Goal: Information Seeking & Learning: Check status

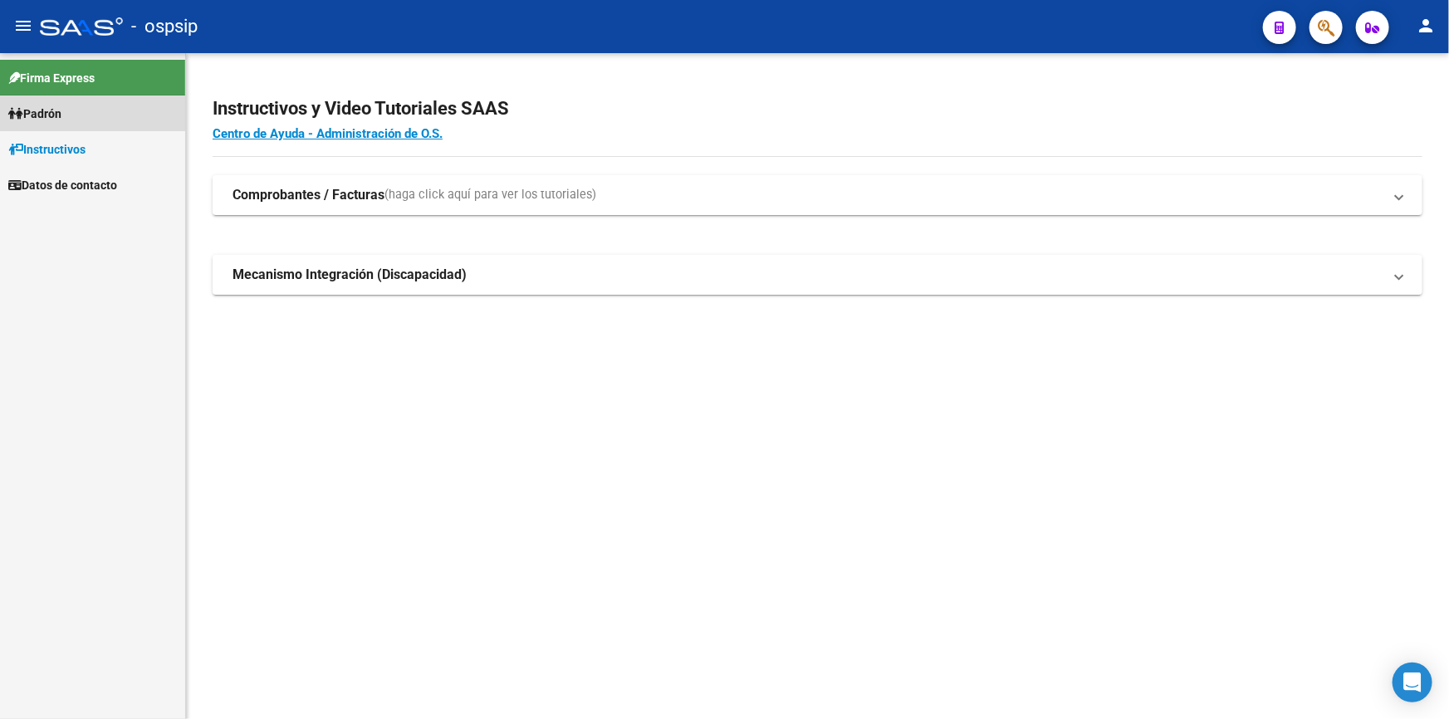
click at [52, 108] on span "Padrón" at bounding box center [34, 114] width 53 height 18
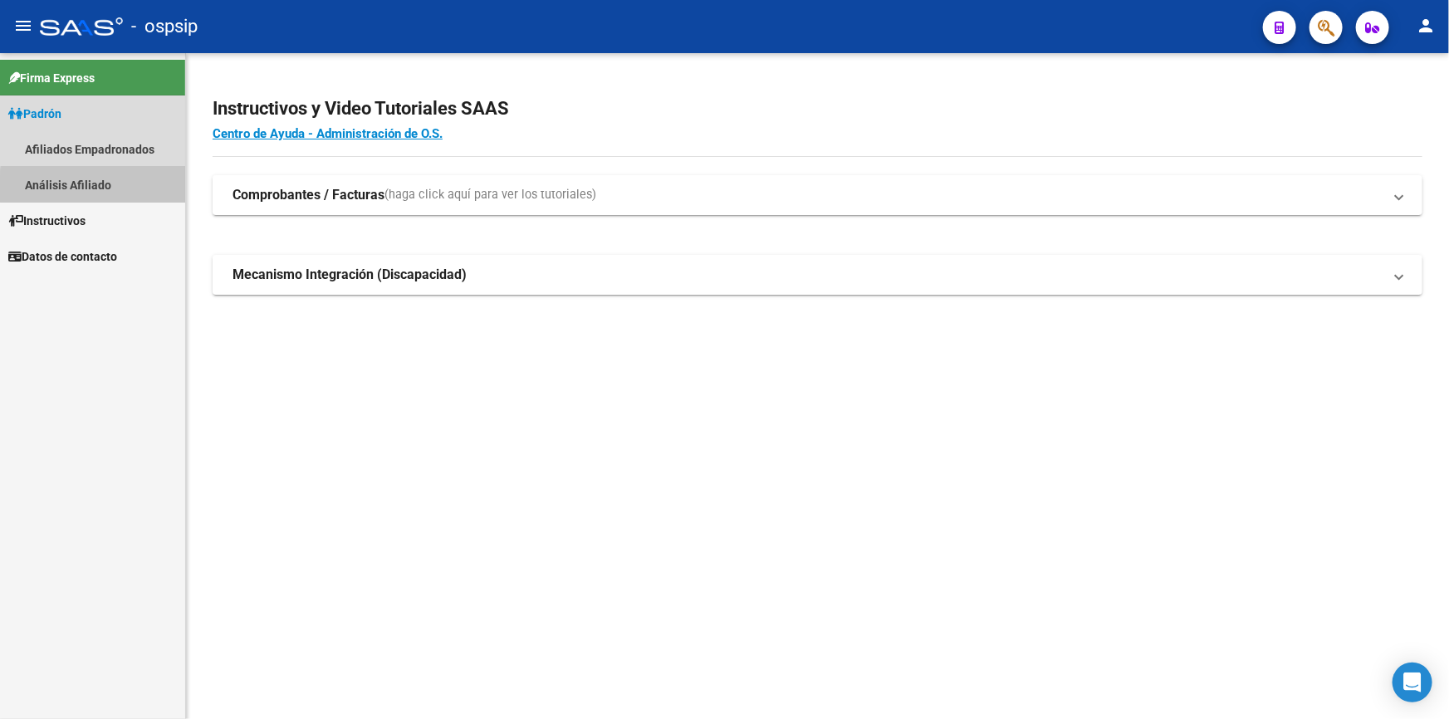
click at [122, 188] on link "Análisis Afiliado" at bounding box center [92, 185] width 185 height 36
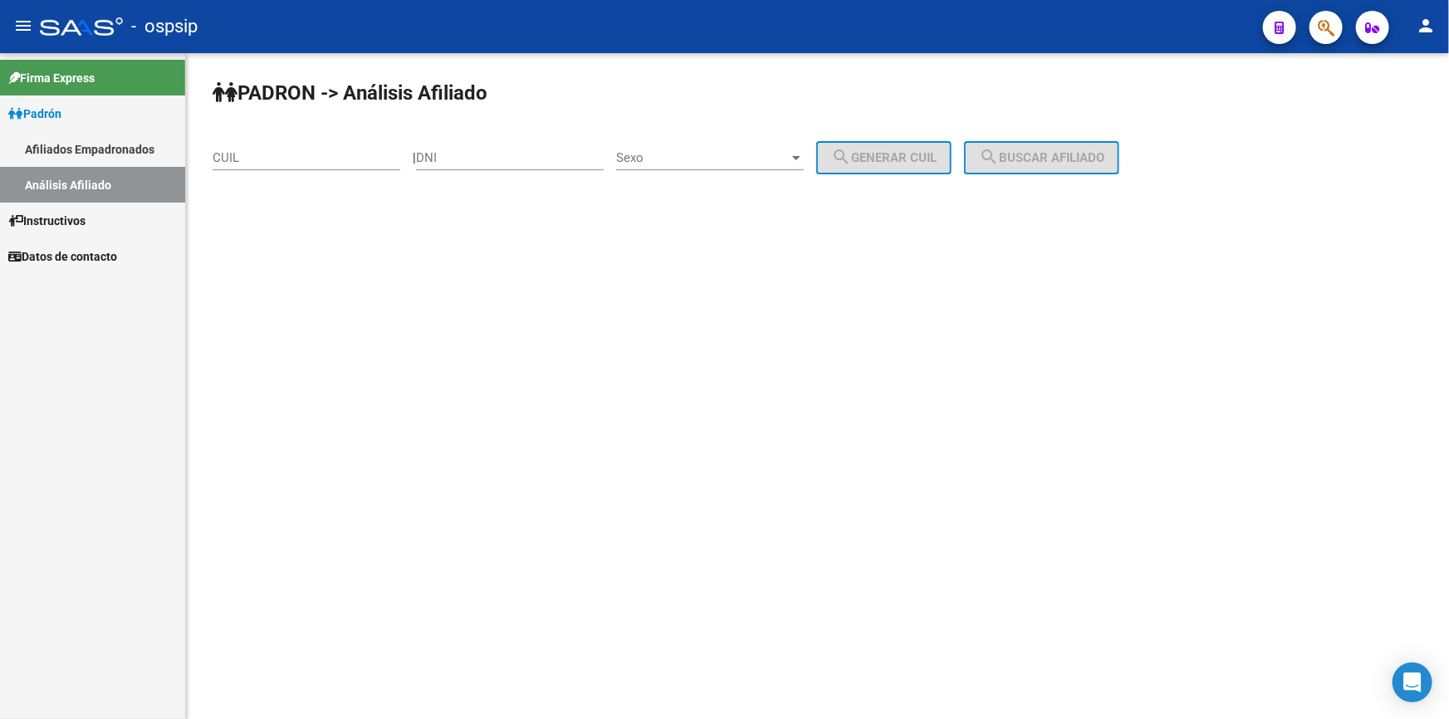
click at [505, 158] on input "DNI" at bounding box center [510, 157] width 188 height 15
paste input "44423044"
type input "44423044"
click at [686, 155] on span "Sexo" at bounding box center [702, 157] width 173 height 15
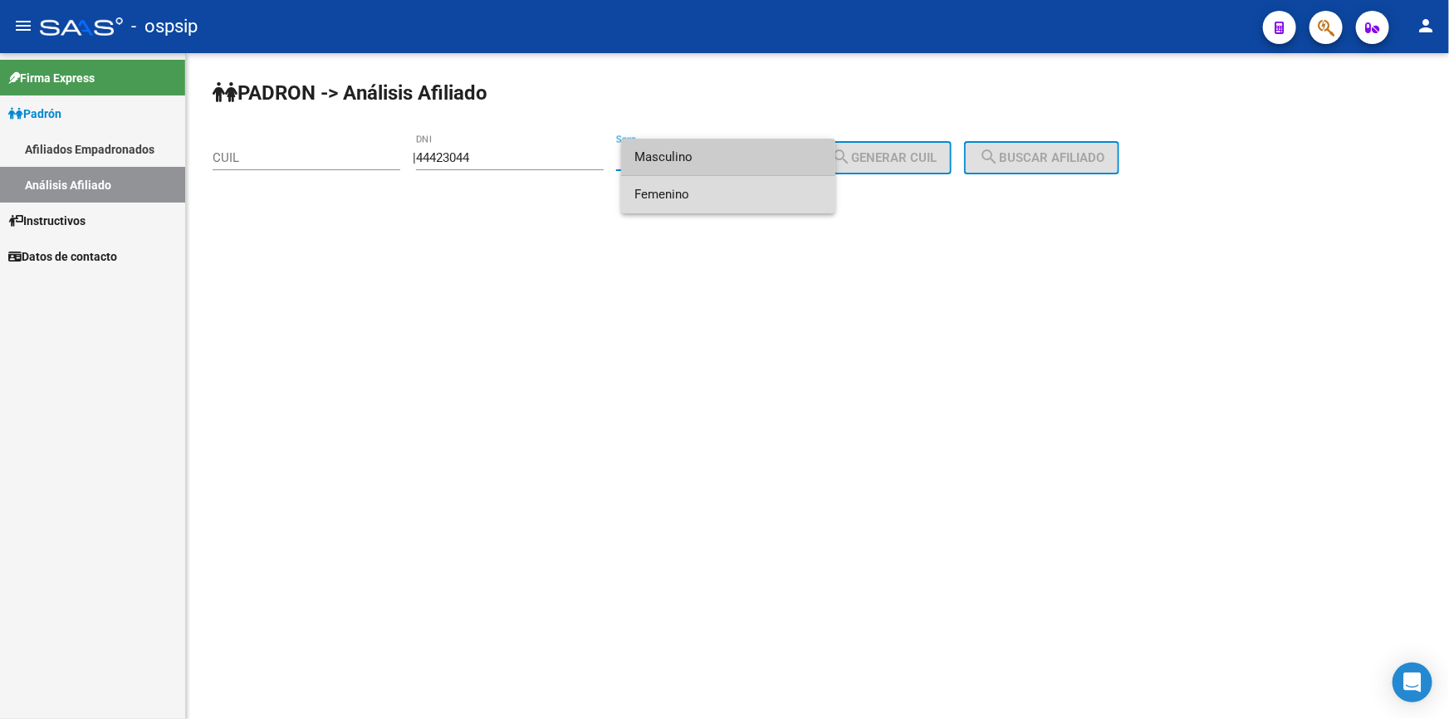
click at [706, 191] on span "Femenino" at bounding box center [728, 194] width 188 height 37
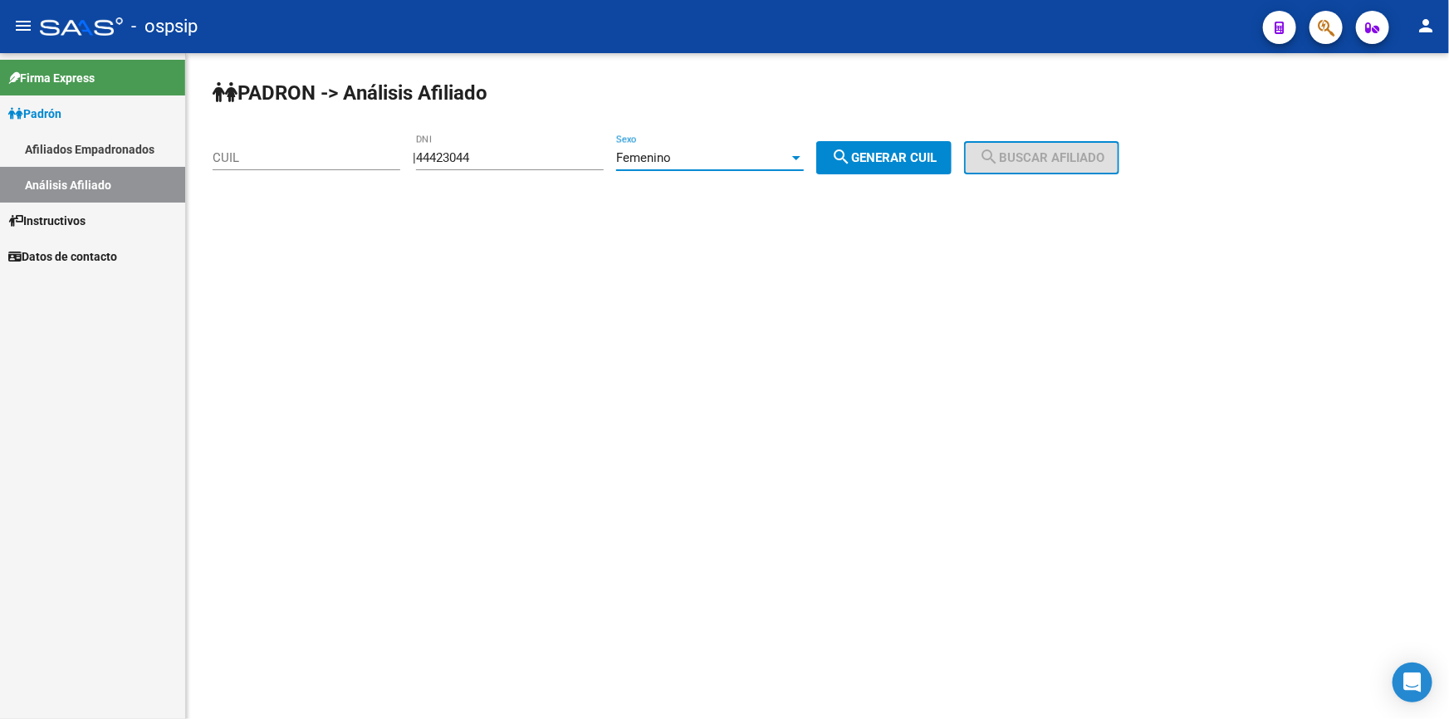
click at [878, 158] on span "search Generar CUIL" at bounding box center [883, 157] width 105 height 15
type input "23-44423044-4"
click at [1068, 153] on span "search Buscar afiliado" at bounding box center [1041, 157] width 125 height 15
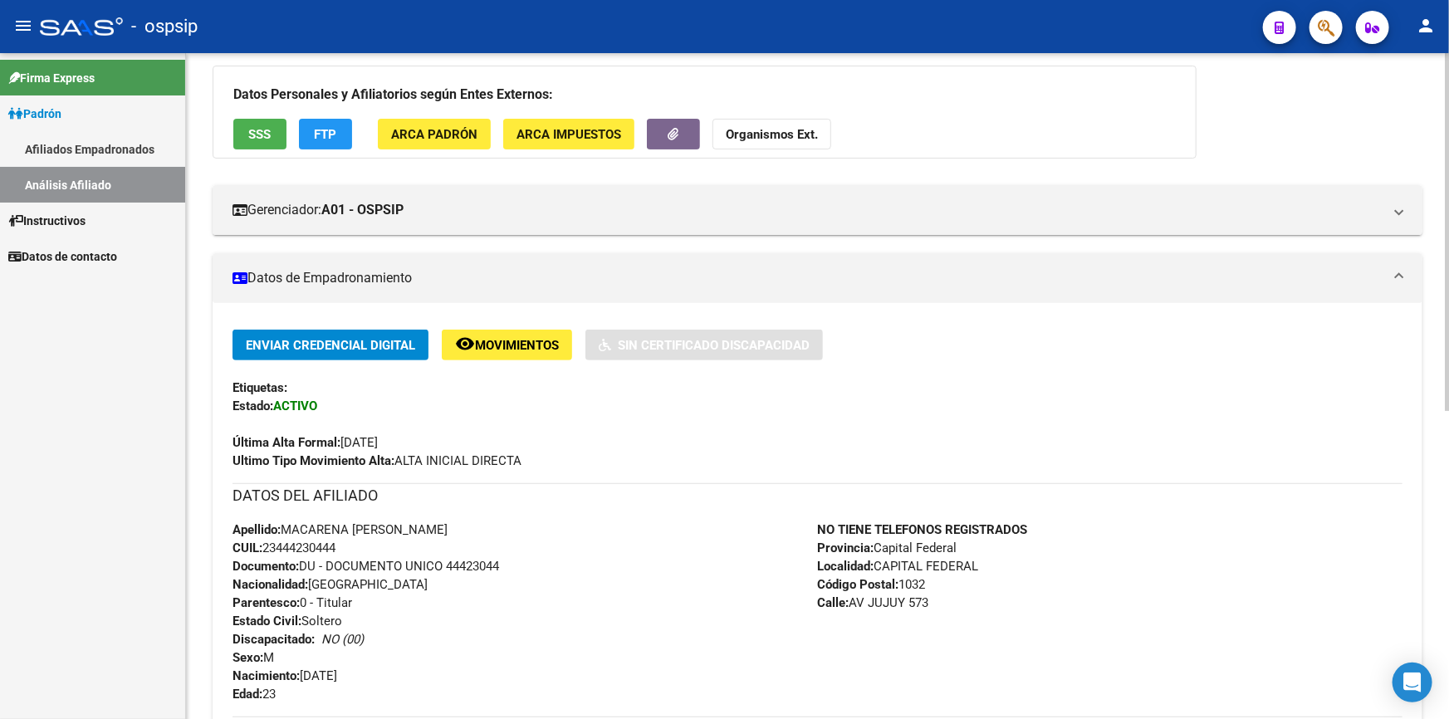
scroll to position [120, 0]
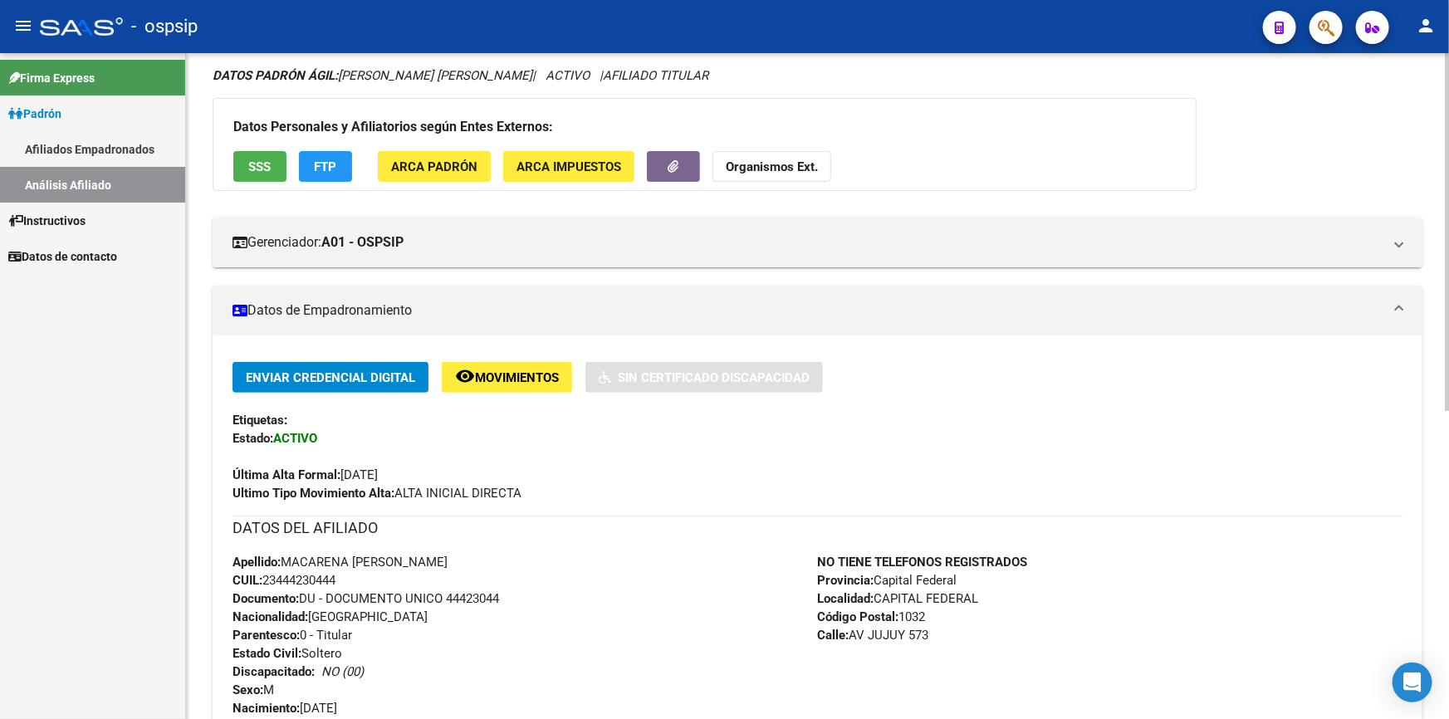
click at [266, 169] on span "SSS" at bounding box center [260, 166] width 22 height 15
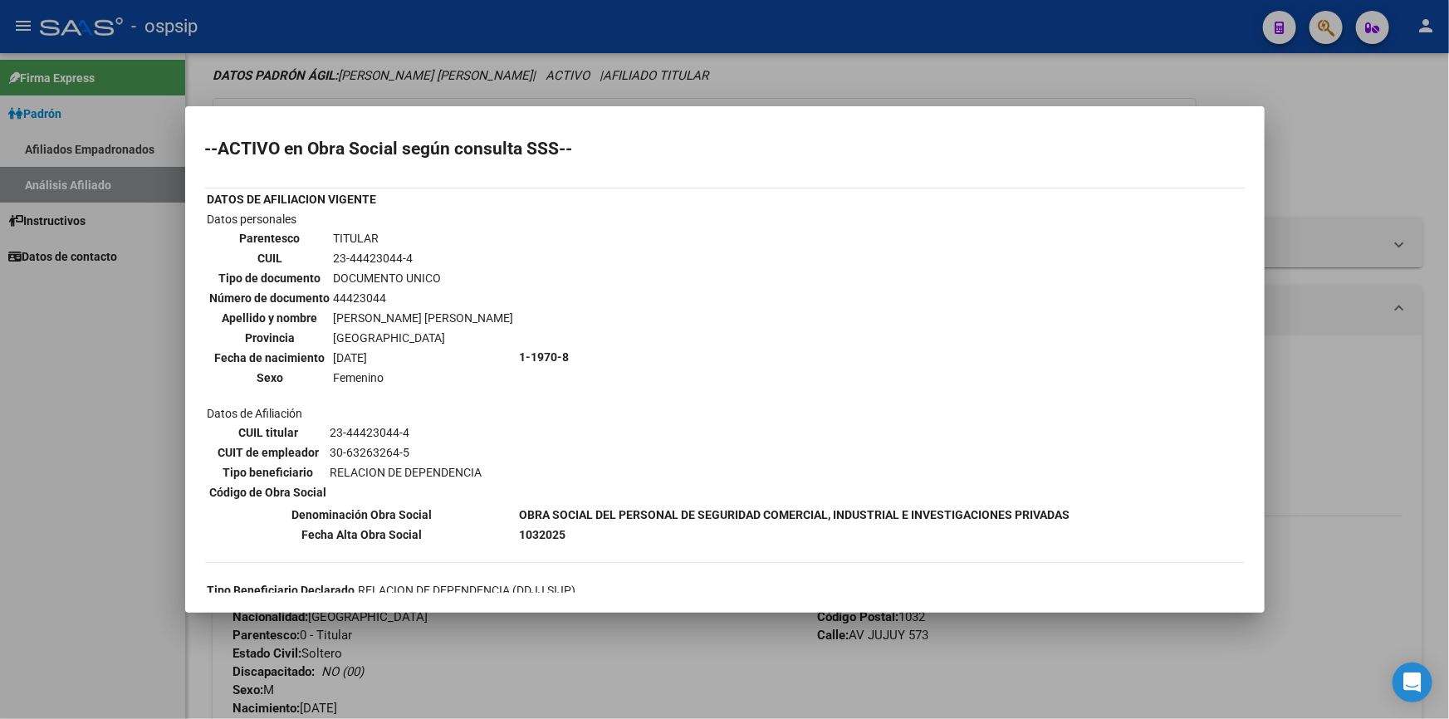
click at [344, 76] on div at bounding box center [724, 359] width 1449 height 719
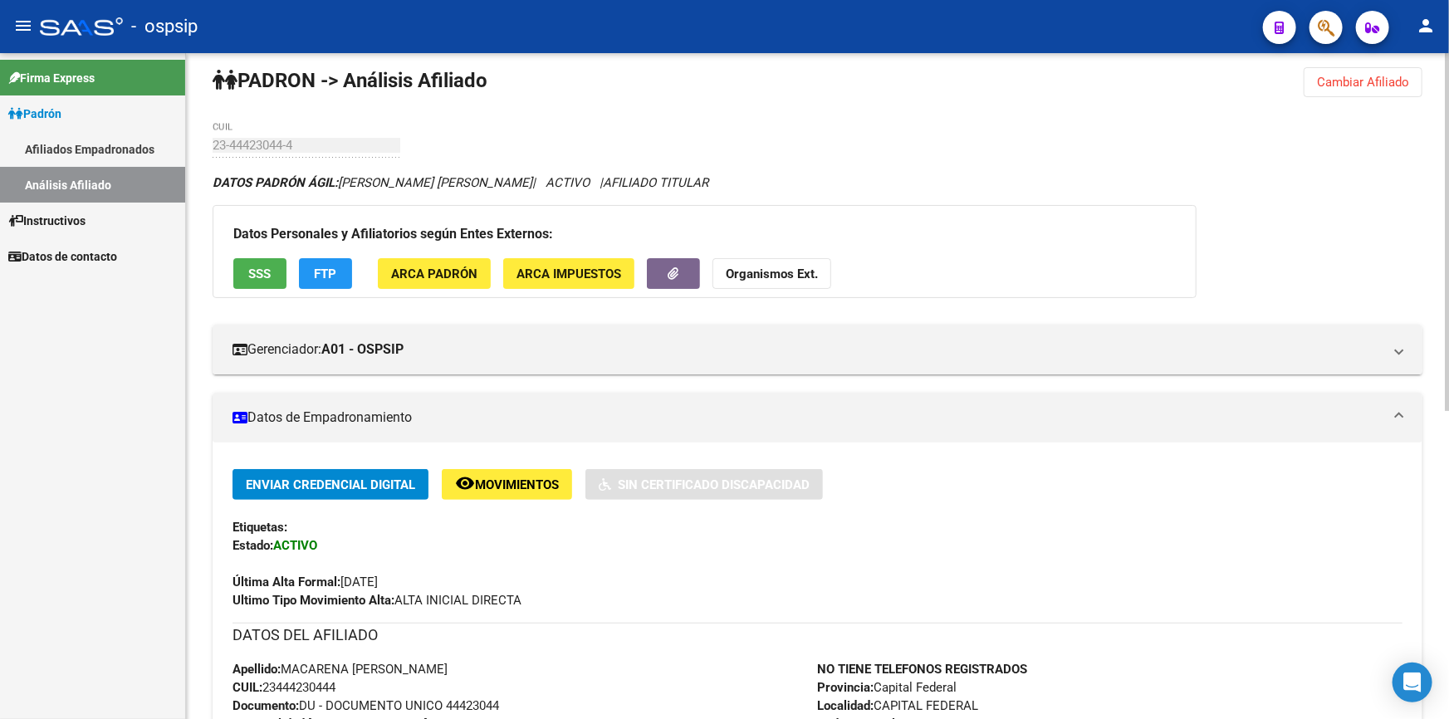
scroll to position [0, 0]
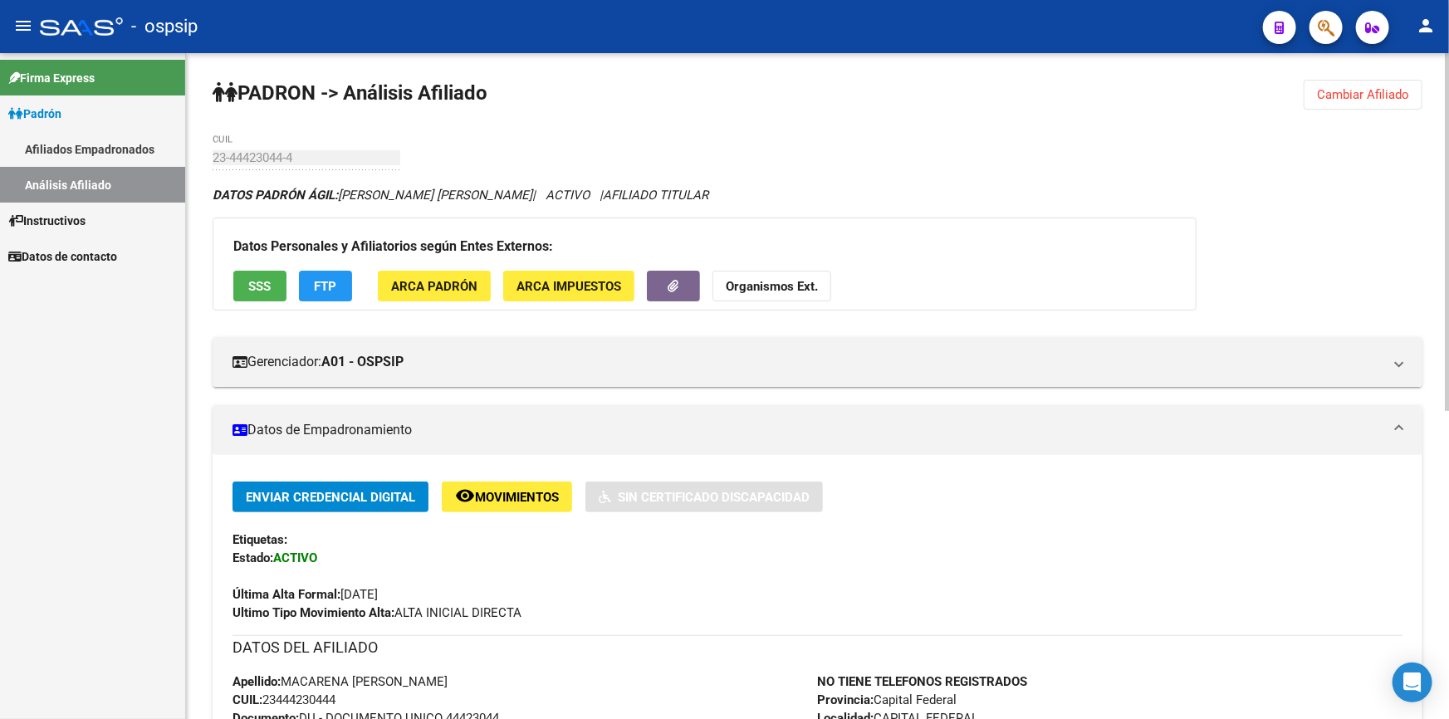
click at [1337, 91] on span "Cambiar Afiliado" at bounding box center [1363, 94] width 92 height 15
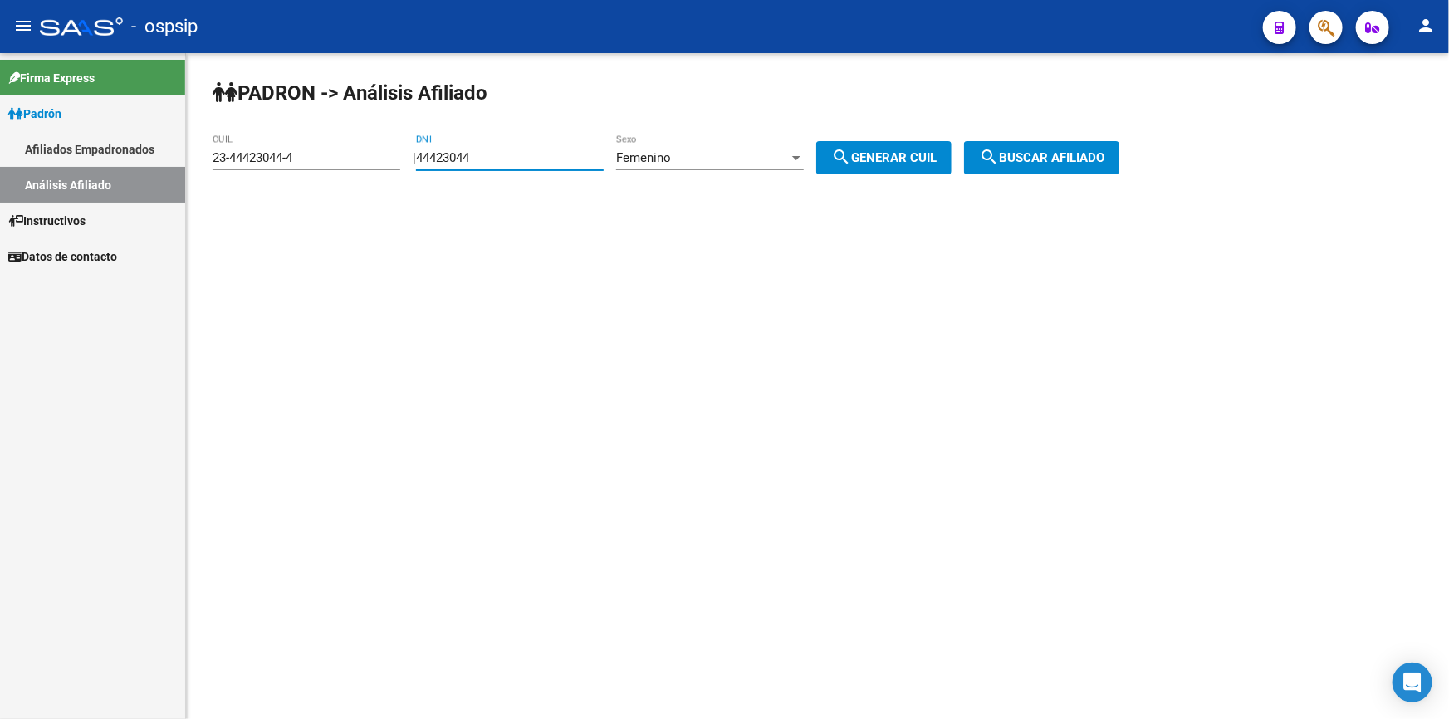
click at [554, 159] on input "44423044" at bounding box center [510, 157] width 188 height 15
paste input "39465155"
type input "39465155"
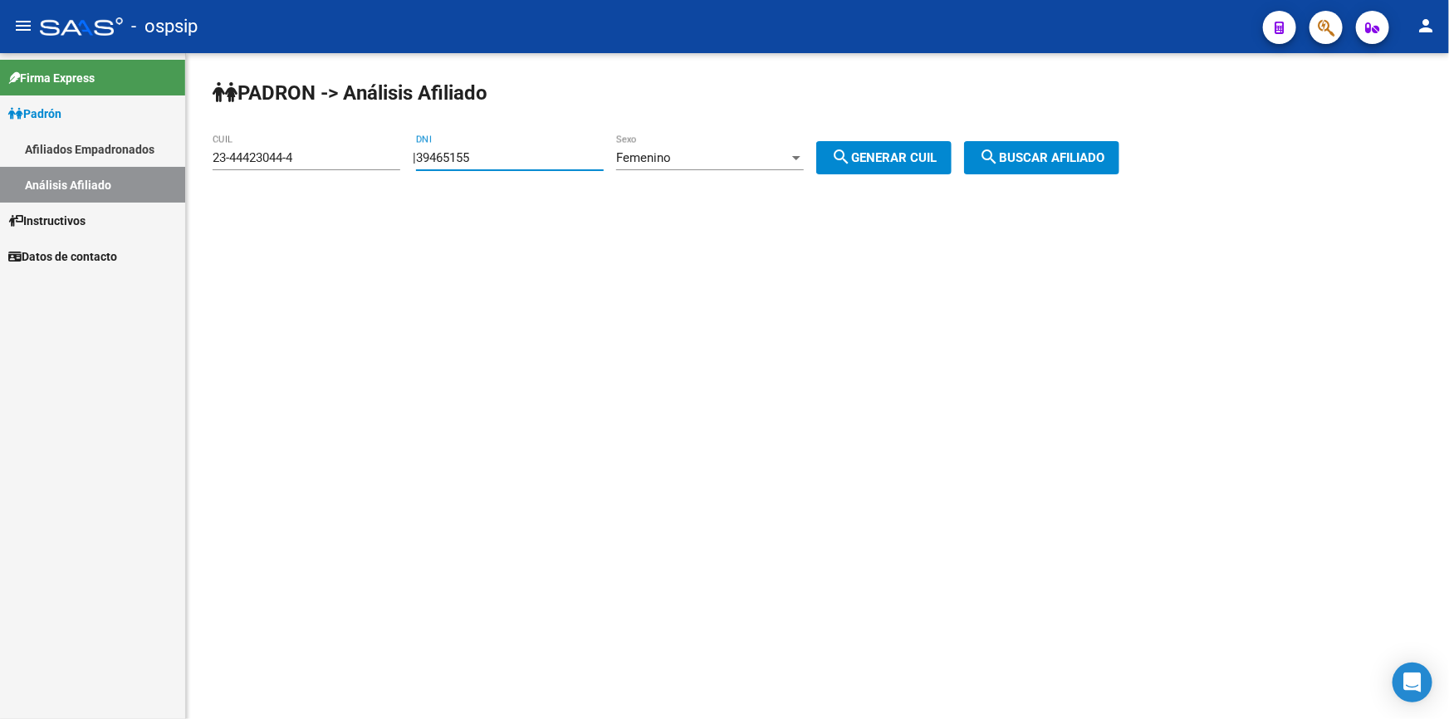
drag, startPoint x: 864, startPoint y: 152, endPoint x: 878, endPoint y: 152, distance: 14.1
click at [851, 152] on mat-icon "search" at bounding box center [841, 157] width 20 height 20
type input "27-39465155-4"
click at [1031, 144] on button "search Buscar afiliado" at bounding box center [1041, 157] width 155 height 33
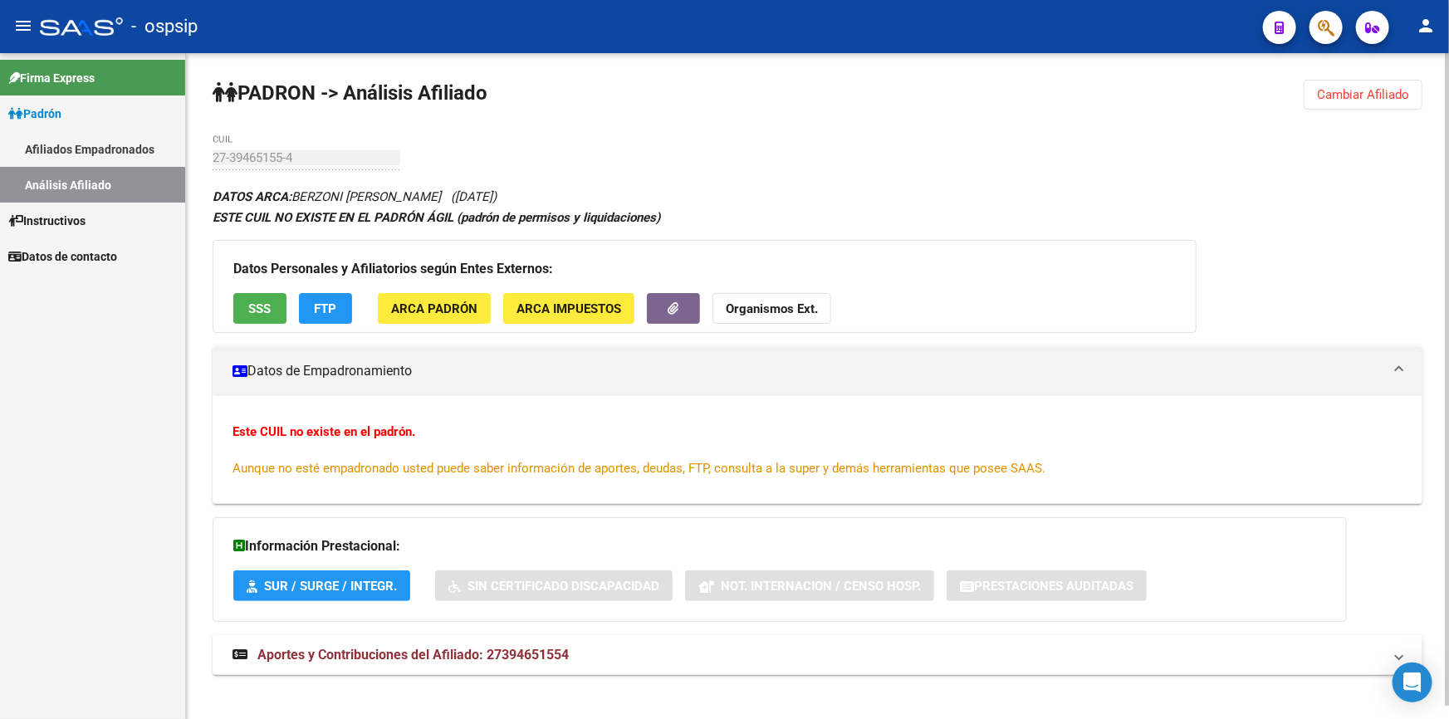
click at [263, 301] on span "SSS" at bounding box center [260, 308] width 22 height 15
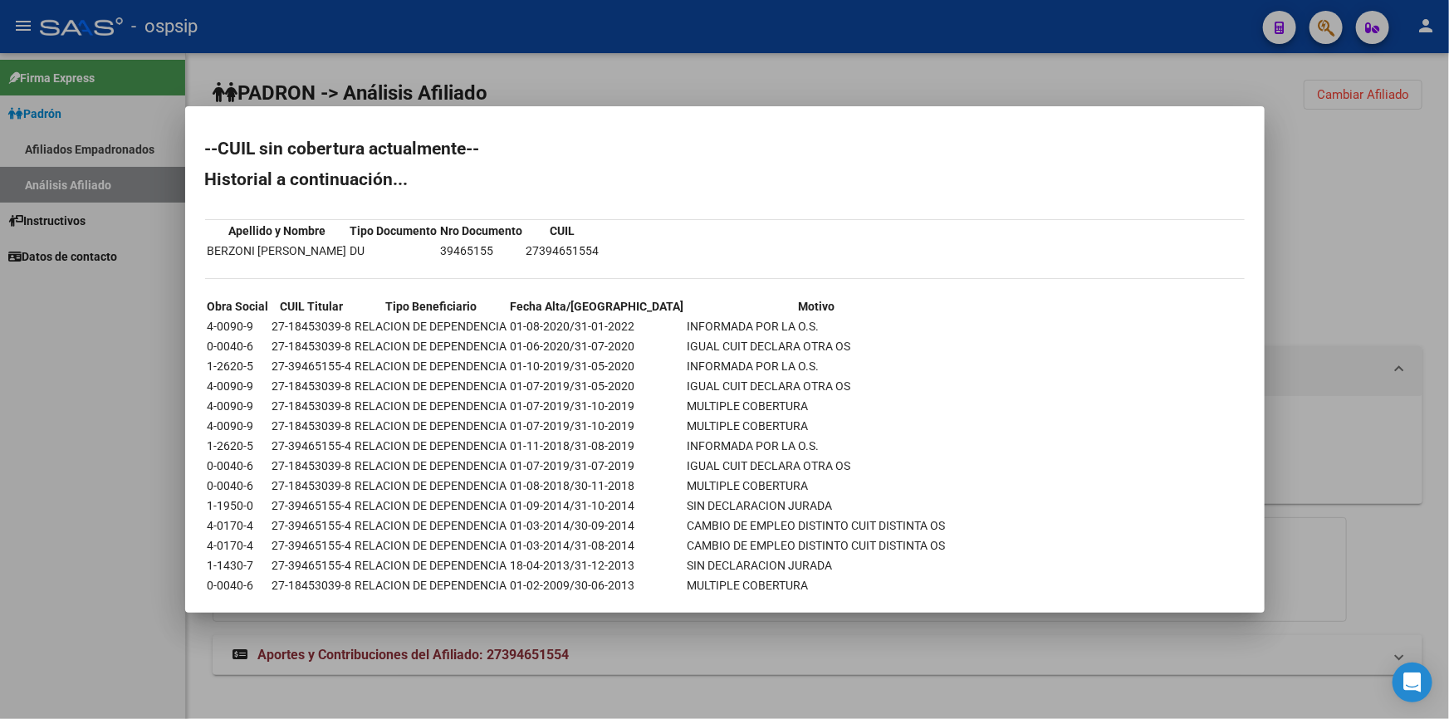
click at [1330, 91] on div at bounding box center [724, 359] width 1449 height 719
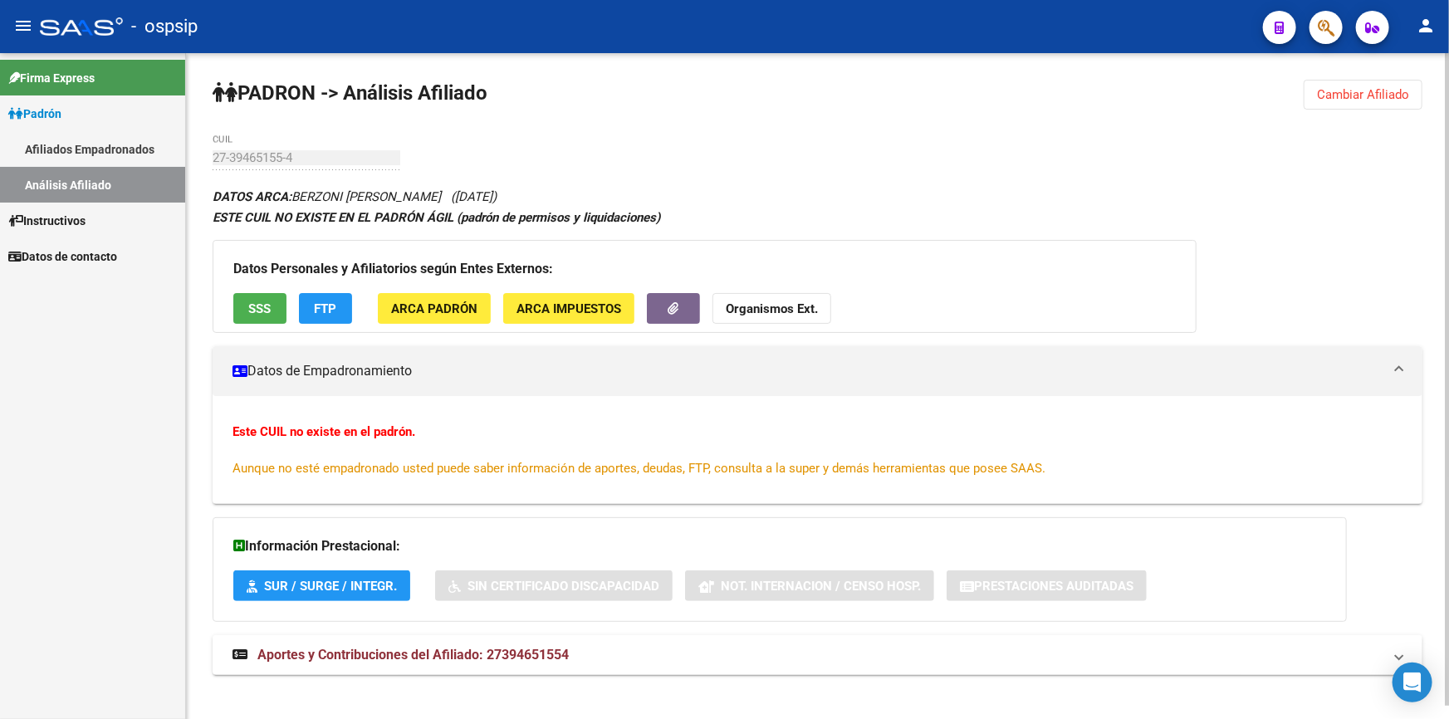
click at [1338, 87] on span "Cambiar Afiliado" at bounding box center [1363, 94] width 92 height 15
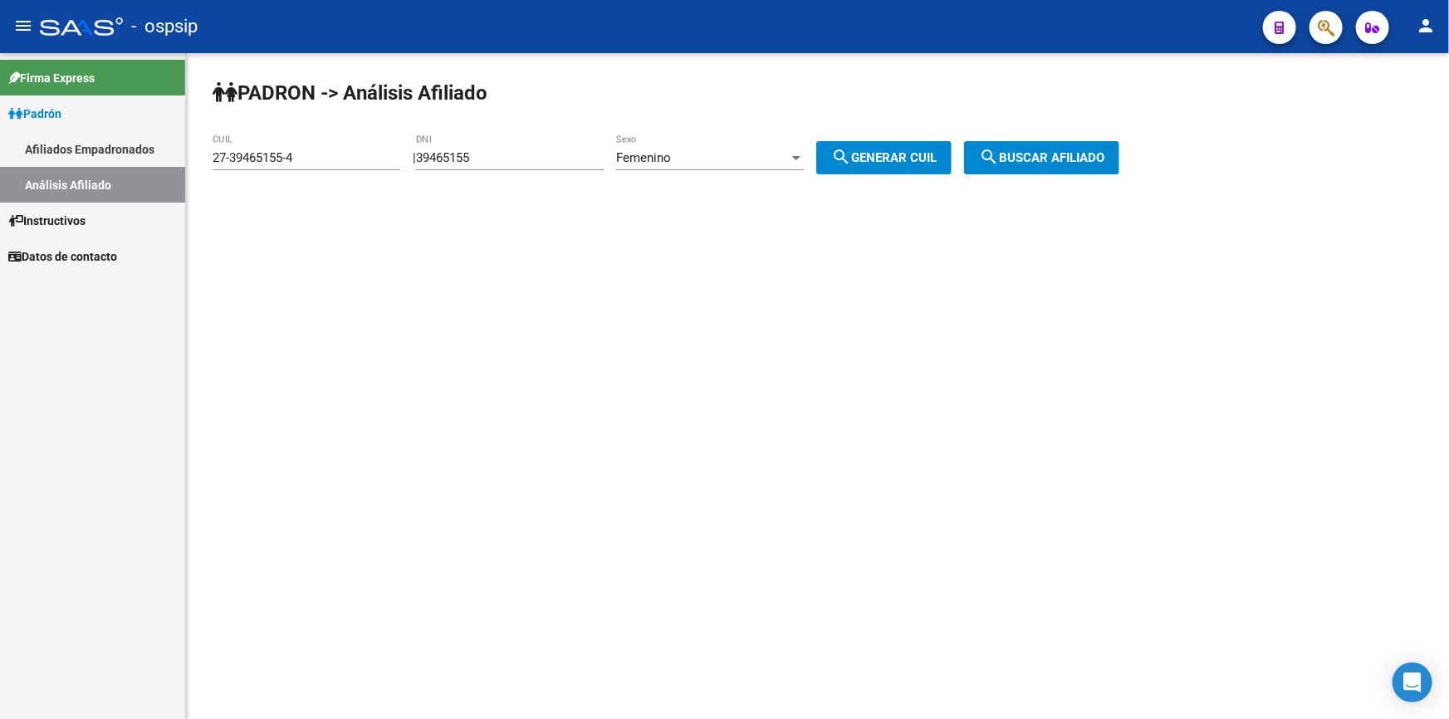
click at [534, 153] on input "39465155" at bounding box center [510, 157] width 188 height 15
click at [534, 150] on input "39465155" at bounding box center [510, 157] width 188 height 15
click at [532, 150] on input "39465155" at bounding box center [510, 157] width 188 height 15
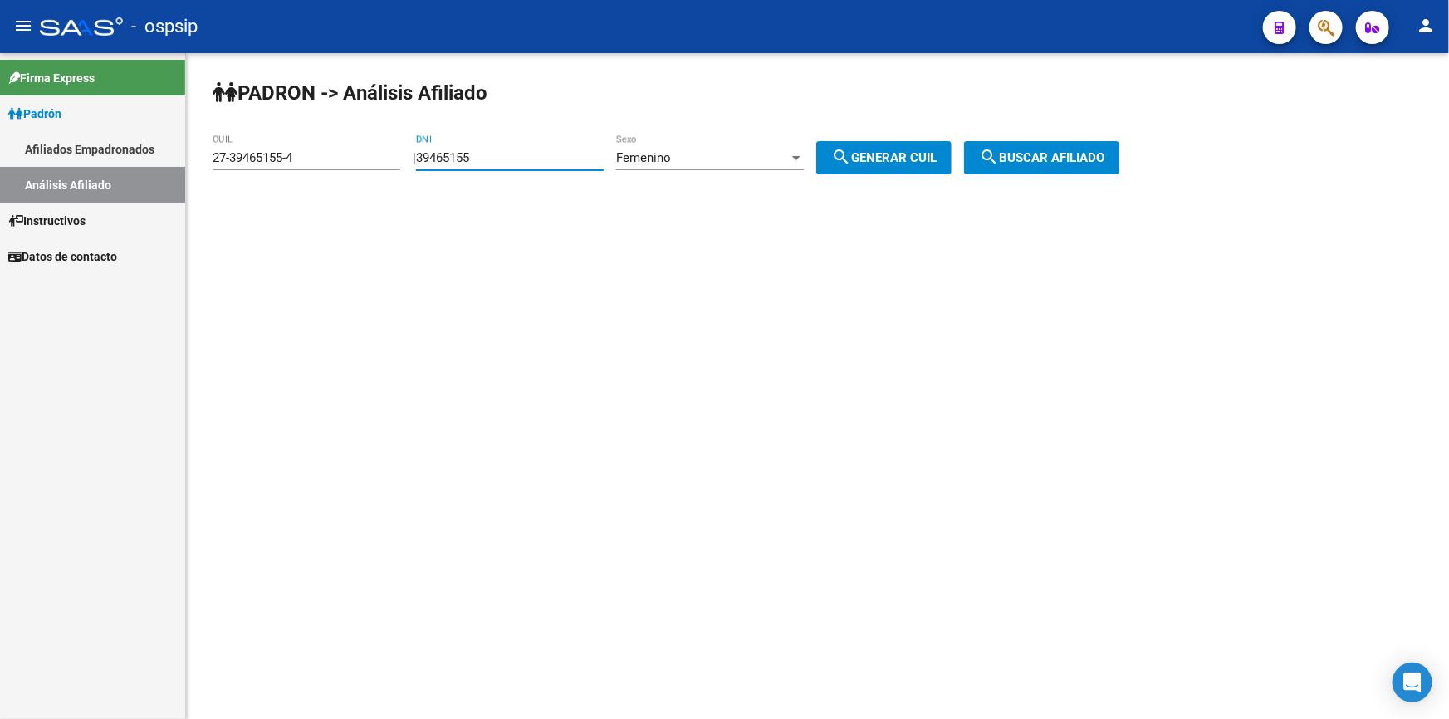
click at [532, 150] on input "39465155" at bounding box center [510, 157] width 188 height 15
type input "13130583"
click at [804, 154] on div at bounding box center [796, 157] width 15 height 13
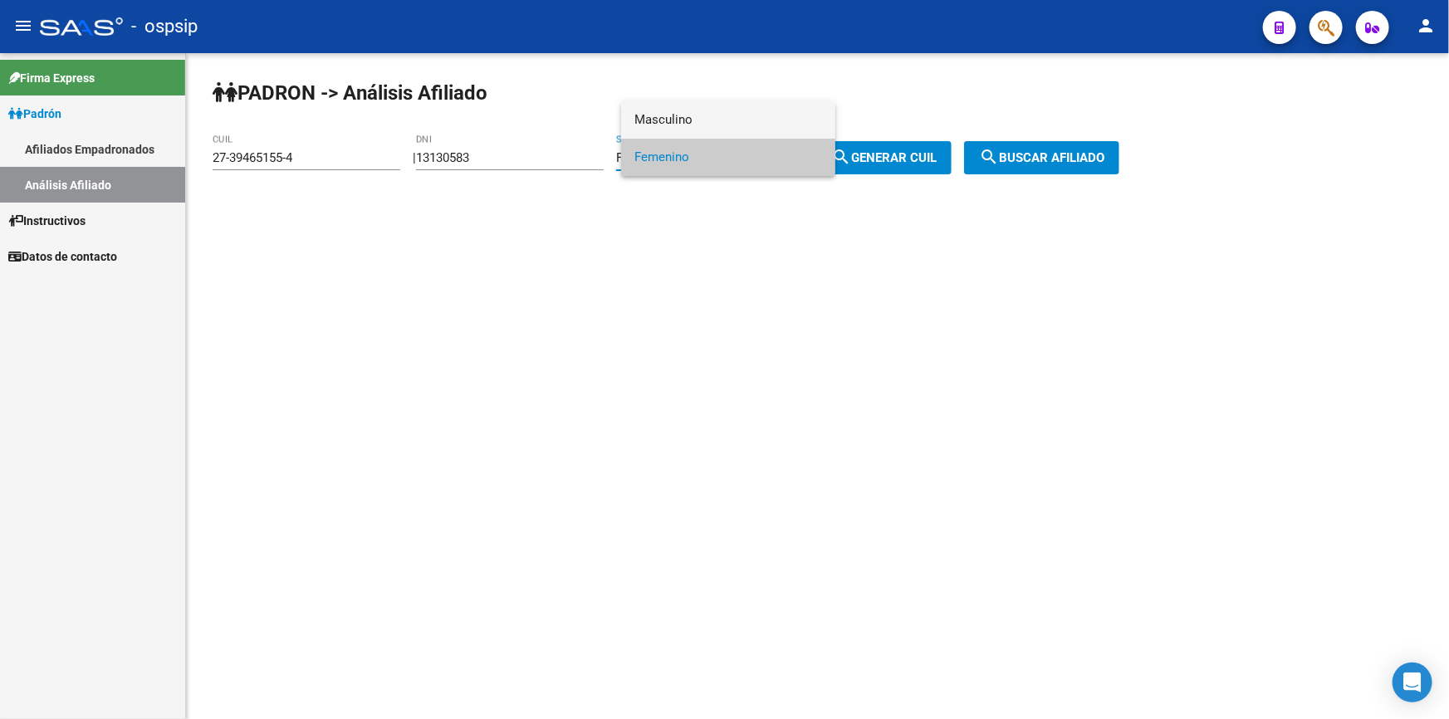
click at [789, 120] on span "Masculino" at bounding box center [728, 119] width 188 height 37
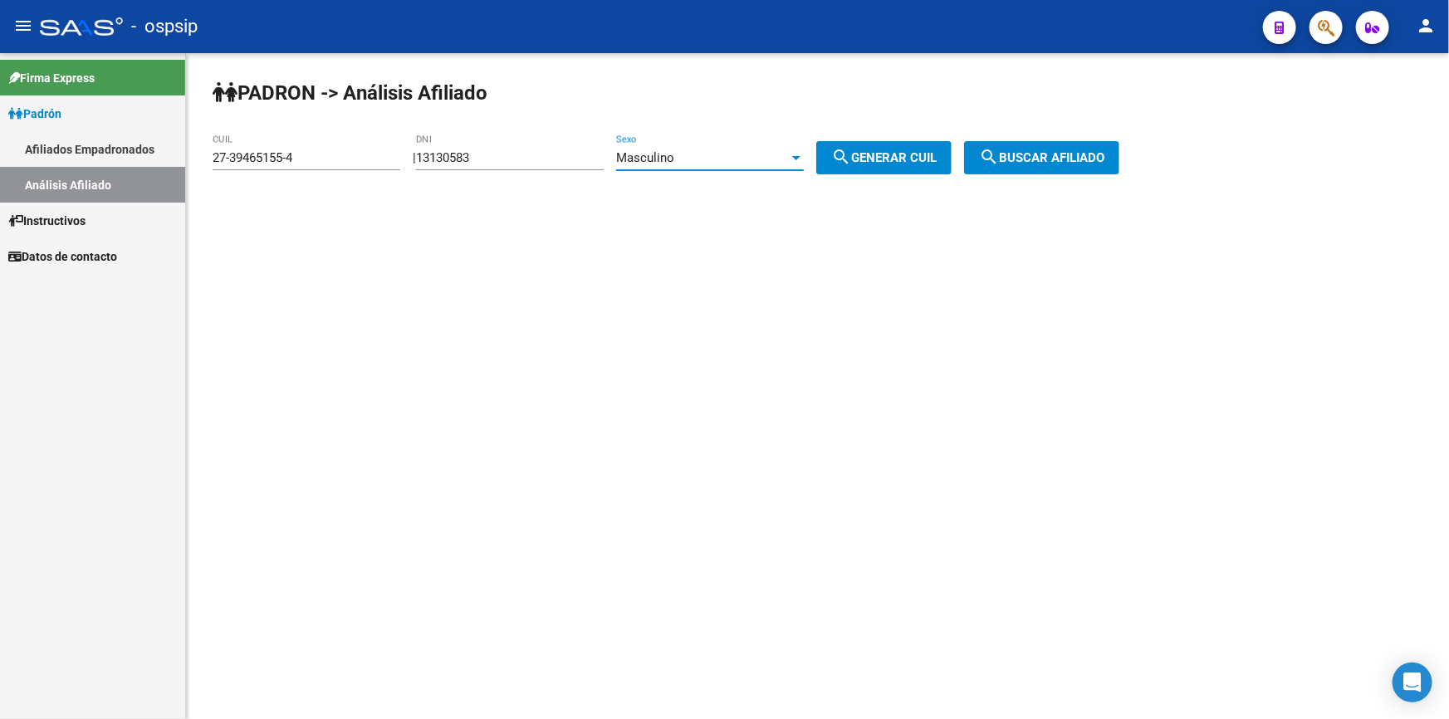
click at [897, 150] on span "search Generar CUIL" at bounding box center [883, 157] width 105 height 15
type input "20-13130583-5"
click at [937, 156] on span "search Generar CUIL" at bounding box center [883, 157] width 105 height 15
click at [1035, 154] on span "search Buscar afiliado" at bounding box center [1041, 157] width 125 height 15
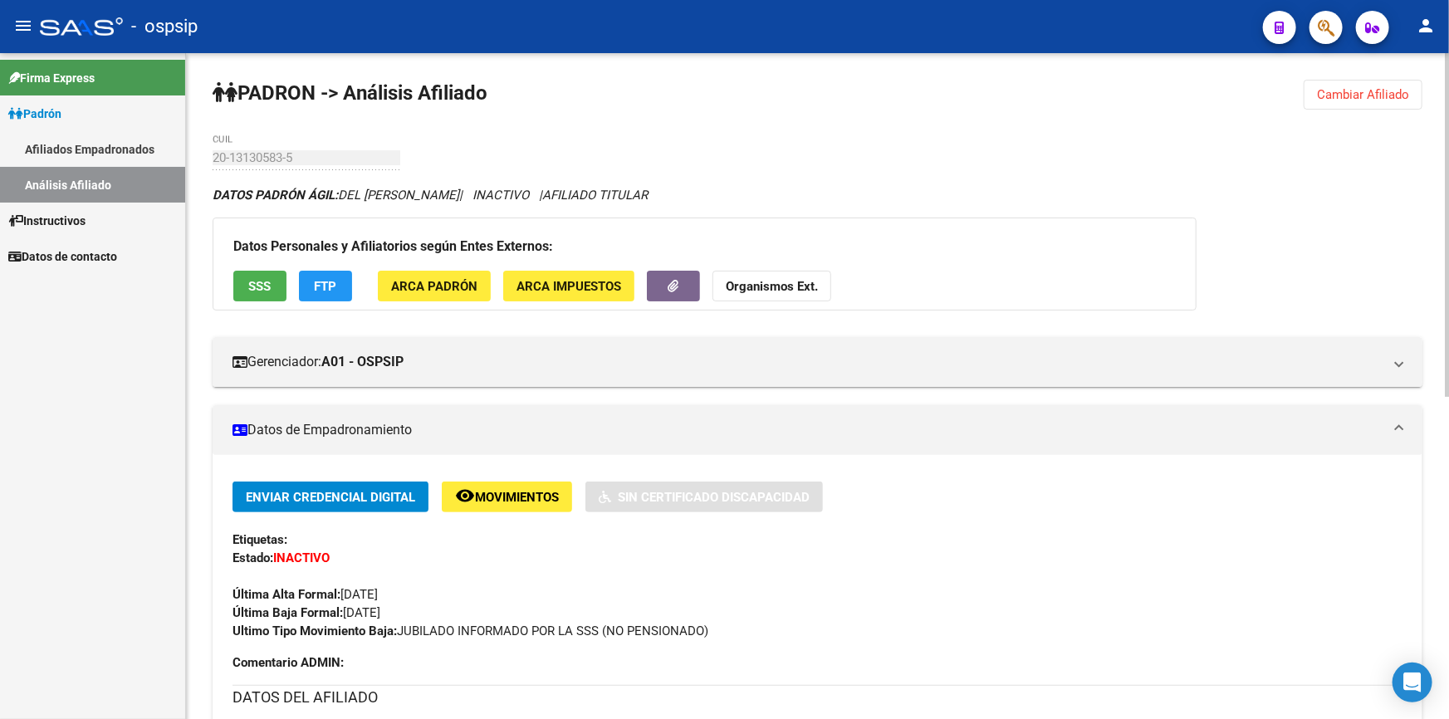
click at [267, 279] on span "SSS" at bounding box center [260, 286] width 22 height 15
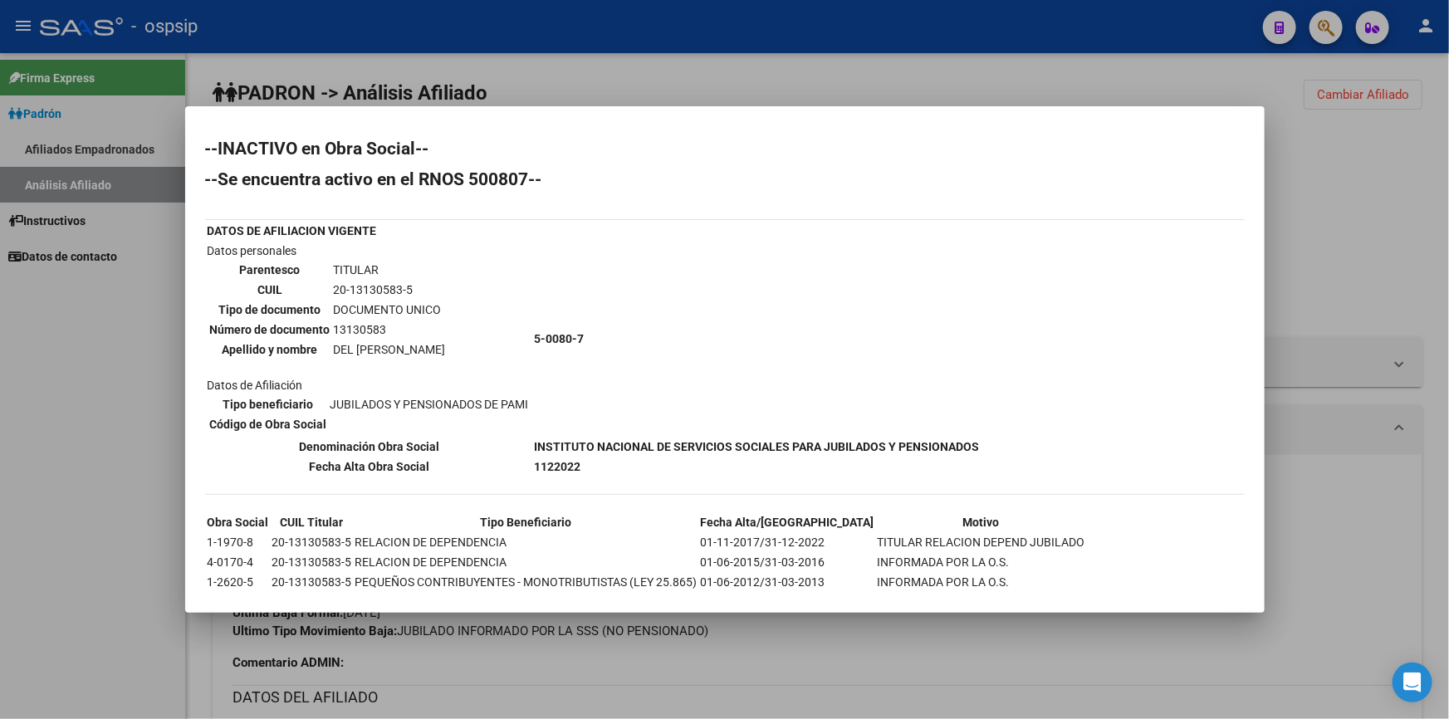
click at [814, 88] on div at bounding box center [724, 359] width 1449 height 719
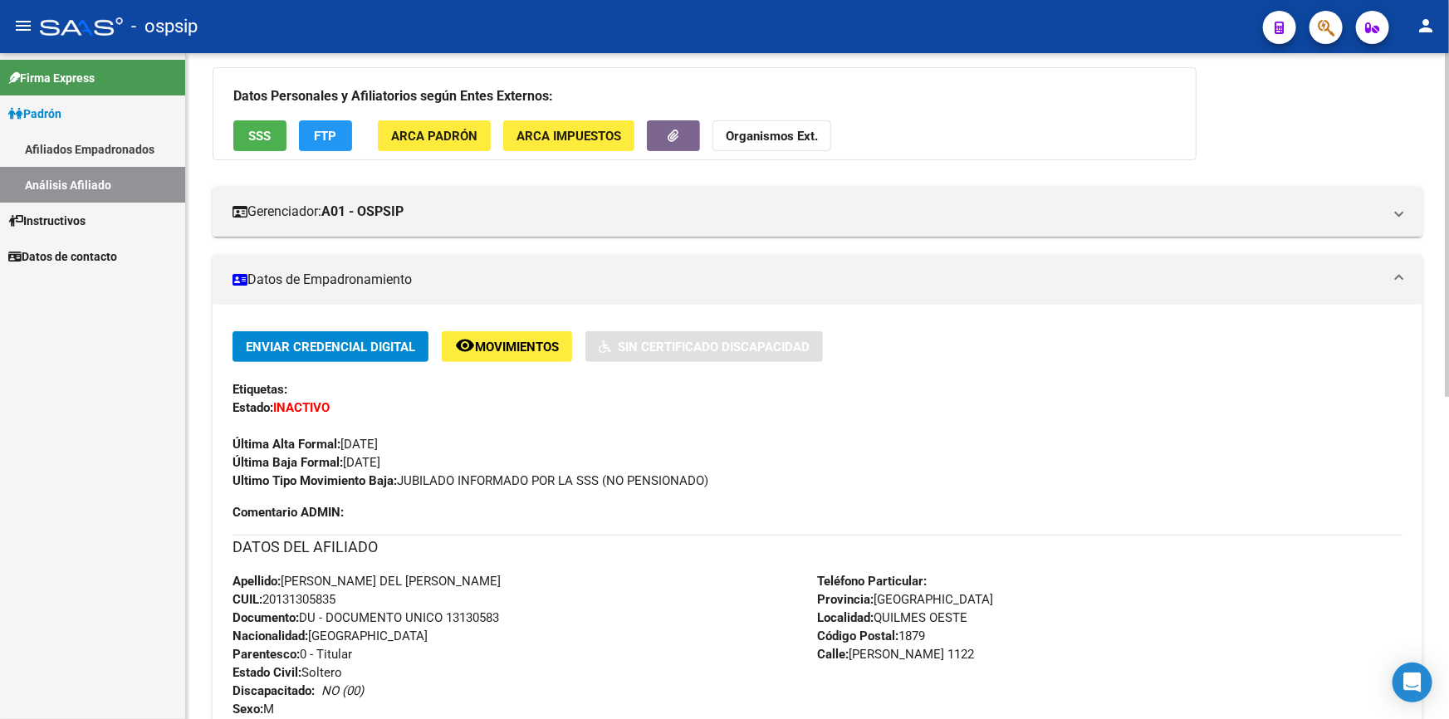
scroll to position [226, 0]
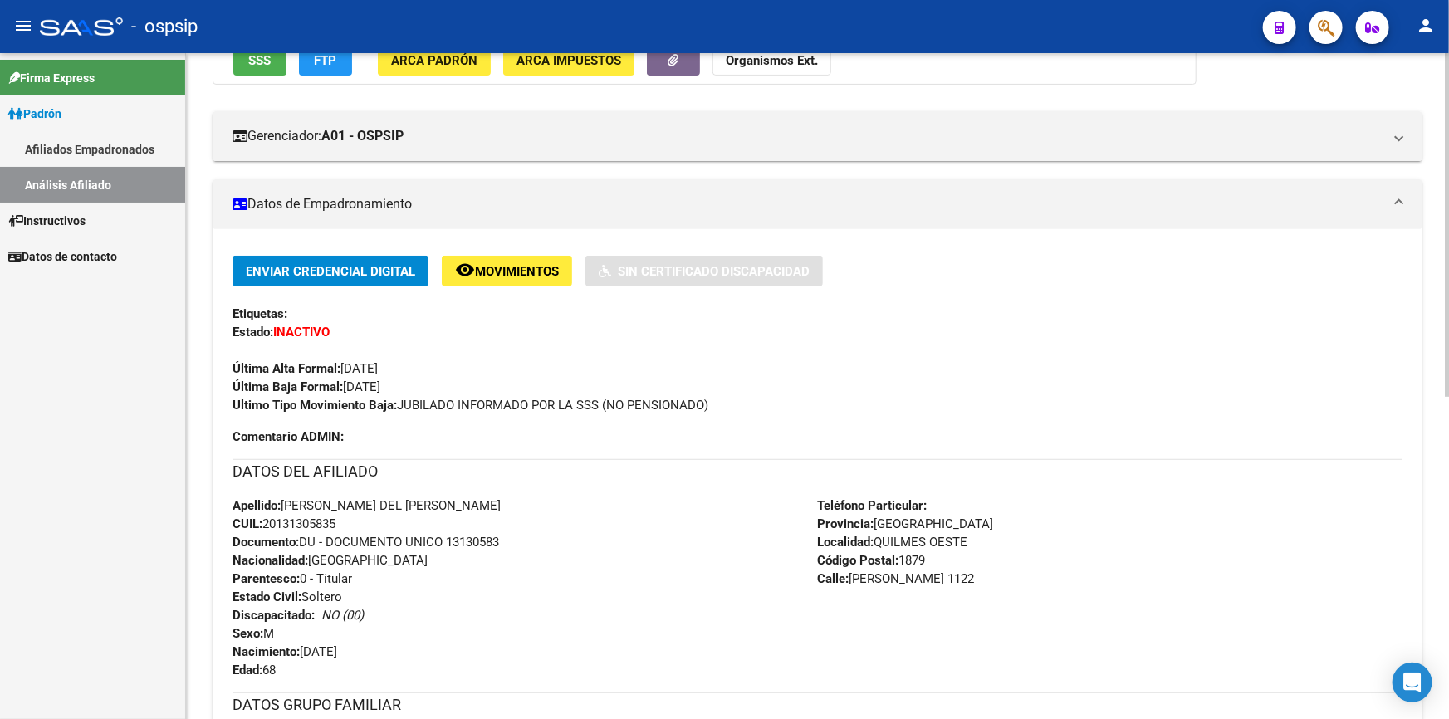
click at [477, 540] on span "Documento: DU - DOCUMENTO UNICO 13130583" at bounding box center [365, 542] width 267 height 15
copy span "13130583"
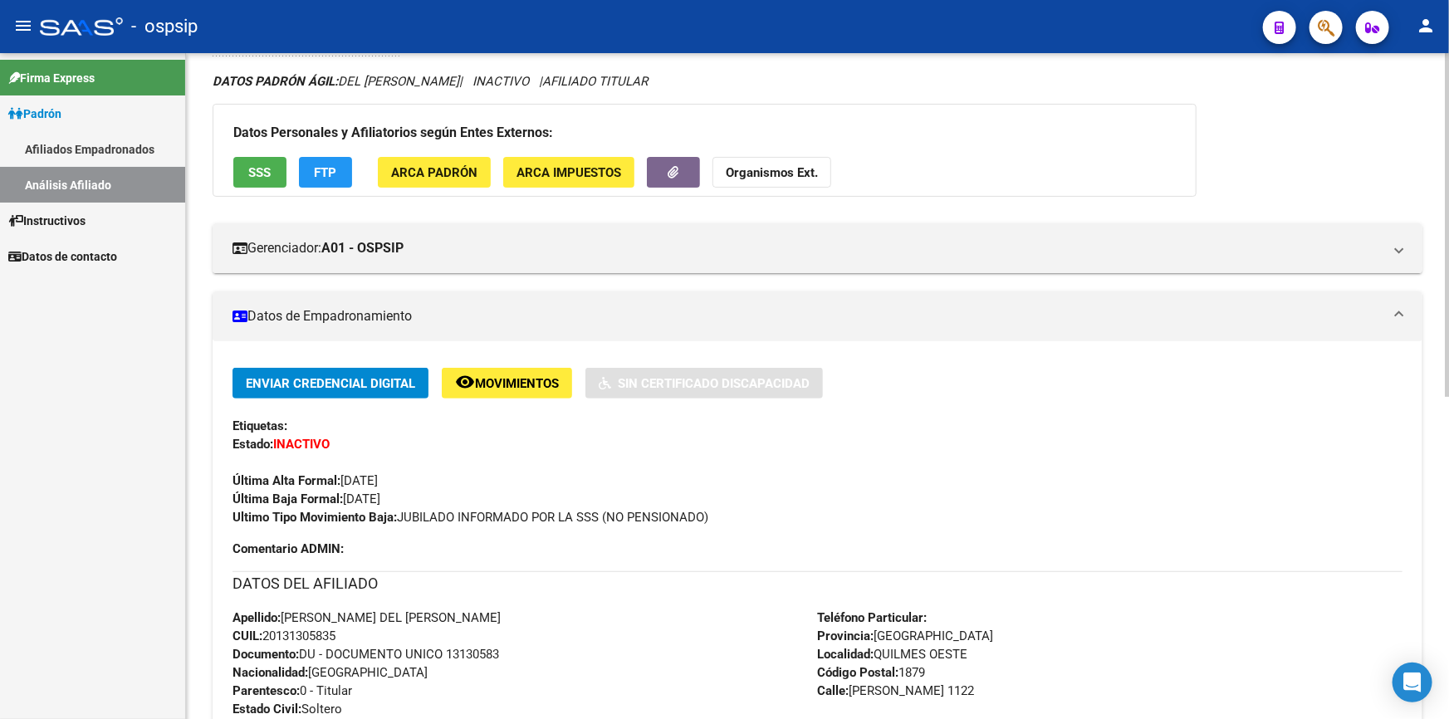
scroll to position [0, 0]
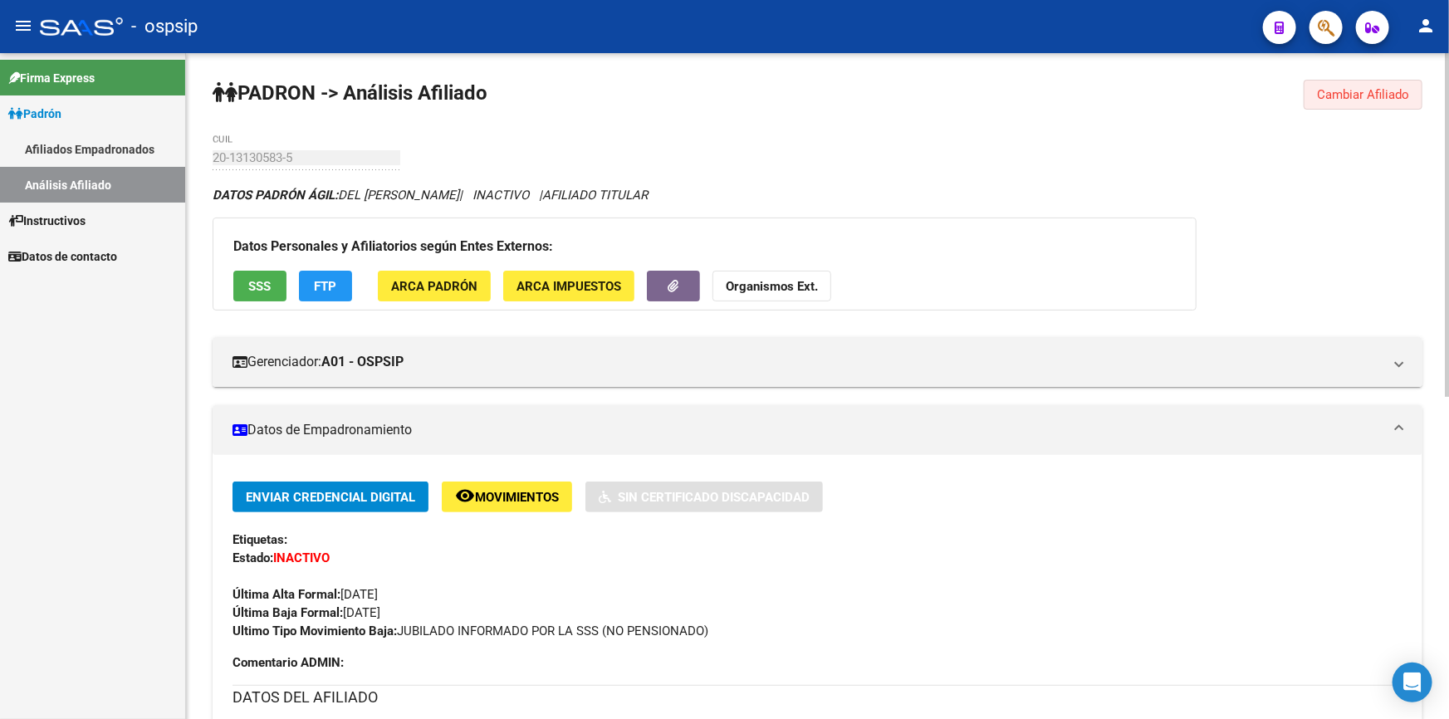
click at [1383, 91] on span "Cambiar Afiliado" at bounding box center [1363, 94] width 92 height 15
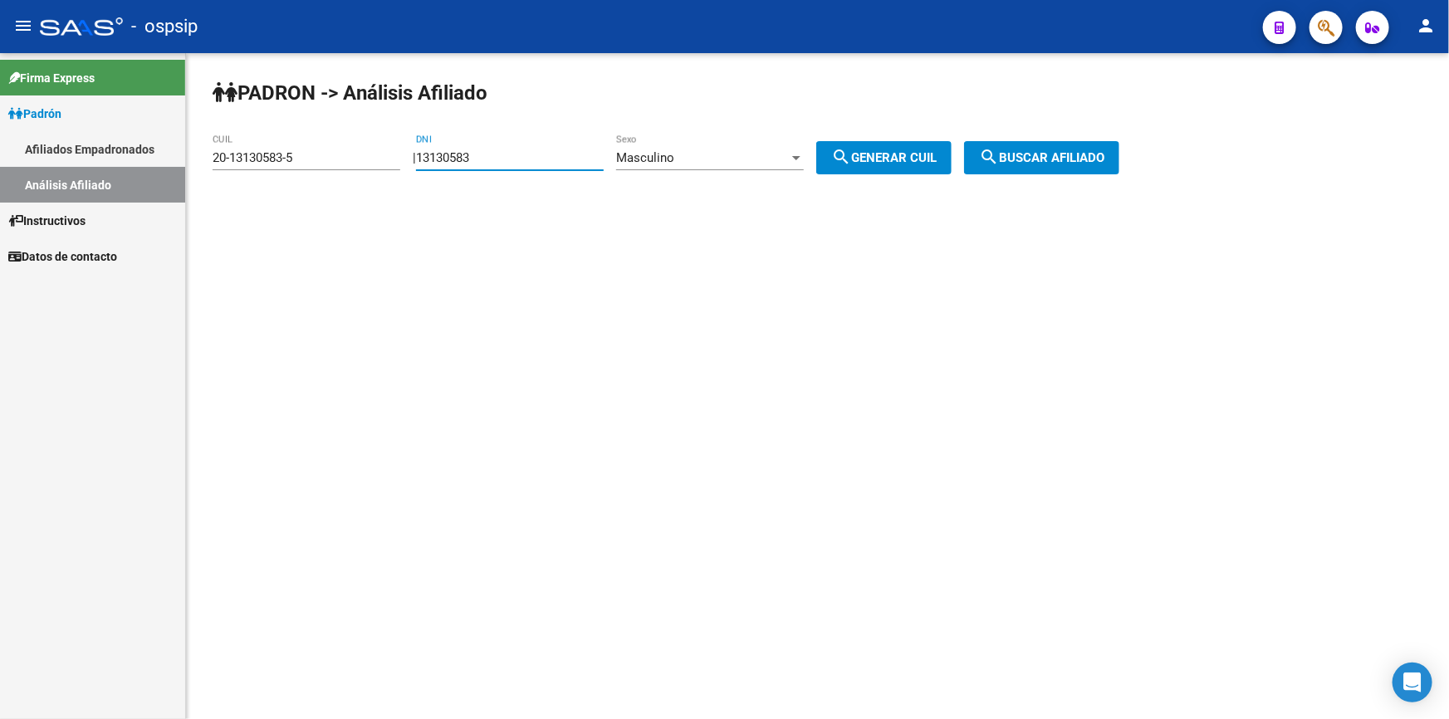
click at [567, 158] on input "13130583" at bounding box center [510, 157] width 188 height 15
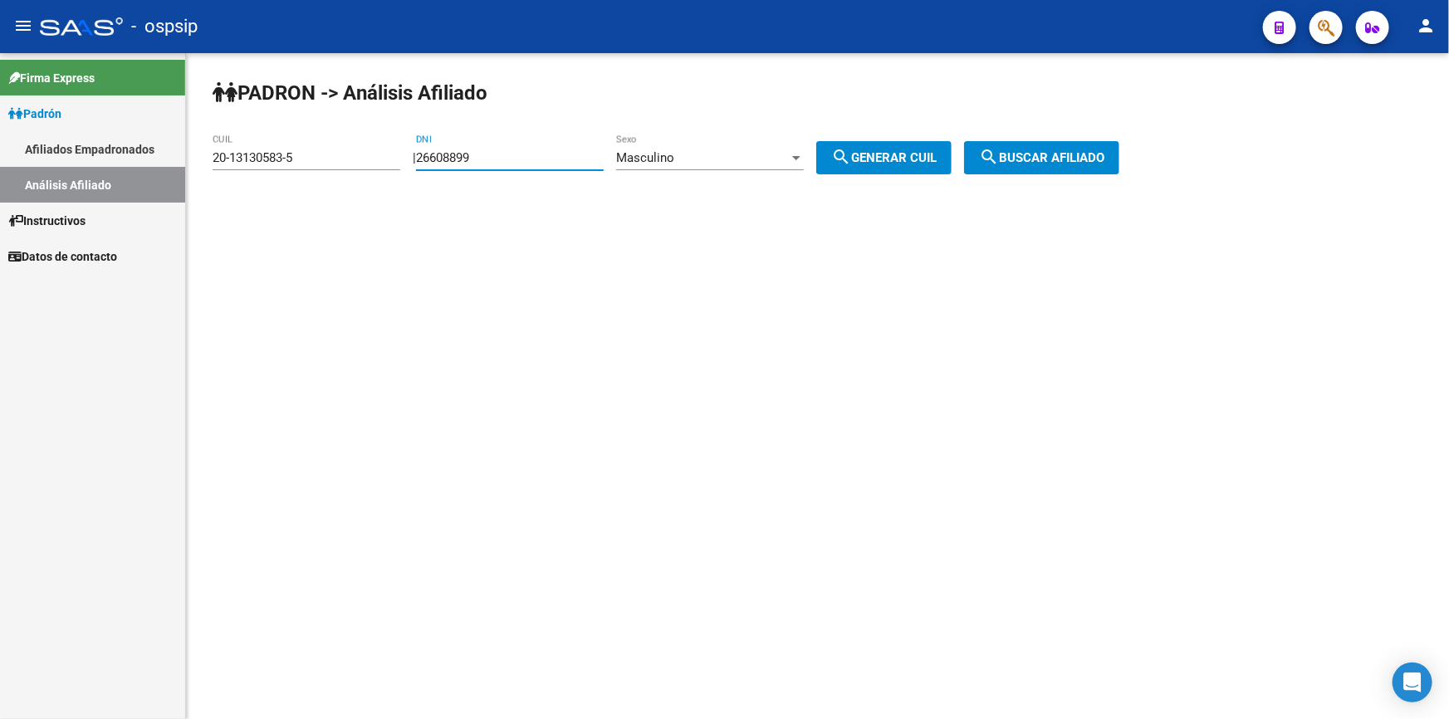
type input "26608899"
click at [886, 153] on span "search Generar CUIL" at bounding box center [883, 157] width 105 height 15
type input "20-26608899-0"
click at [1053, 154] on span "search Buscar afiliado" at bounding box center [1041, 157] width 125 height 15
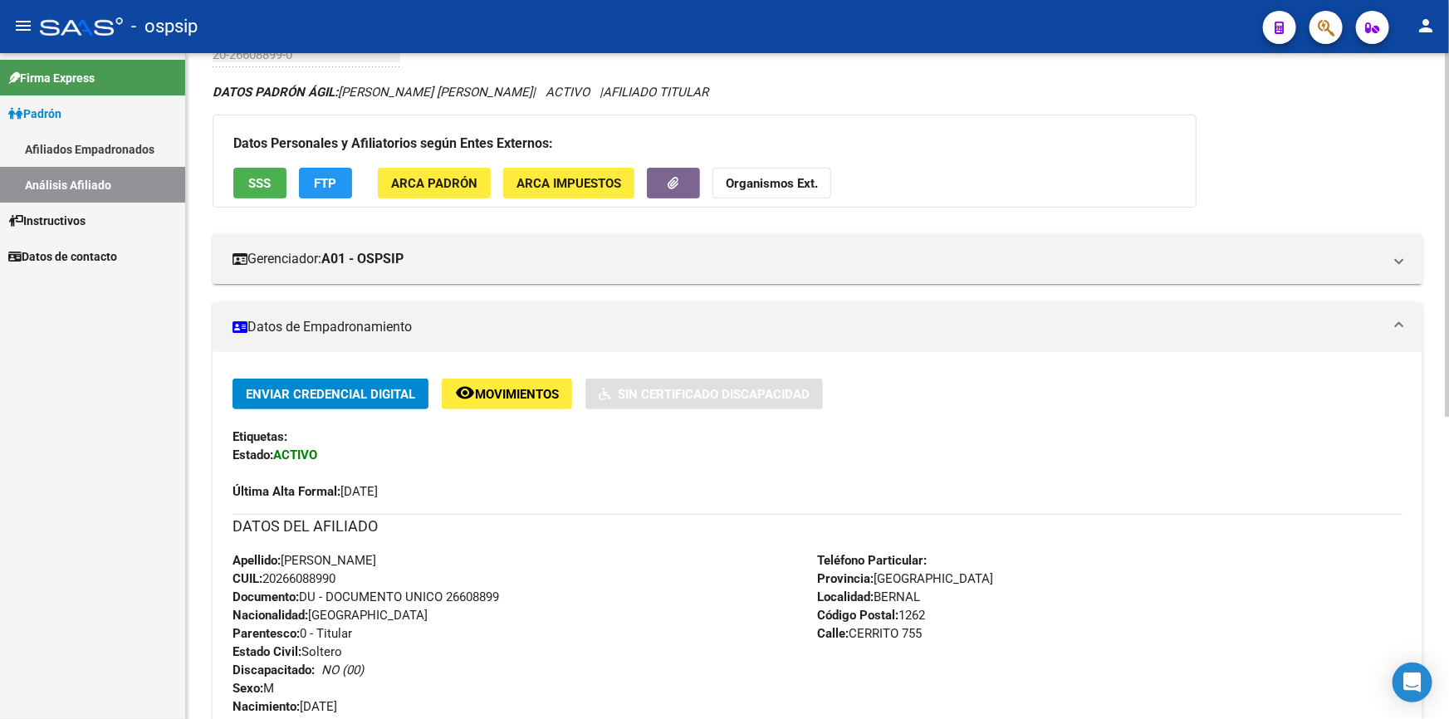
scroll to position [100, 0]
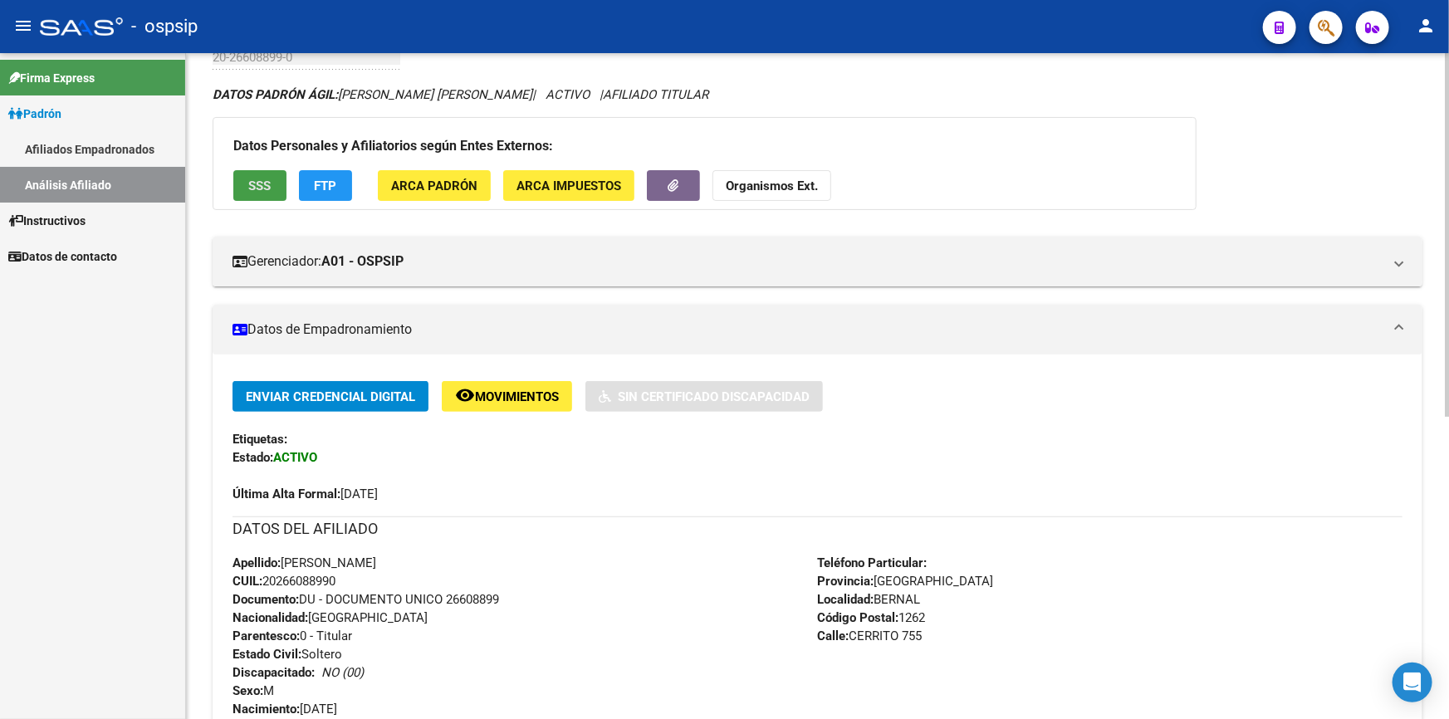
click at [259, 188] on span "SSS" at bounding box center [260, 186] width 22 height 15
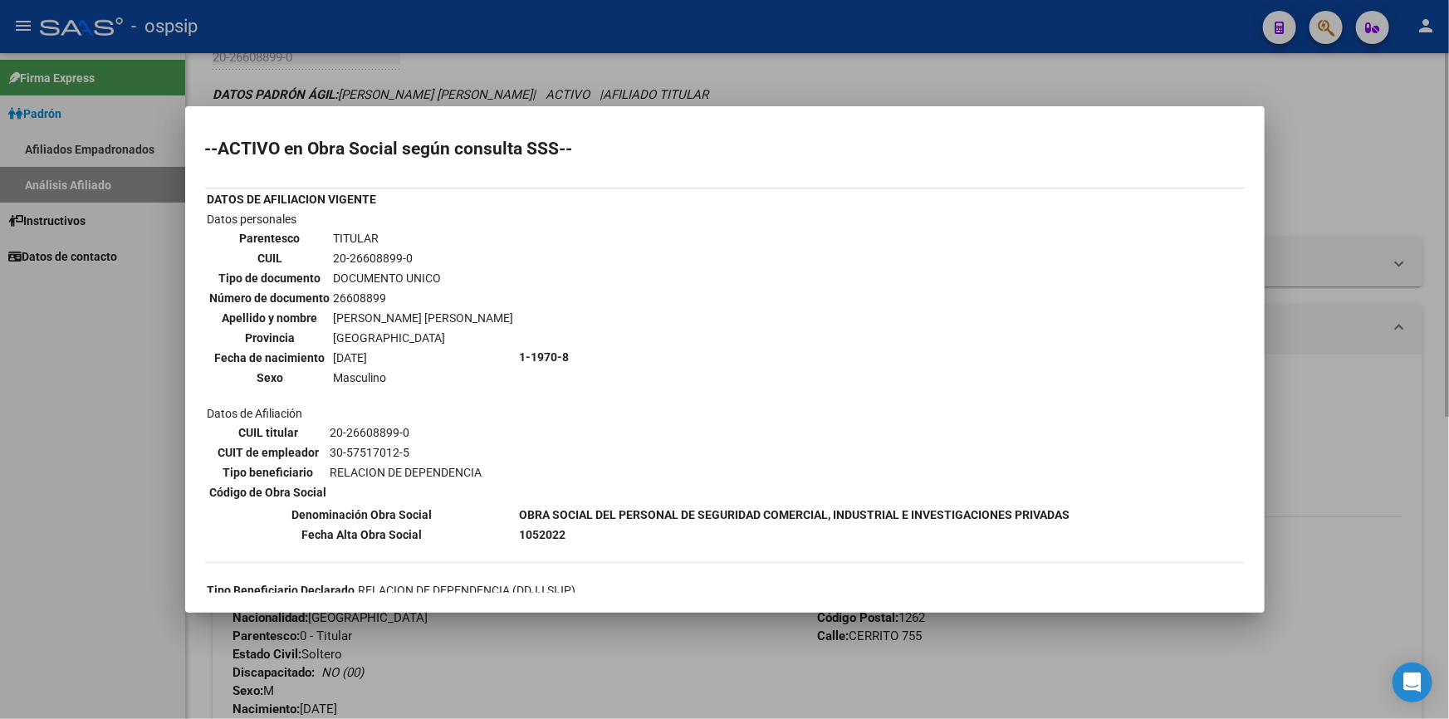
click at [797, 79] on div at bounding box center [724, 359] width 1449 height 719
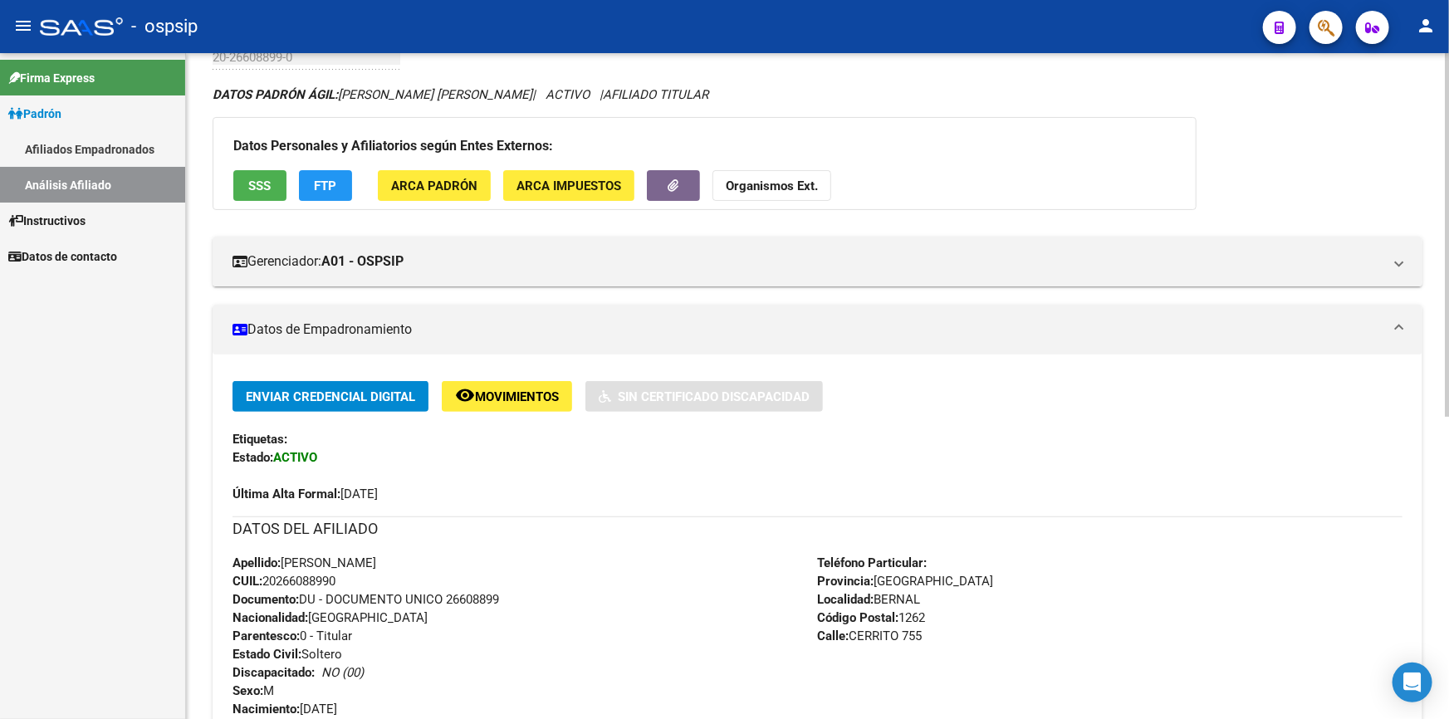
scroll to position [176, 0]
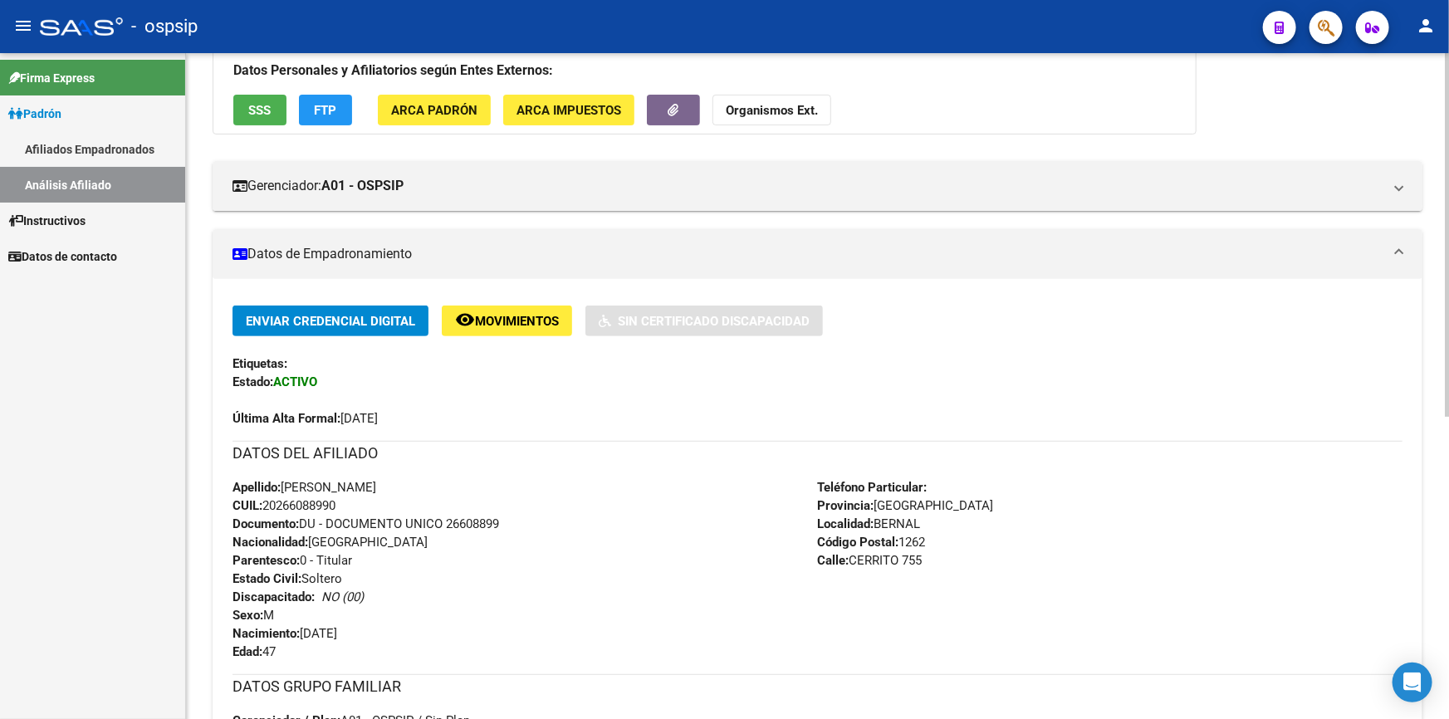
drag, startPoint x: 409, startPoint y: 490, endPoint x: 286, endPoint y: 492, distance: 122.9
click at [286, 492] on div "Apellido: [PERSON_NAME]: 20266088990 Documento: DU - DOCUMENTO UNICO 26608899 N…" at bounding box center [524, 569] width 585 height 183
copy span "[PERSON_NAME]"
drag, startPoint x: 345, startPoint y: 499, endPoint x: 267, endPoint y: 506, distance: 78.4
click at [267, 506] on div "Apellido: [PERSON_NAME]: 20266088990 Documento: DU - DOCUMENTO UNICO 26608899 N…" at bounding box center [524, 569] width 585 height 183
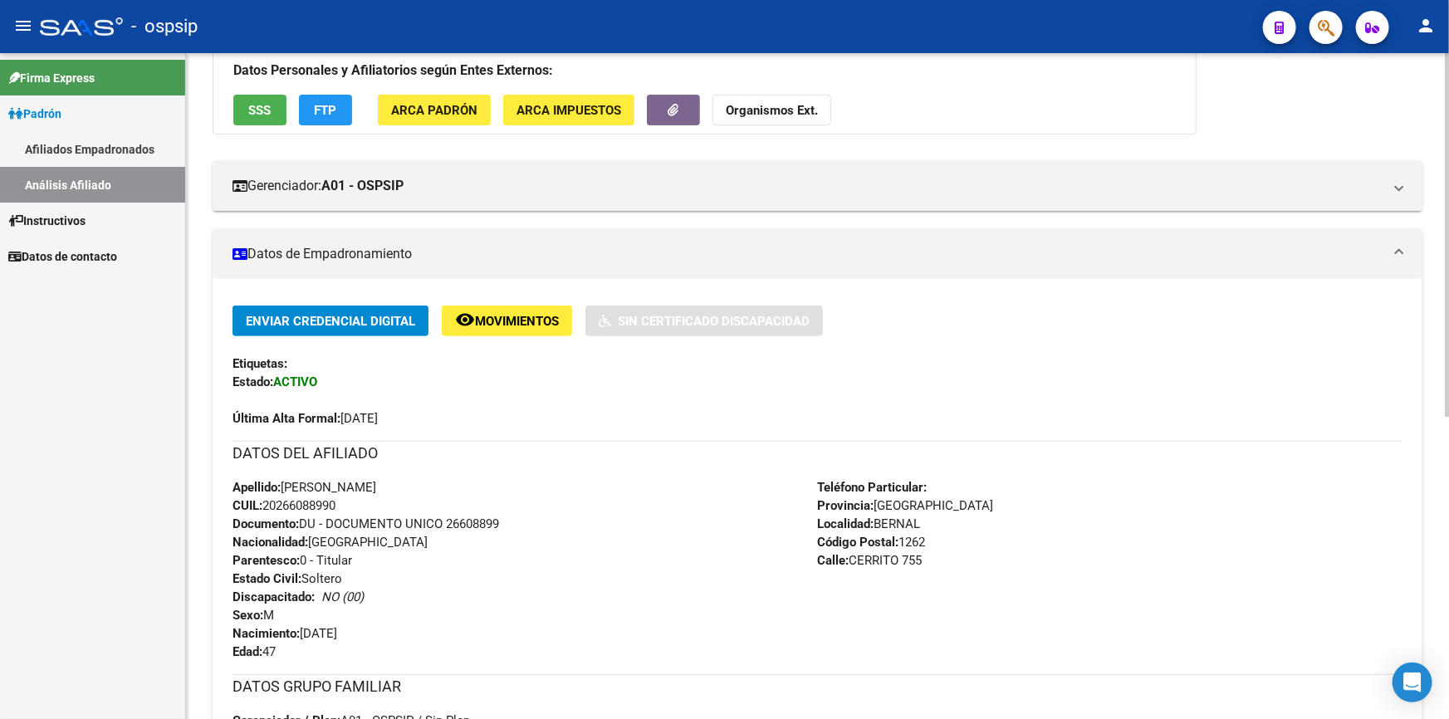
copy span "20266088990"
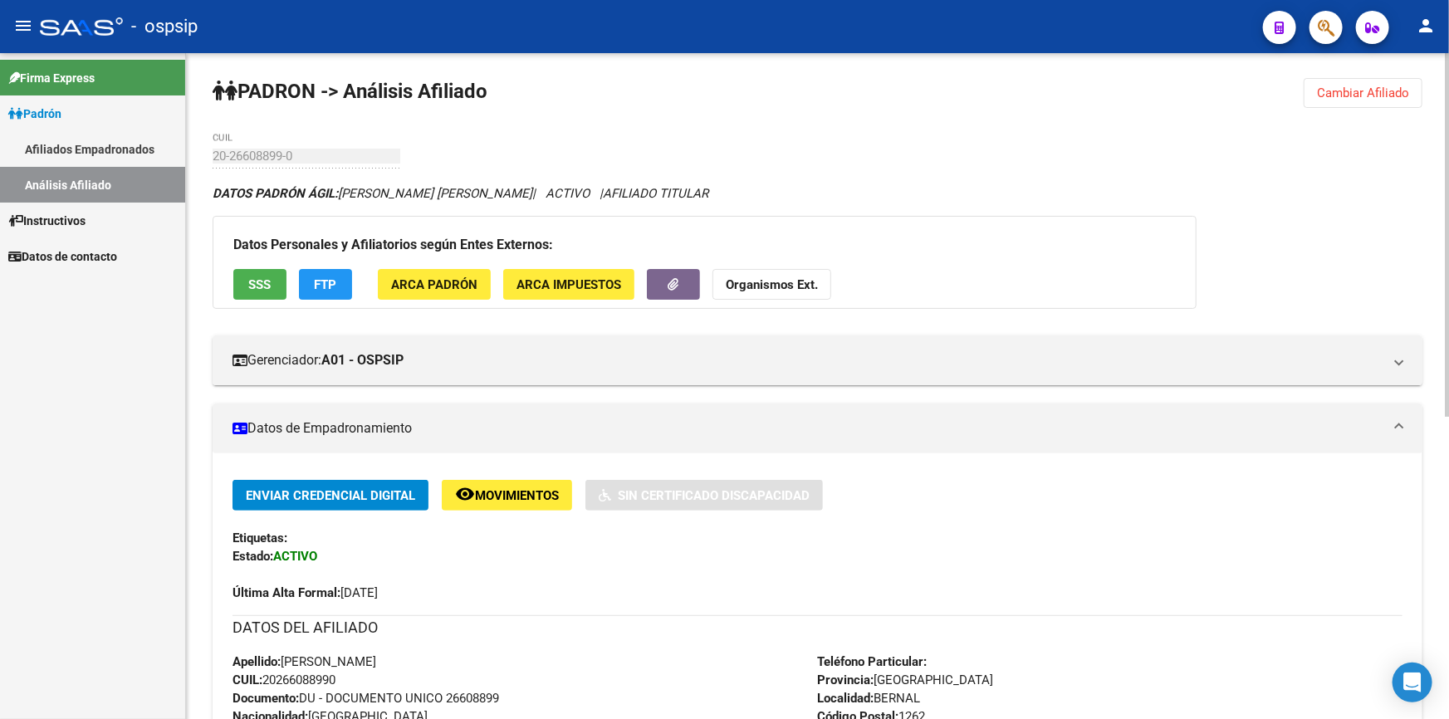
scroll to position [0, 0]
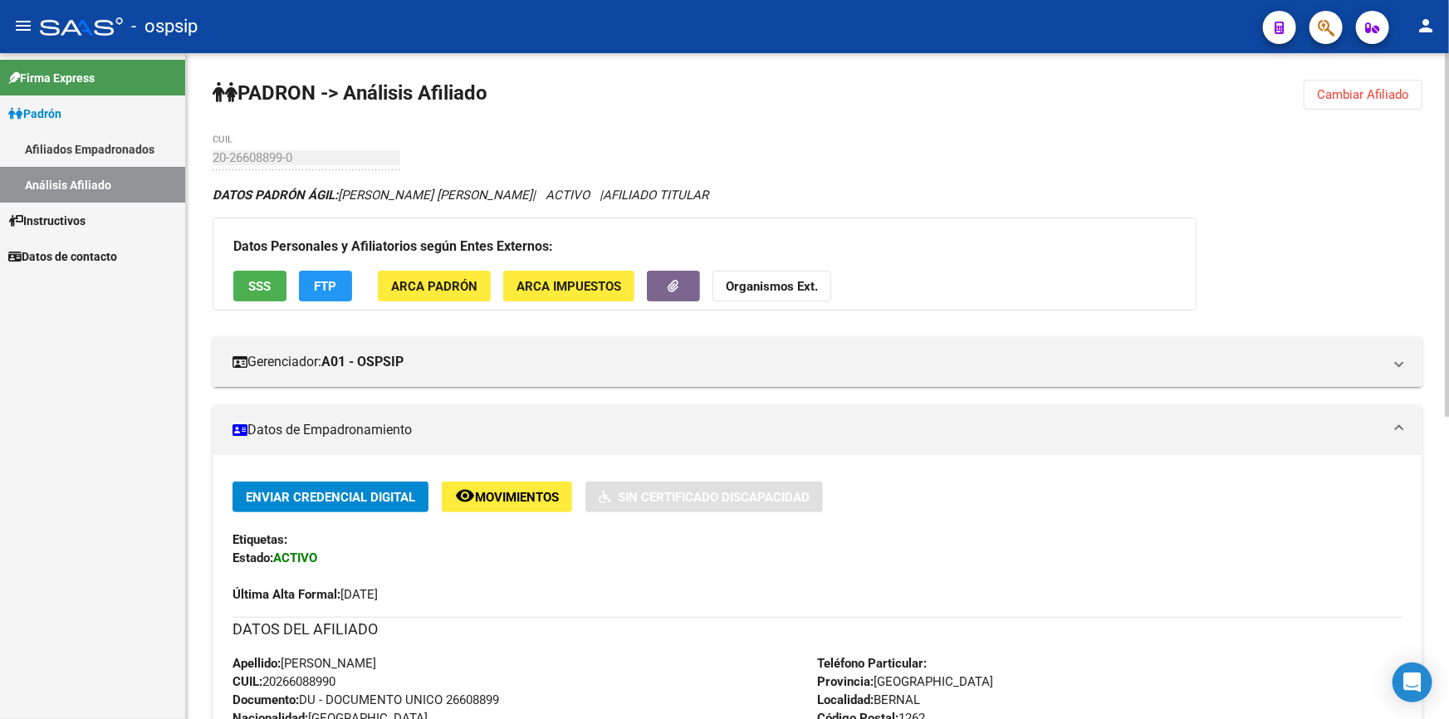
click at [1356, 92] on span "Cambiar Afiliado" at bounding box center [1363, 94] width 92 height 15
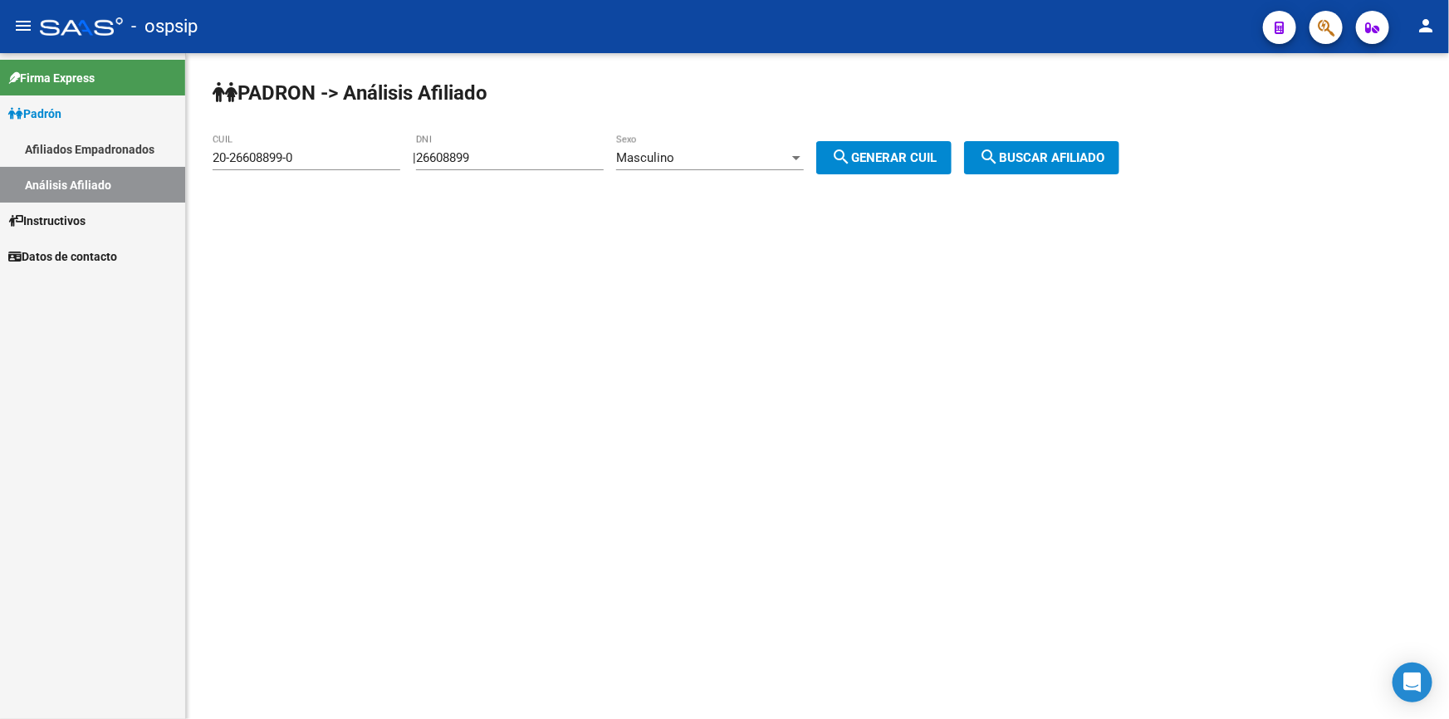
click at [525, 152] on input "26608899" at bounding box center [510, 157] width 188 height 15
click at [501, 158] on input "DNI" at bounding box center [510, 157] width 188 height 15
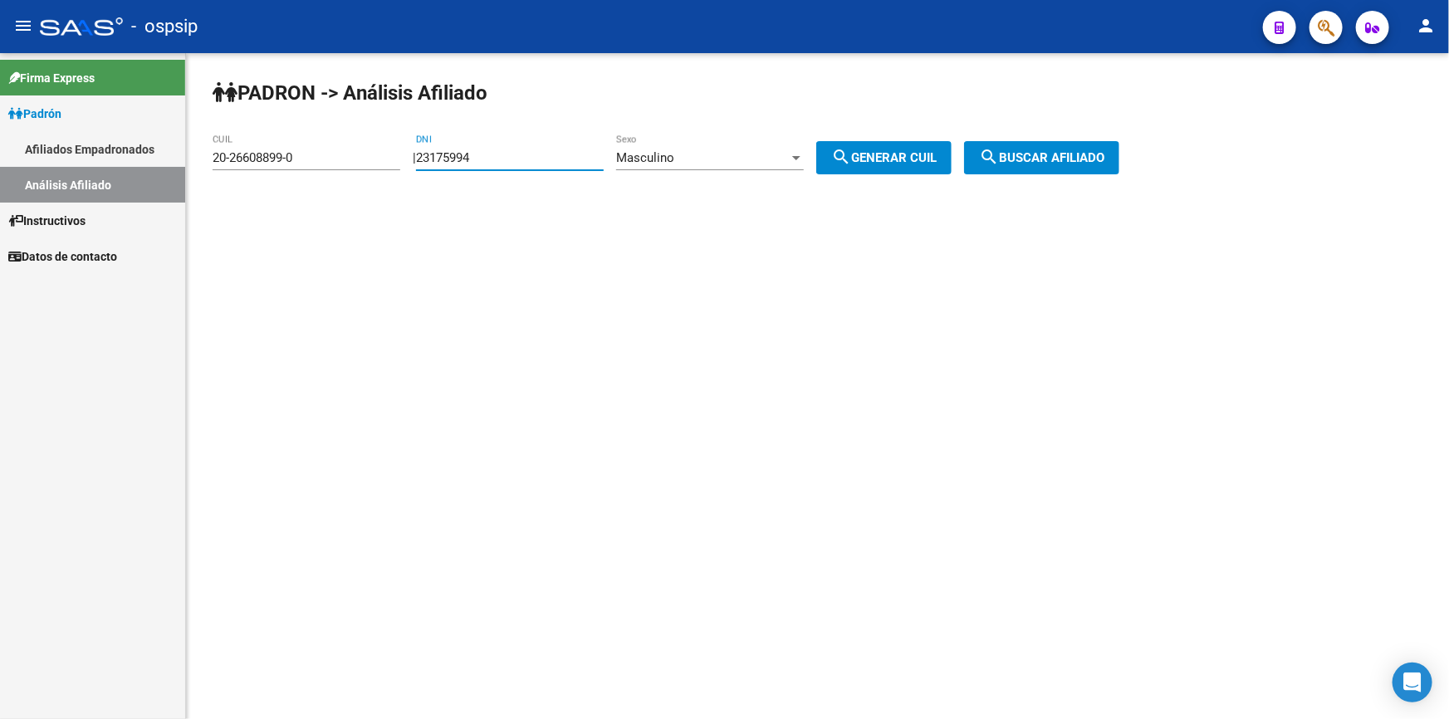
type input "23175994"
click at [924, 159] on span "search Generar CUIL" at bounding box center [883, 157] width 105 height 15
type input "20-23175994-9"
click at [1022, 153] on span "search Buscar afiliado" at bounding box center [1041, 157] width 125 height 15
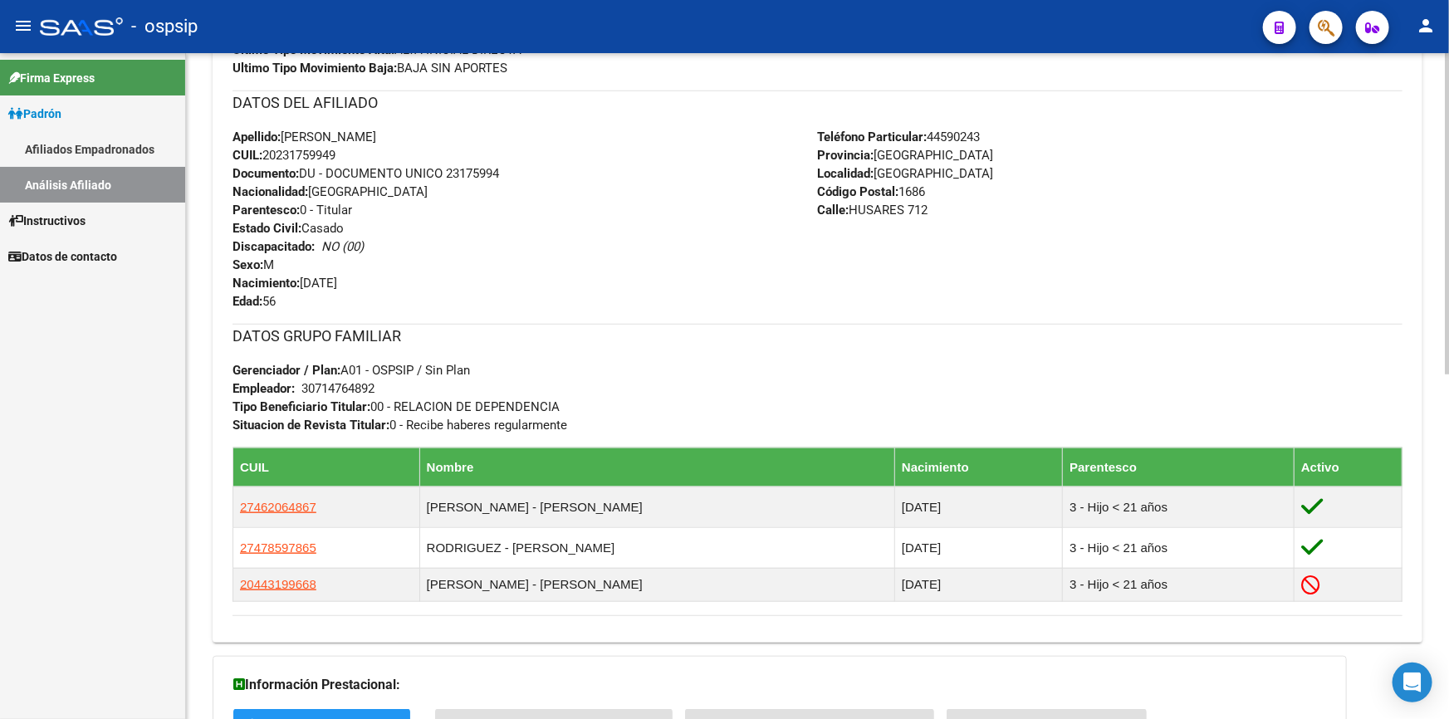
scroll to position [453, 0]
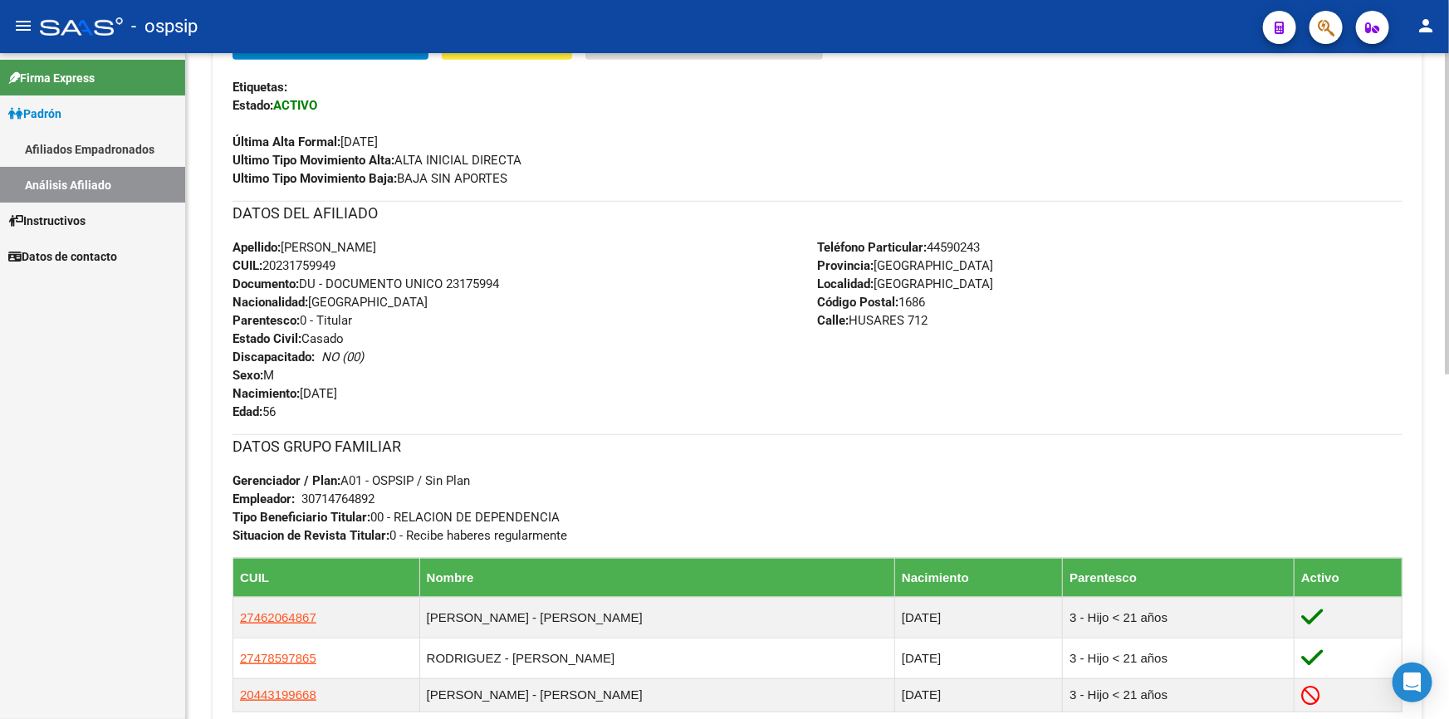
click at [305, 262] on span "CUIL: 20231759949" at bounding box center [283, 265] width 103 height 15
copy span "20231759949"
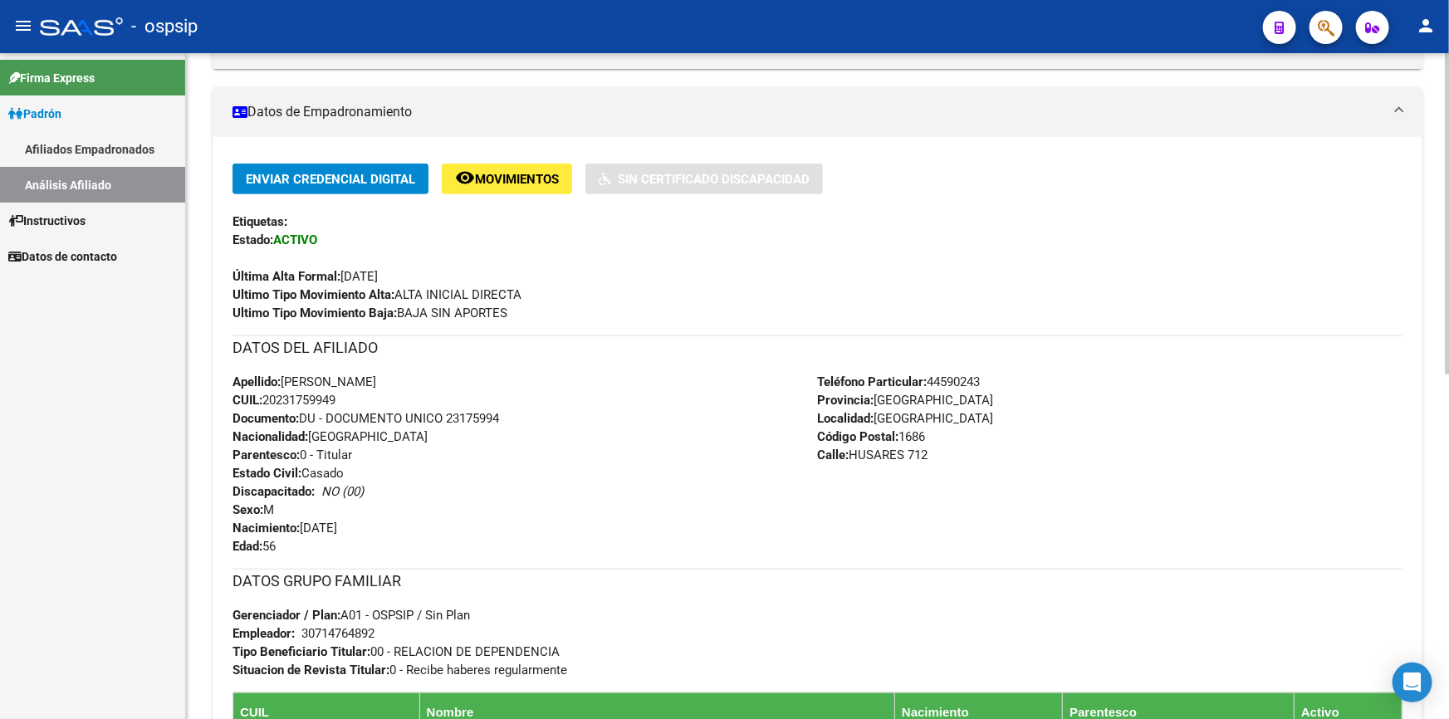
scroll to position [301, 0]
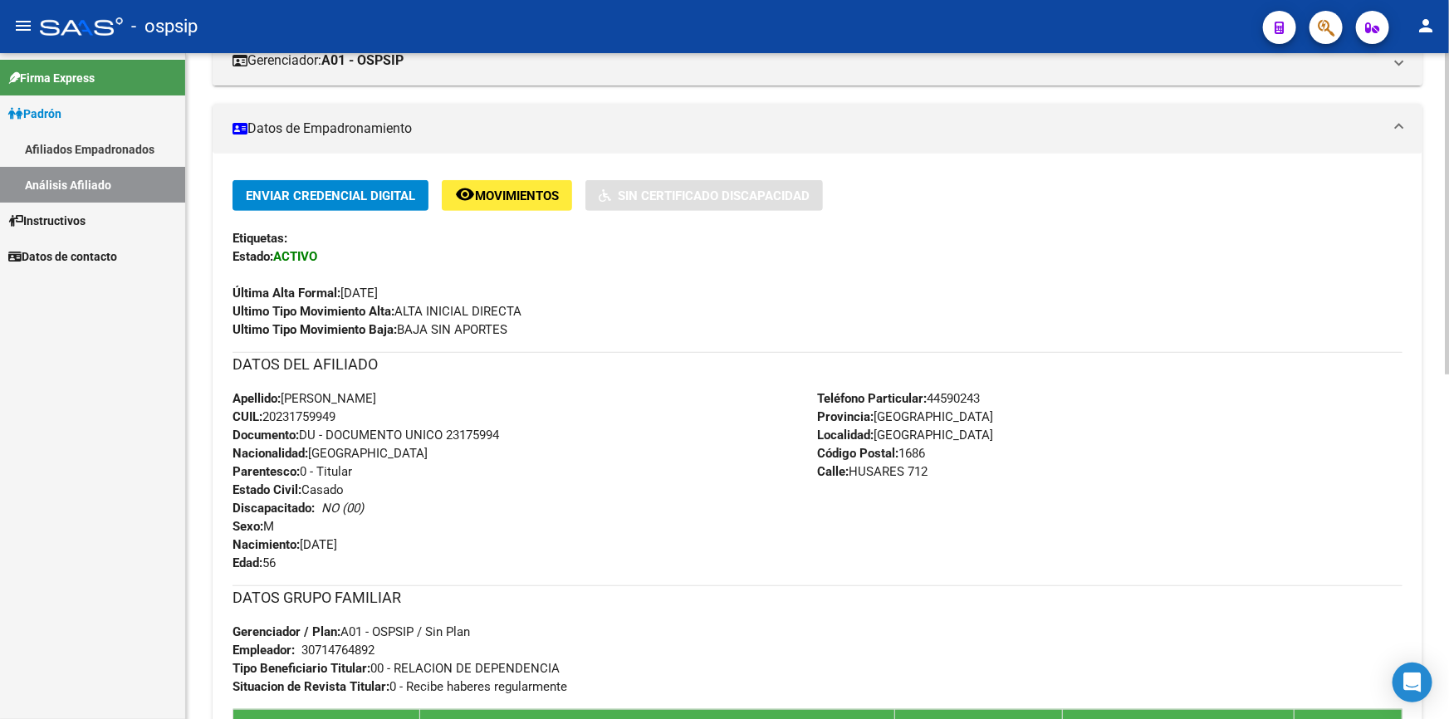
click at [300, 409] on span "CUIL: 20231759949" at bounding box center [283, 416] width 103 height 15
drag, startPoint x: 413, startPoint y: 389, endPoint x: 286, endPoint y: 394, distance: 127.1
click at [286, 394] on div "Apellido: [PERSON_NAME]: 20231759949 Documento: DU - DOCUMENTO UNICO 23175994 N…" at bounding box center [524, 480] width 585 height 183
copy span "[PERSON_NAME]"
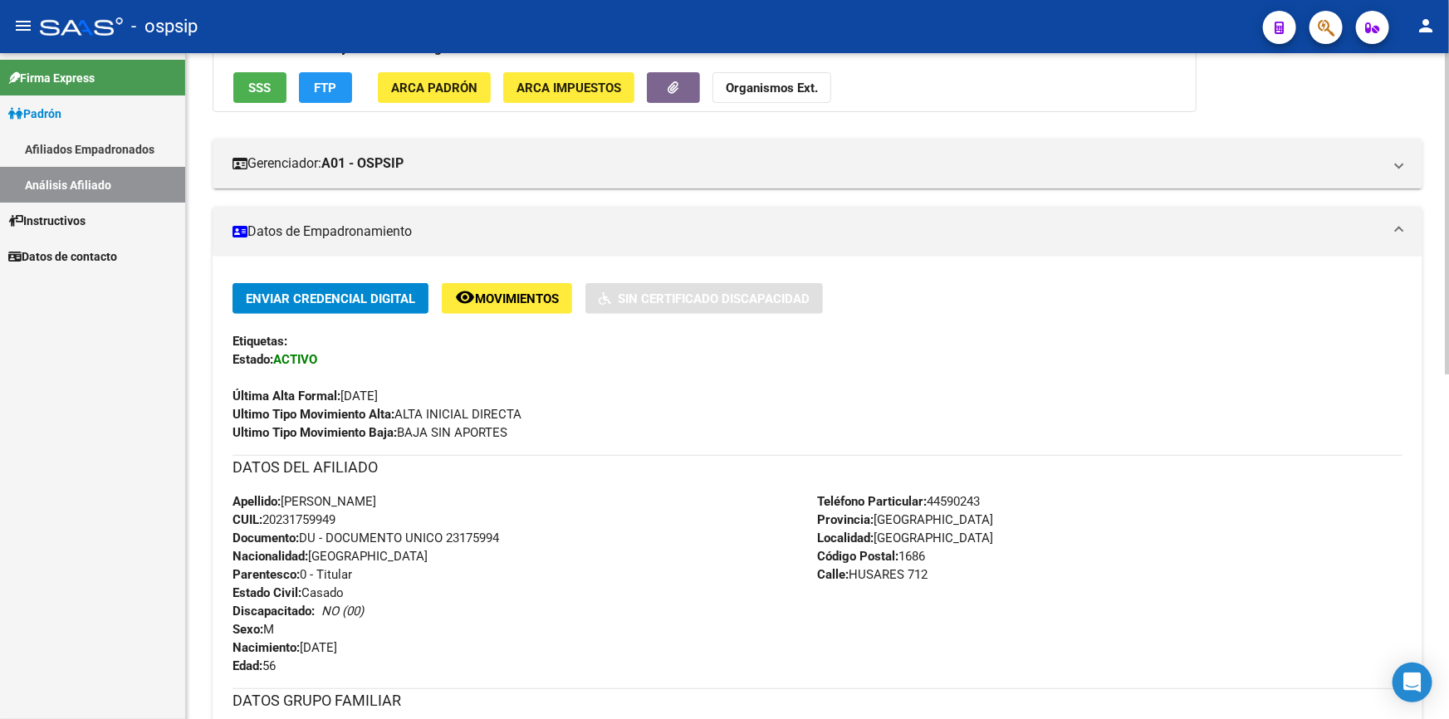
scroll to position [0, 0]
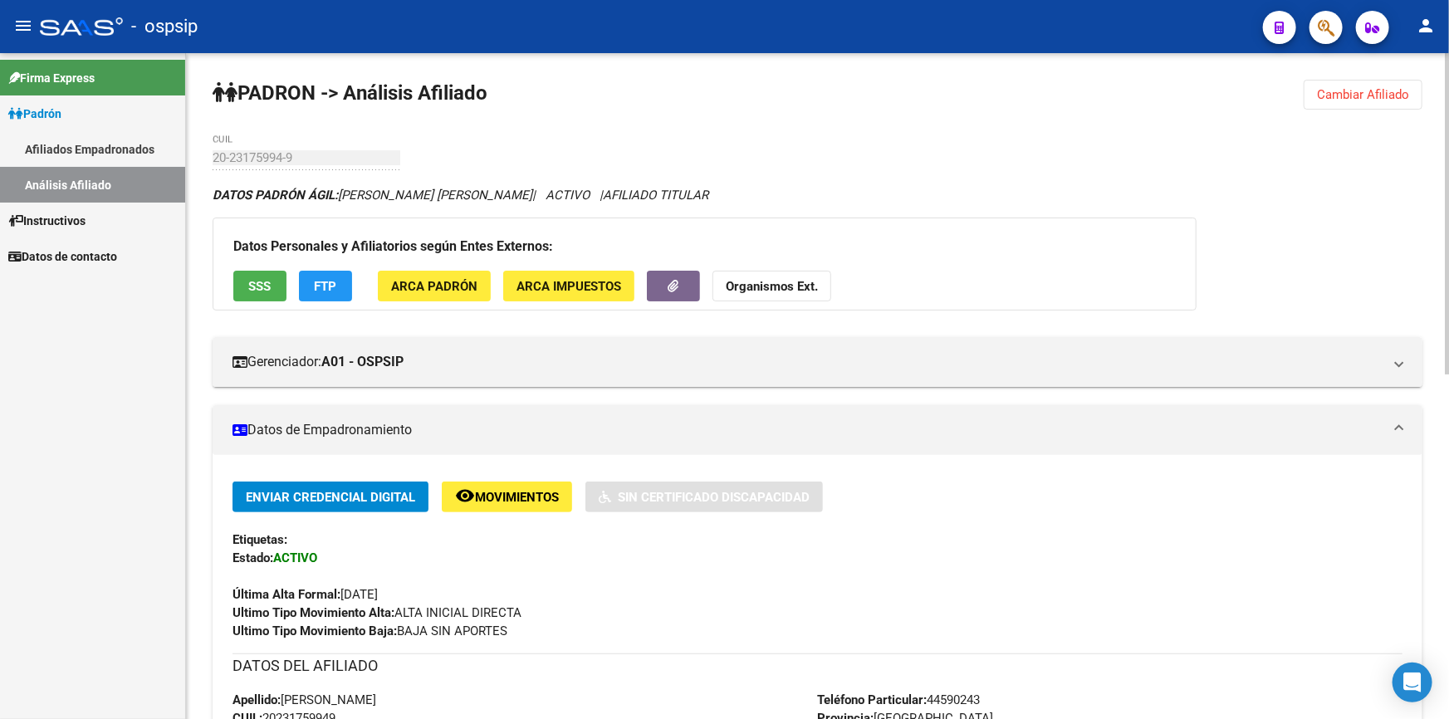
click at [1365, 89] on span "Cambiar Afiliado" at bounding box center [1363, 94] width 92 height 15
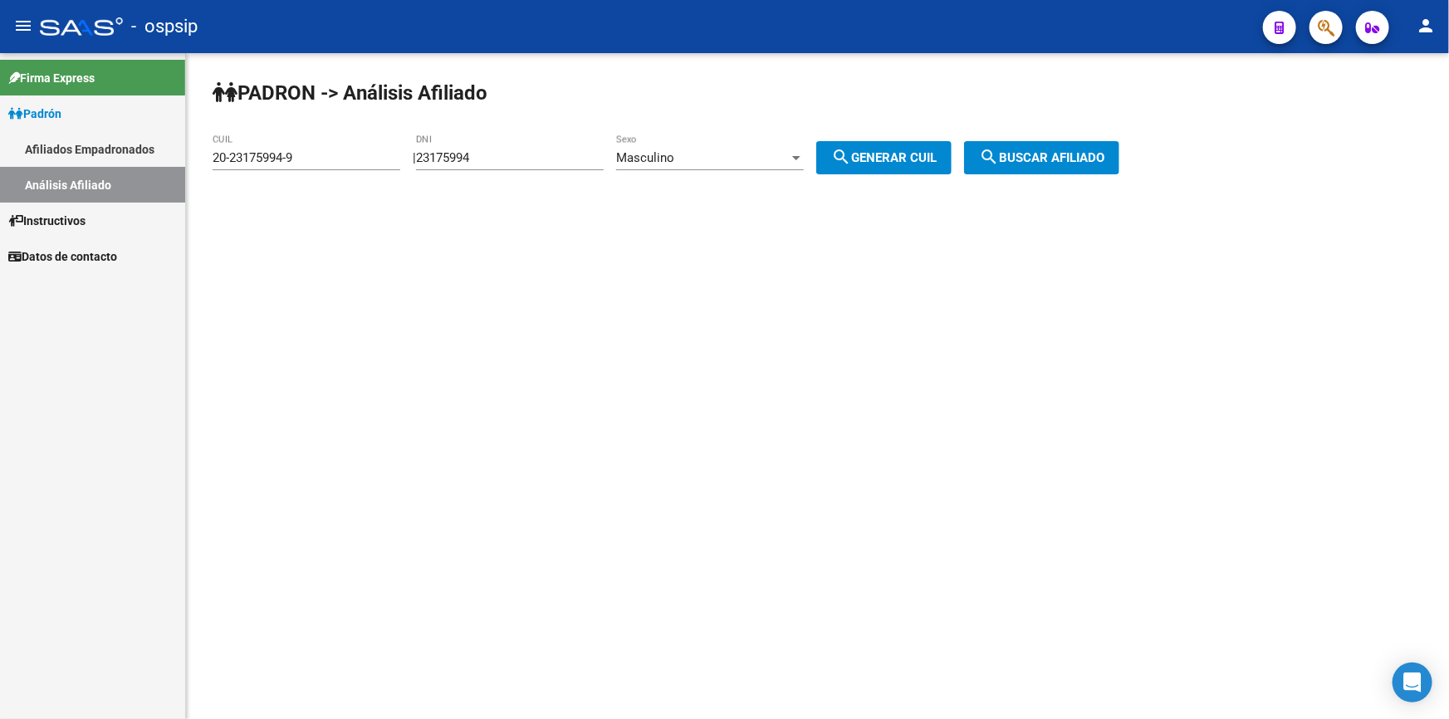
click at [548, 152] on input "23175994" at bounding box center [510, 157] width 188 height 15
paste input "6873927"
type input "26873927"
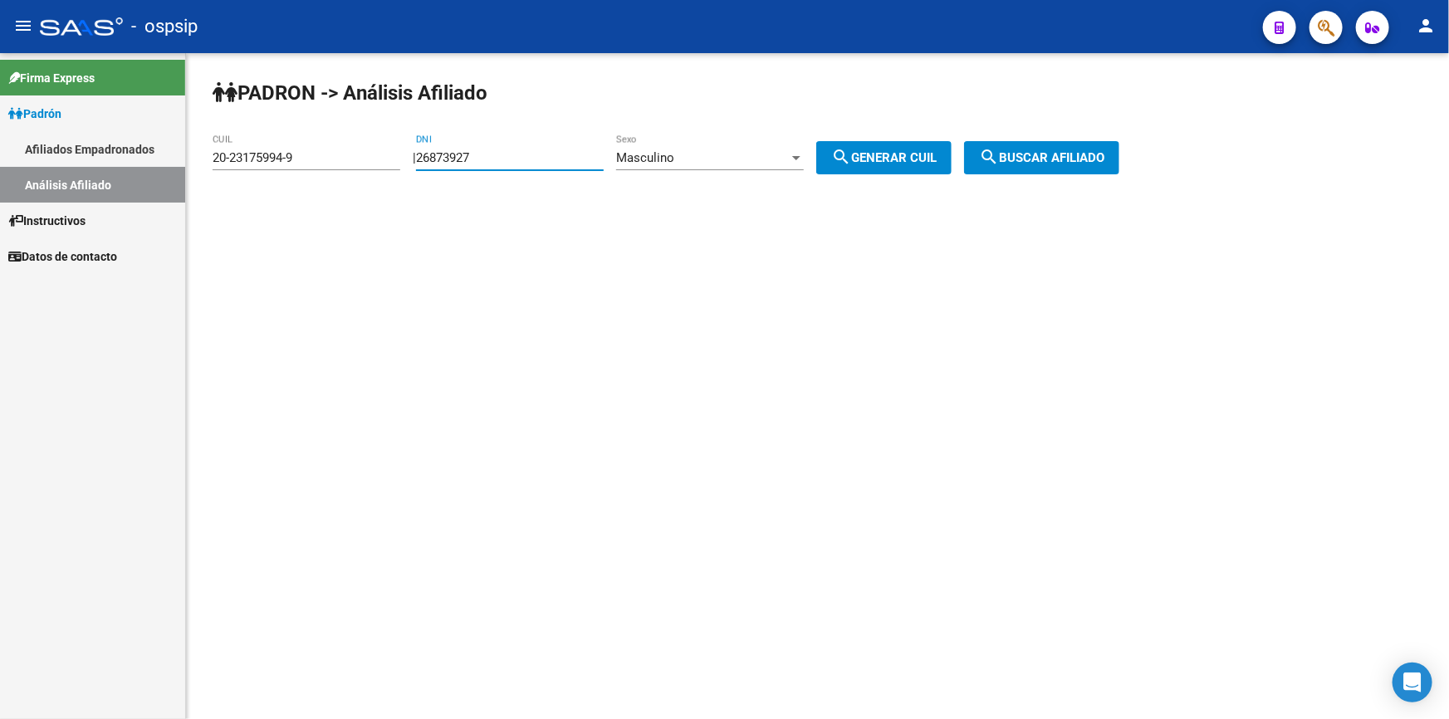
click at [897, 150] on span "search Generar CUIL" at bounding box center [883, 157] width 105 height 15
type input "20-26873927-1"
click at [1061, 160] on span "search Buscar afiliado" at bounding box center [1041, 157] width 125 height 15
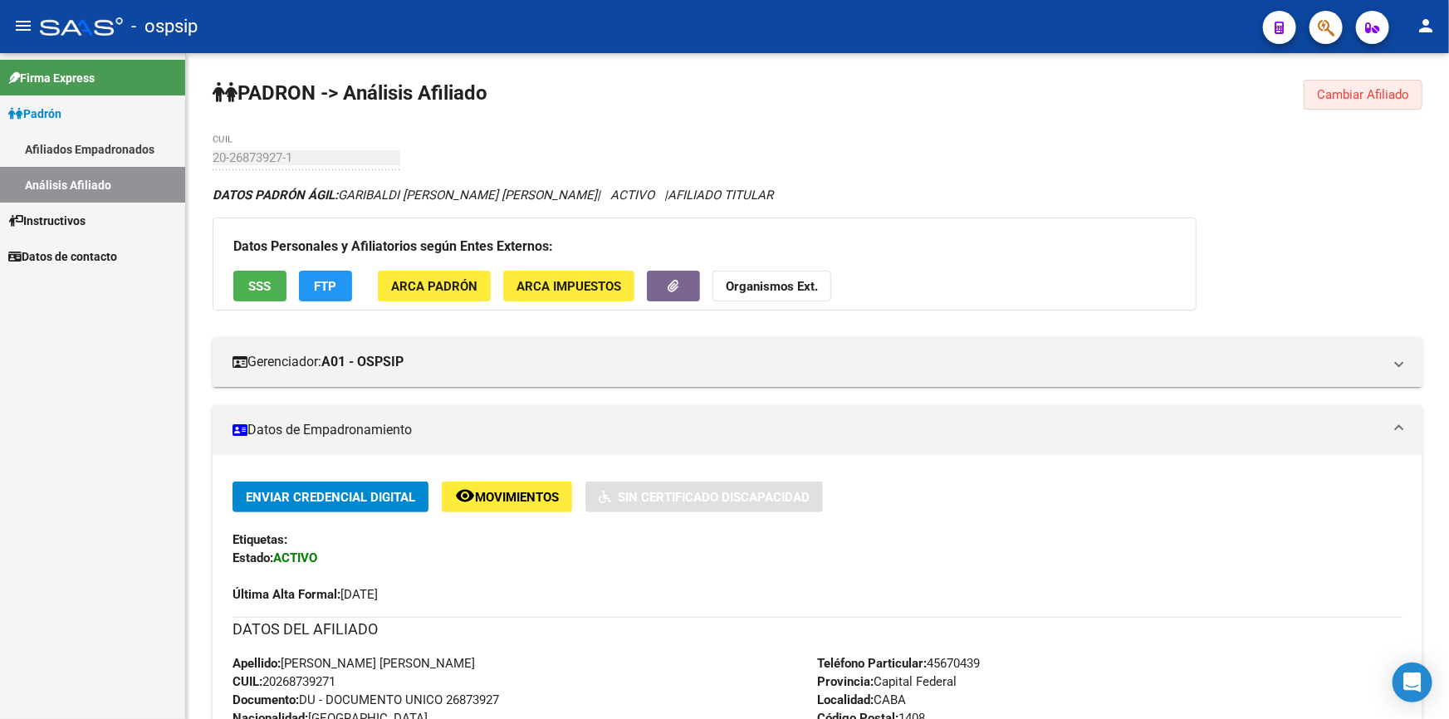
click at [1345, 98] on span "Cambiar Afiliado" at bounding box center [1363, 94] width 92 height 15
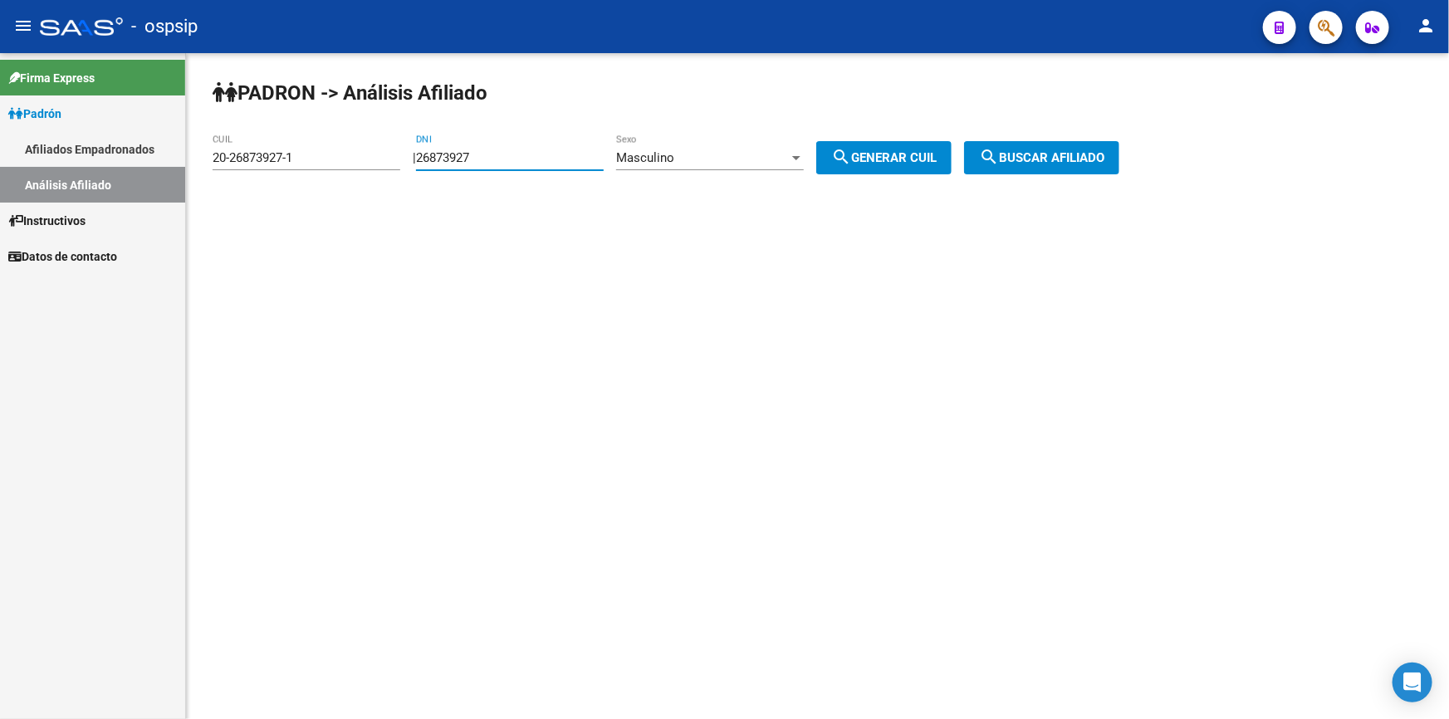
click at [554, 156] on input "26873927" at bounding box center [510, 157] width 188 height 15
paste input "37841196"
type input "37841196"
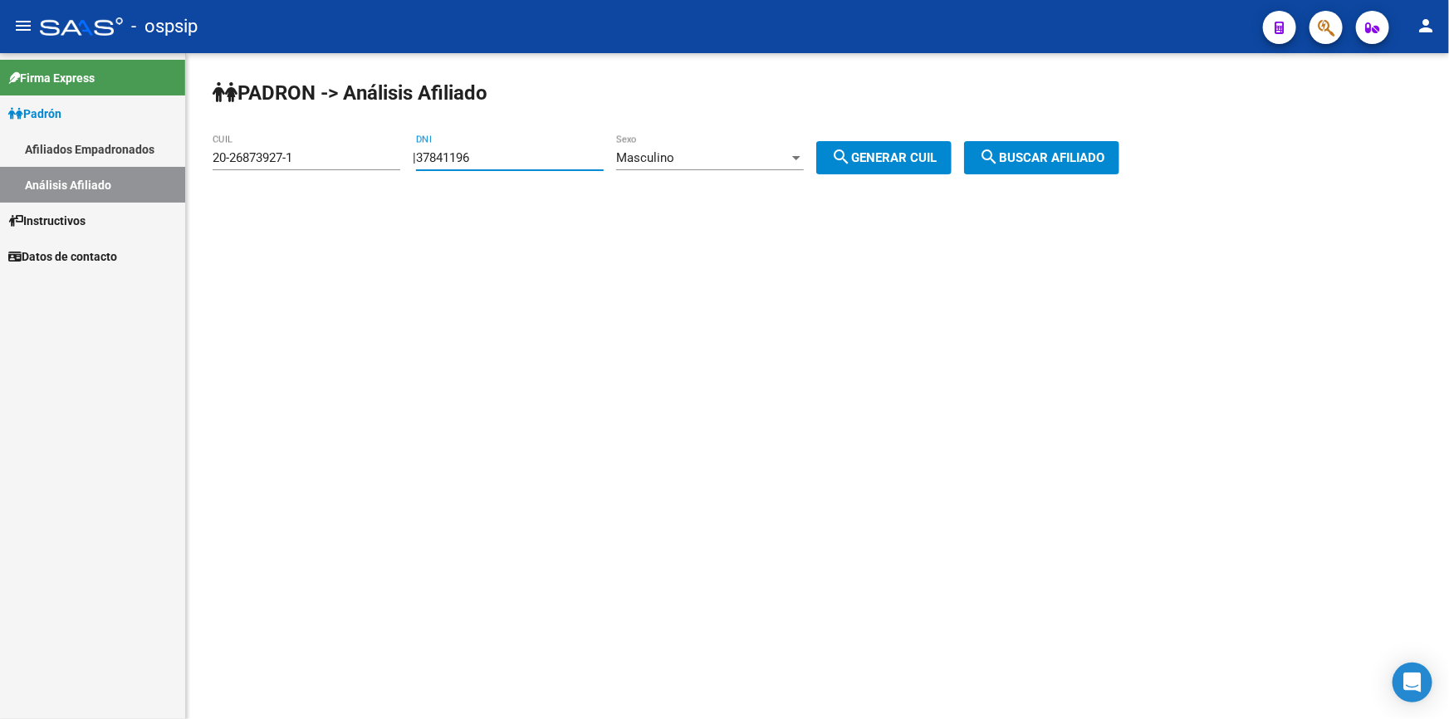
click at [922, 150] on span "search Generar CUIL" at bounding box center [883, 157] width 105 height 15
type input "20-37841196-4"
click at [1057, 141] on button "search Buscar afiliado" at bounding box center [1041, 157] width 155 height 33
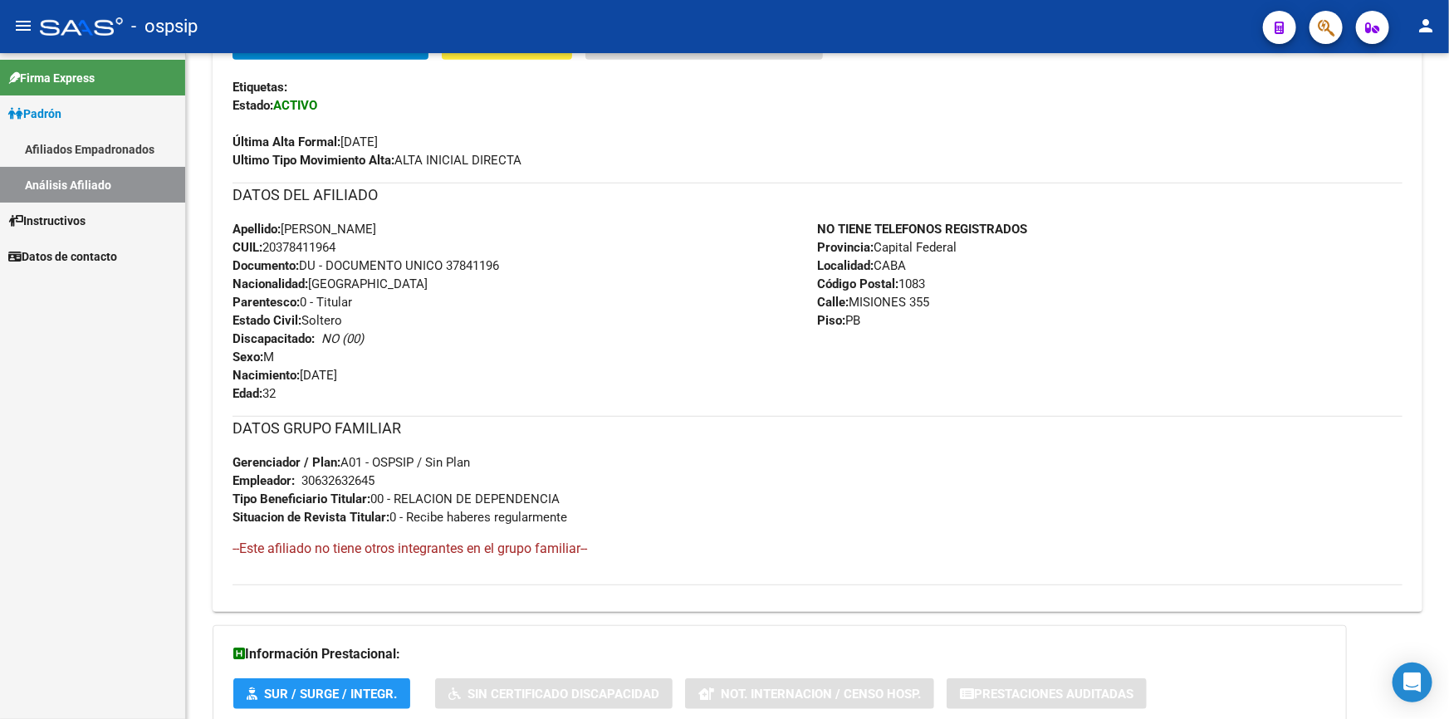
scroll to position [377, 0]
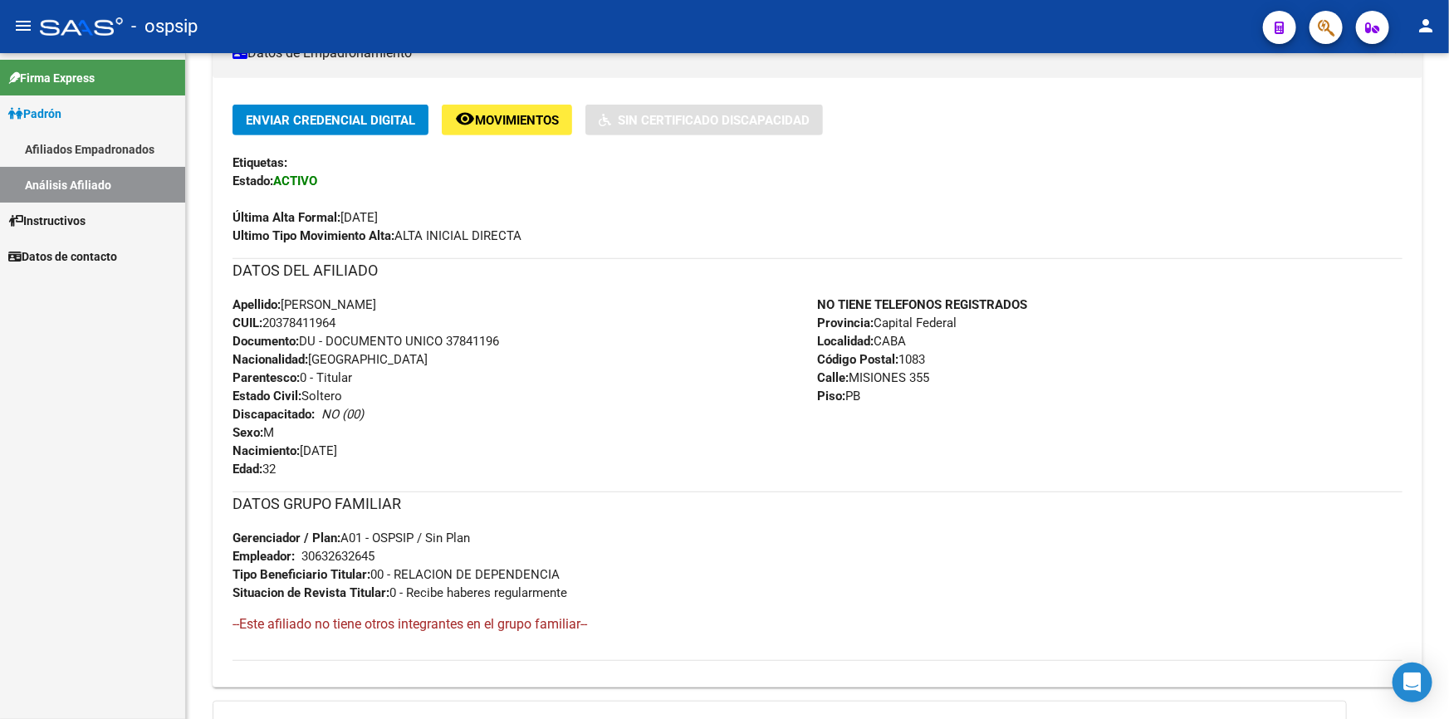
click at [476, 340] on span "Documento: DU - DOCUMENTO UNICO 37841196" at bounding box center [365, 341] width 267 height 15
copy span "37841196"
drag, startPoint x: 354, startPoint y: 316, endPoint x: 266, endPoint y: 322, distance: 88.3
click at [266, 322] on div "Apellido: [PERSON_NAME]: 20378411964 Documento: DU - DOCUMENTO UNICO 37841196 N…" at bounding box center [524, 387] width 585 height 183
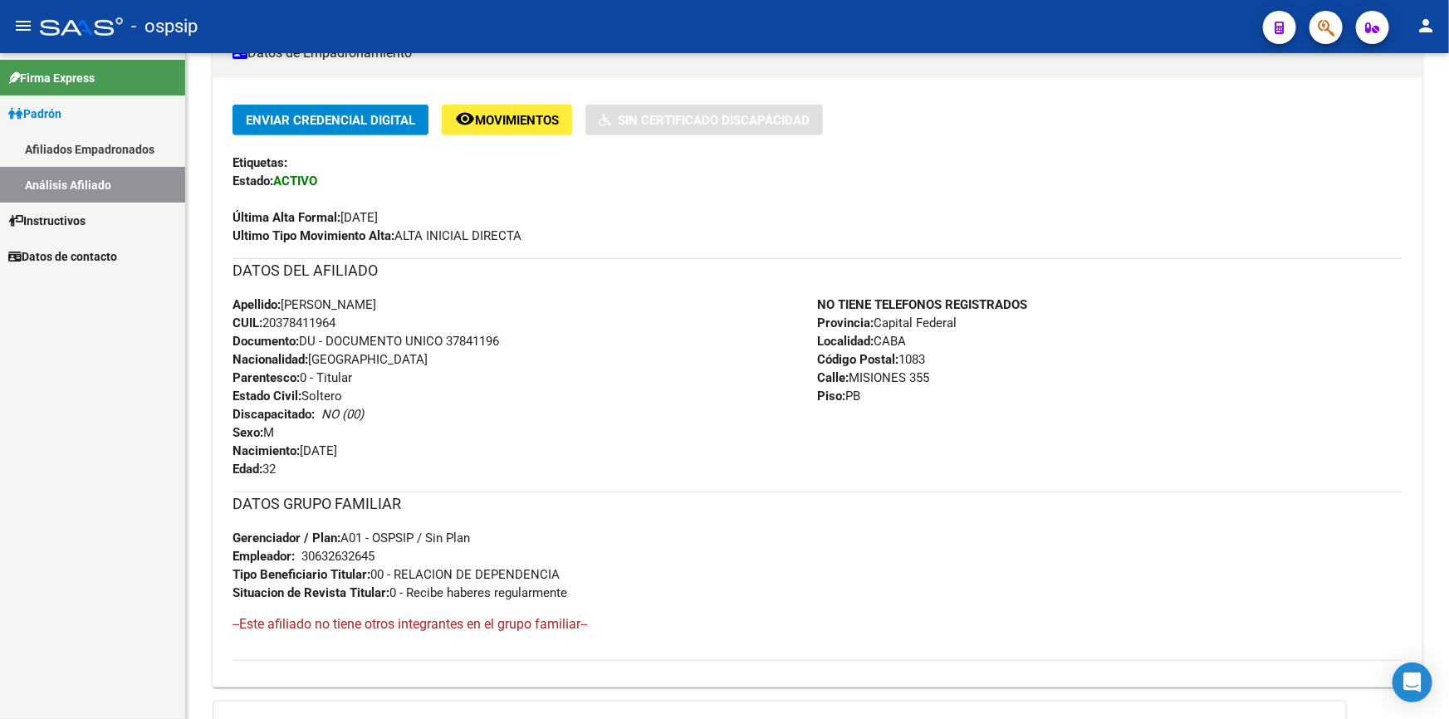
copy span "20378411964"
drag, startPoint x: 440, startPoint y: 299, endPoint x: 284, endPoint y: 306, distance: 156.2
click at [284, 306] on div "Apellido: [PERSON_NAME]: 20378411964 Documento: DU - DOCUMENTO UNICO 37841196 N…" at bounding box center [524, 387] width 585 height 183
copy span "[PERSON_NAME]"
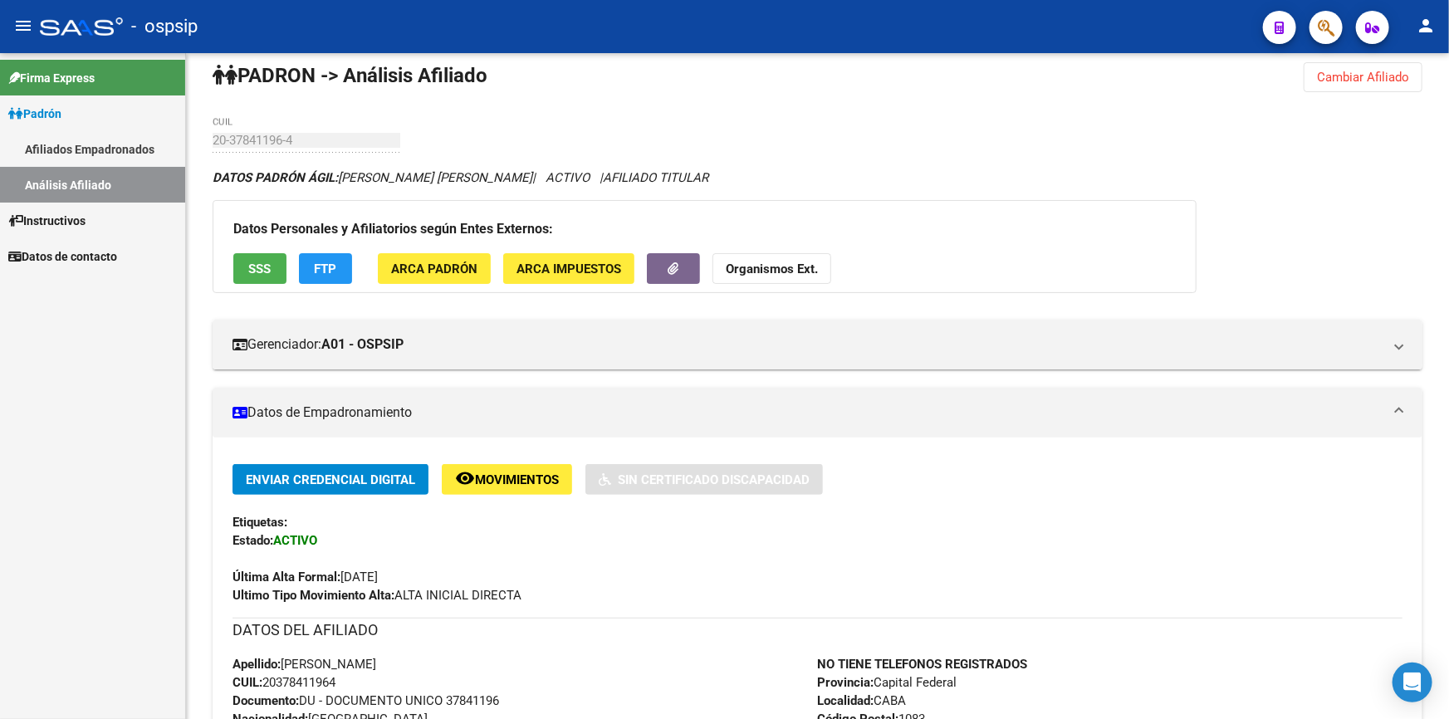
scroll to position [0, 0]
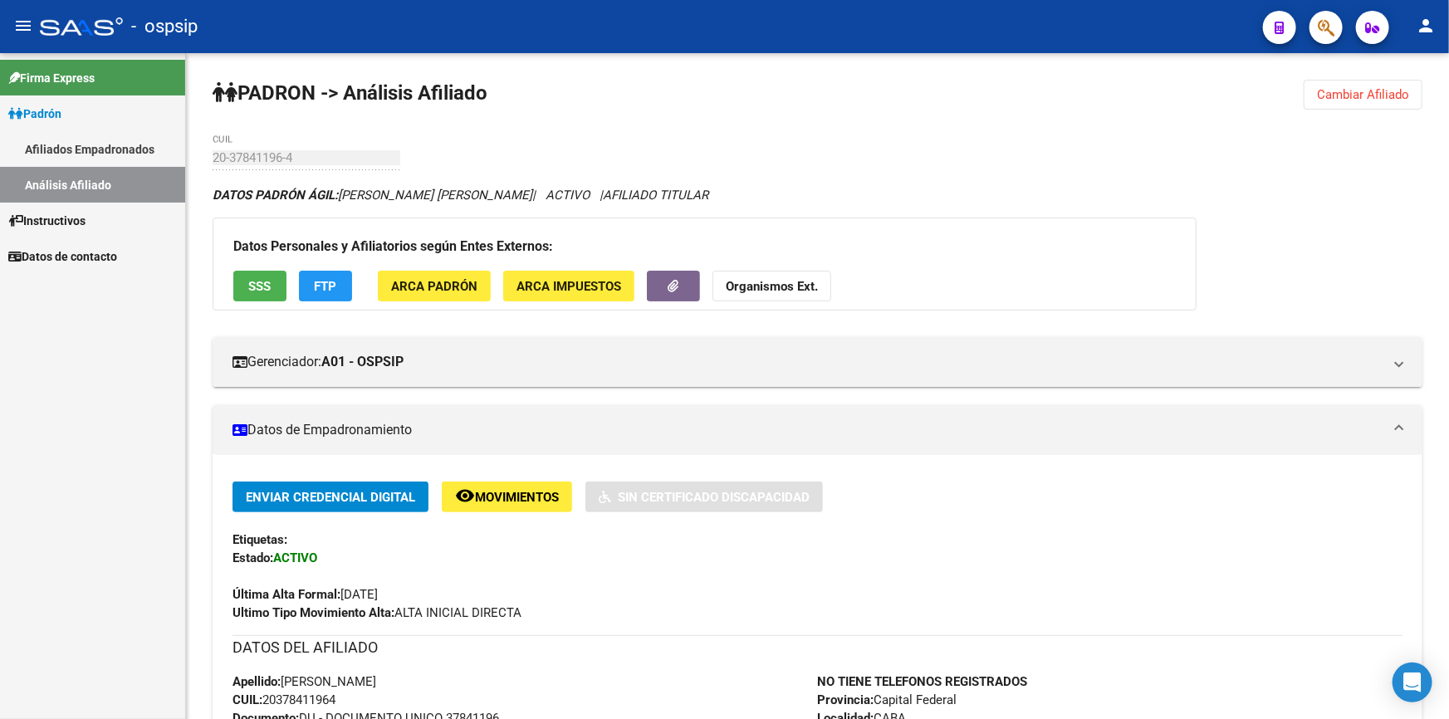
click at [1373, 95] on span "Cambiar Afiliado" at bounding box center [1363, 94] width 92 height 15
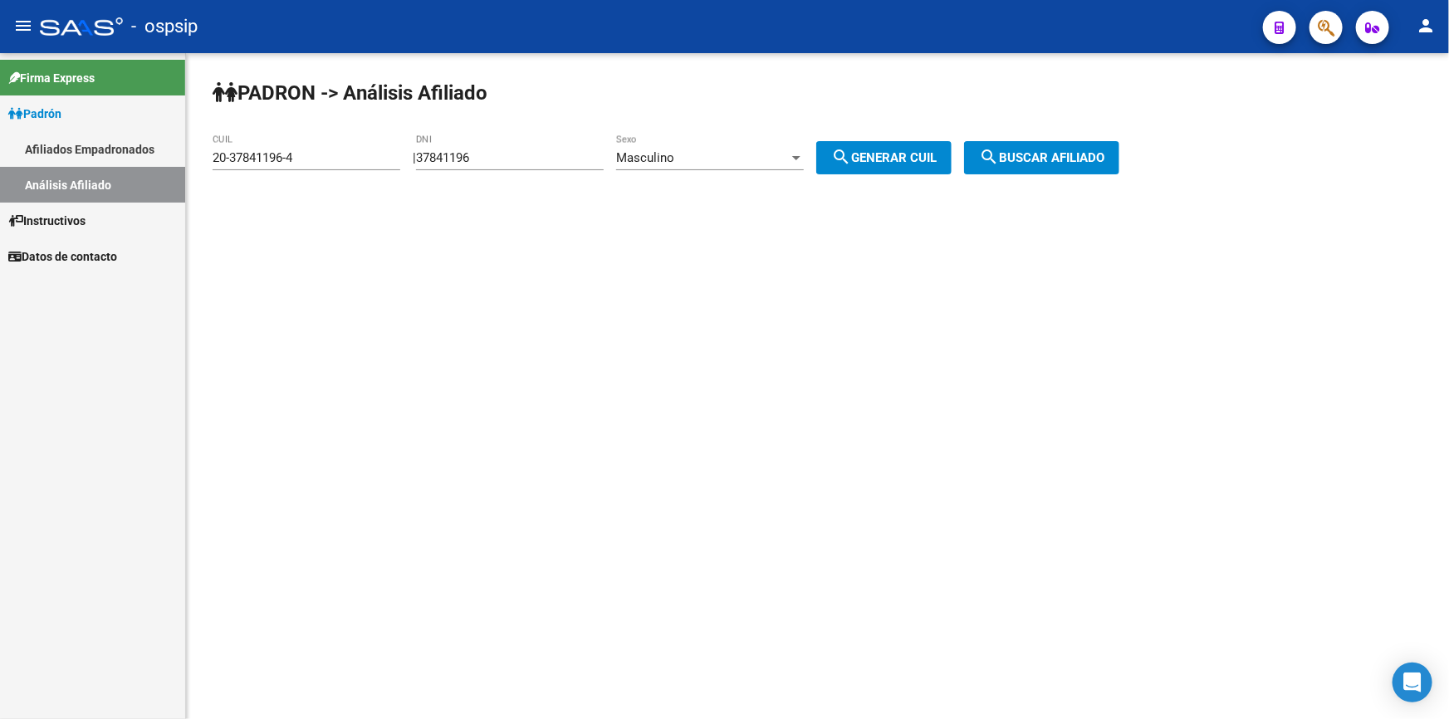
click at [509, 158] on input "37841196" at bounding box center [510, 157] width 188 height 15
paste input "26873927"
type input "26873927"
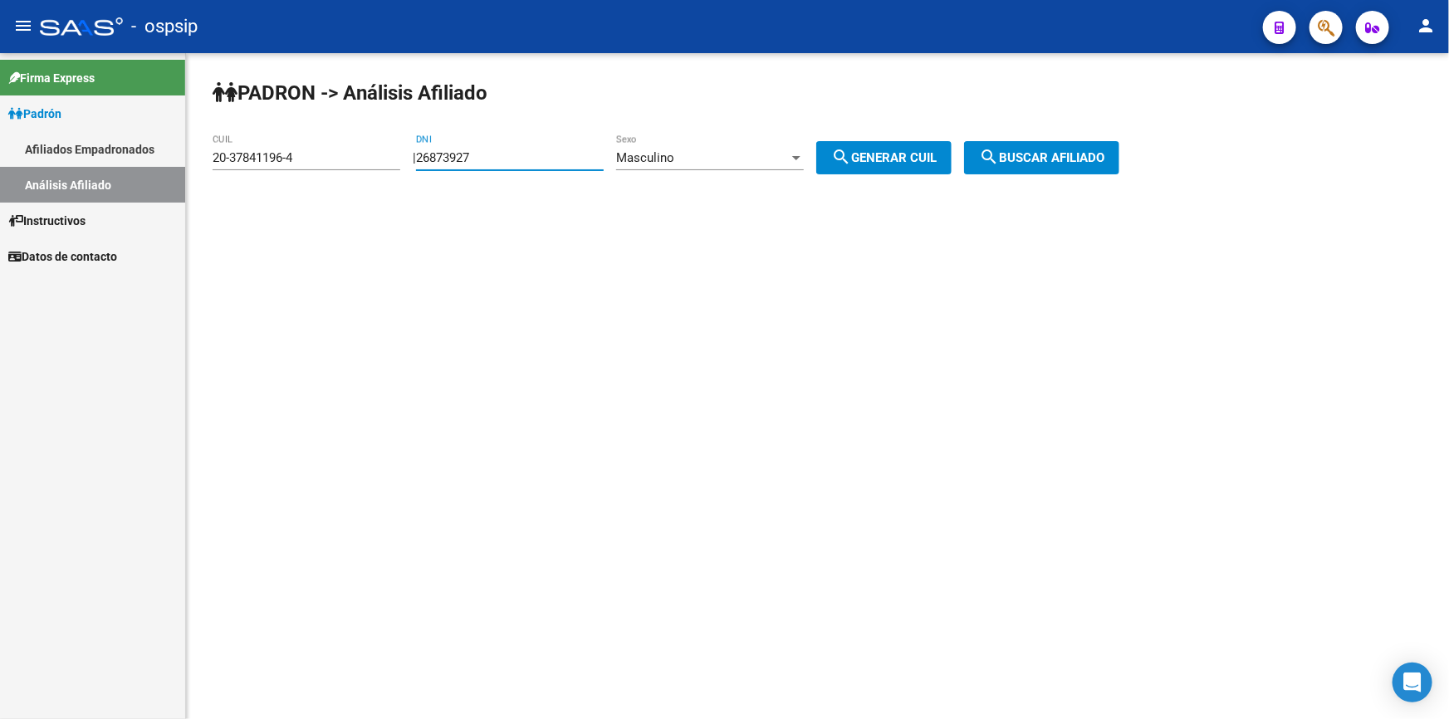
click at [898, 152] on span "search Generar CUIL" at bounding box center [883, 157] width 105 height 15
type input "20-26873927-1"
click at [872, 252] on mat-sidenav-content "[PERSON_NAME] -> Análisis Afiliado 20-26873927-1 CUIL | 26873927 DNI Masculino …" at bounding box center [817, 386] width 1263 height 666
click at [1041, 144] on button "search Buscar afiliado" at bounding box center [1041, 157] width 155 height 33
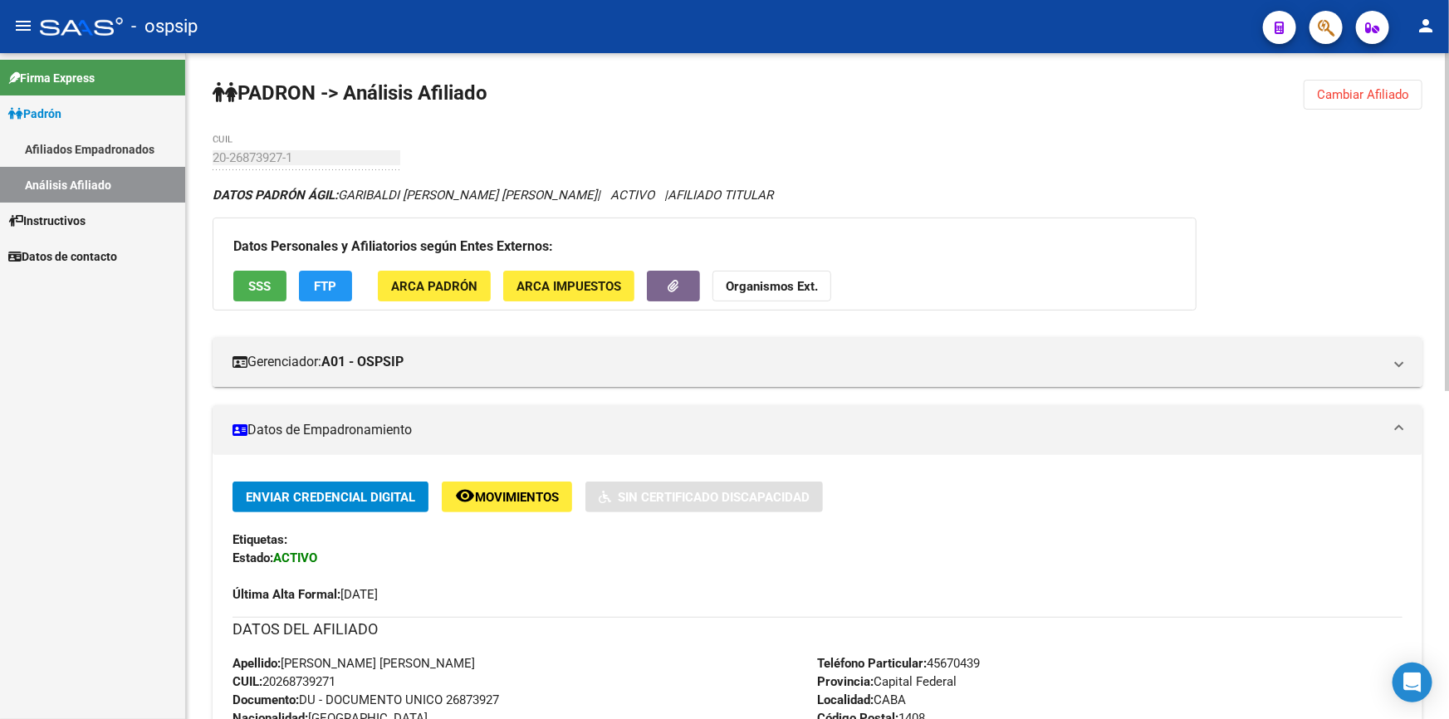
click at [1375, 96] on span "Cambiar Afiliado" at bounding box center [1363, 94] width 92 height 15
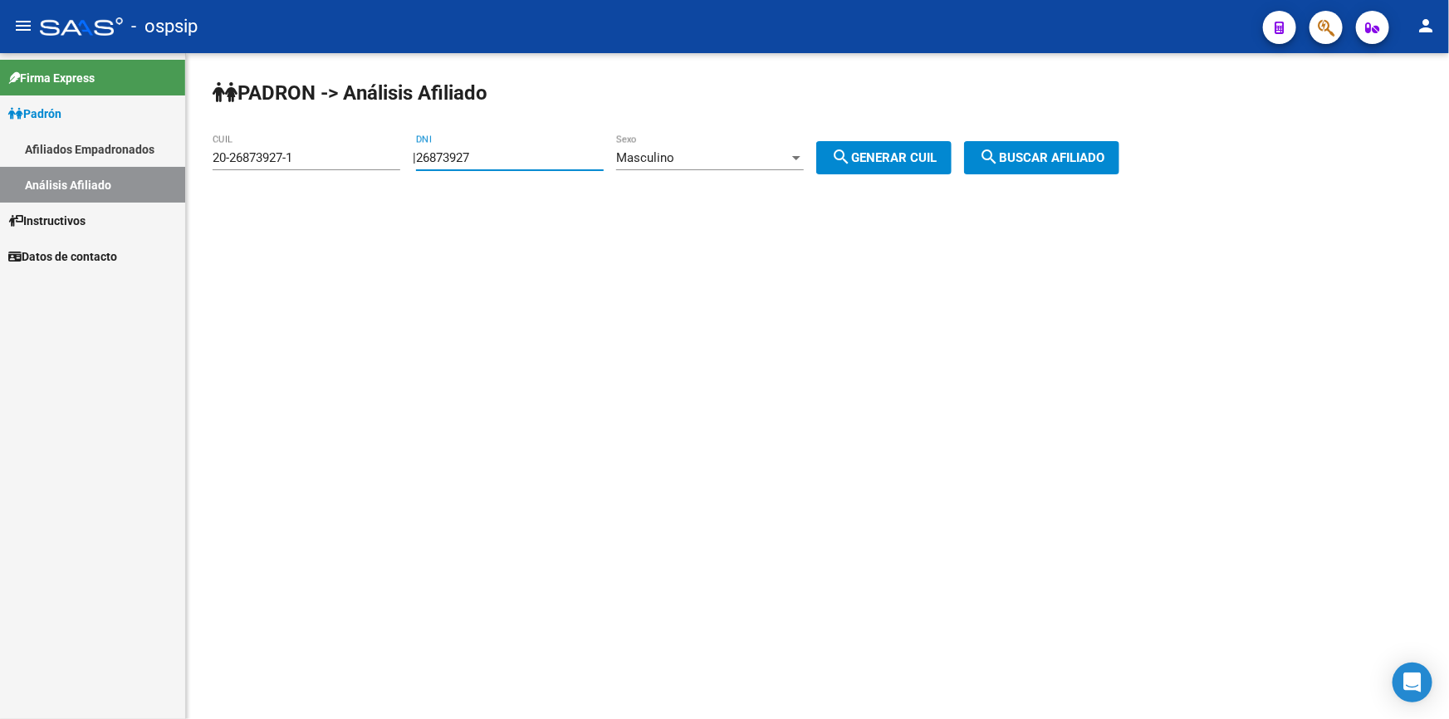
click at [523, 160] on input "26873927" at bounding box center [510, 157] width 188 height 15
paste input "4297427"
type input "42974277"
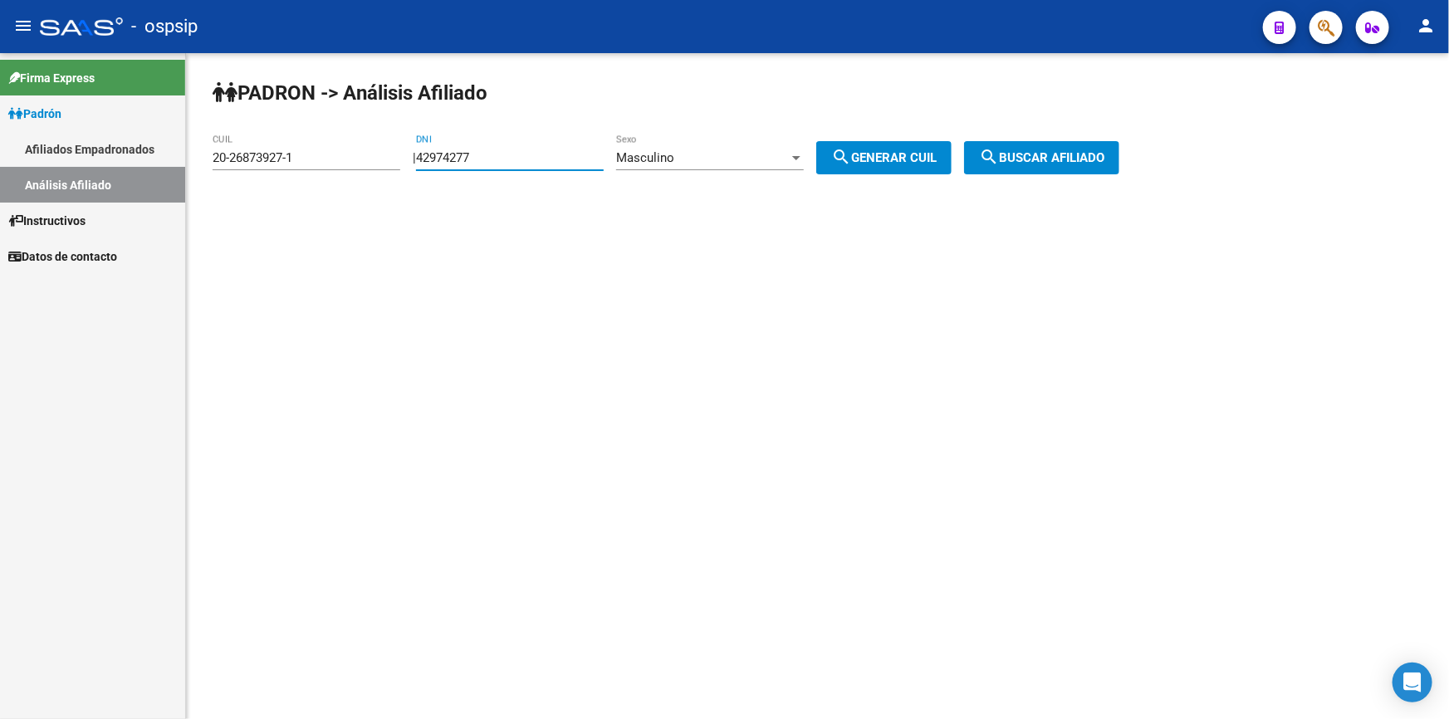
drag, startPoint x: 927, startPoint y: 154, endPoint x: 998, endPoint y: 152, distance: 70.6
click at [928, 154] on span "search Generar CUIL" at bounding box center [883, 157] width 105 height 15
type input "20-42974277-4"
click at [999, 152] on mat-icon "search" at bounding box center [989, 157] width 20 height 20
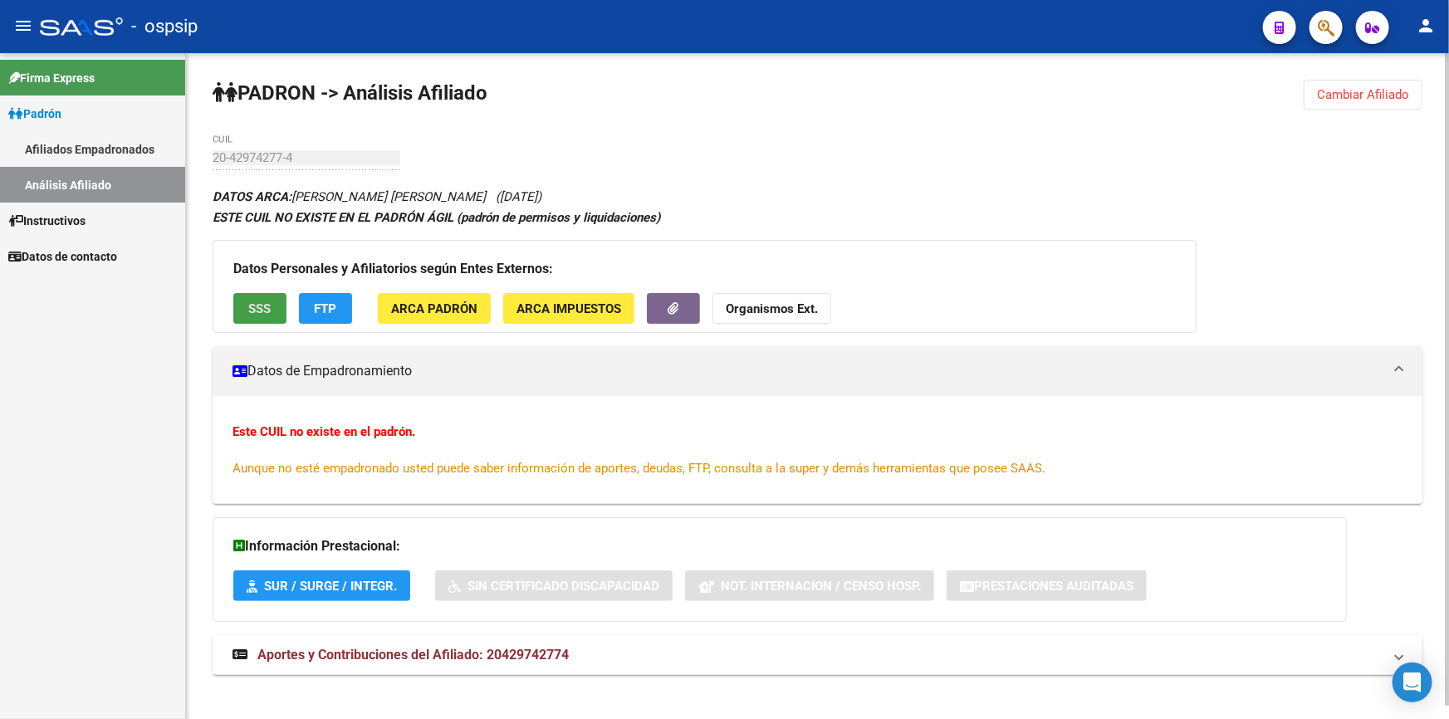
click at [266, 293] on button "SSS" at bounding box center [259, 308] width 53 height 31
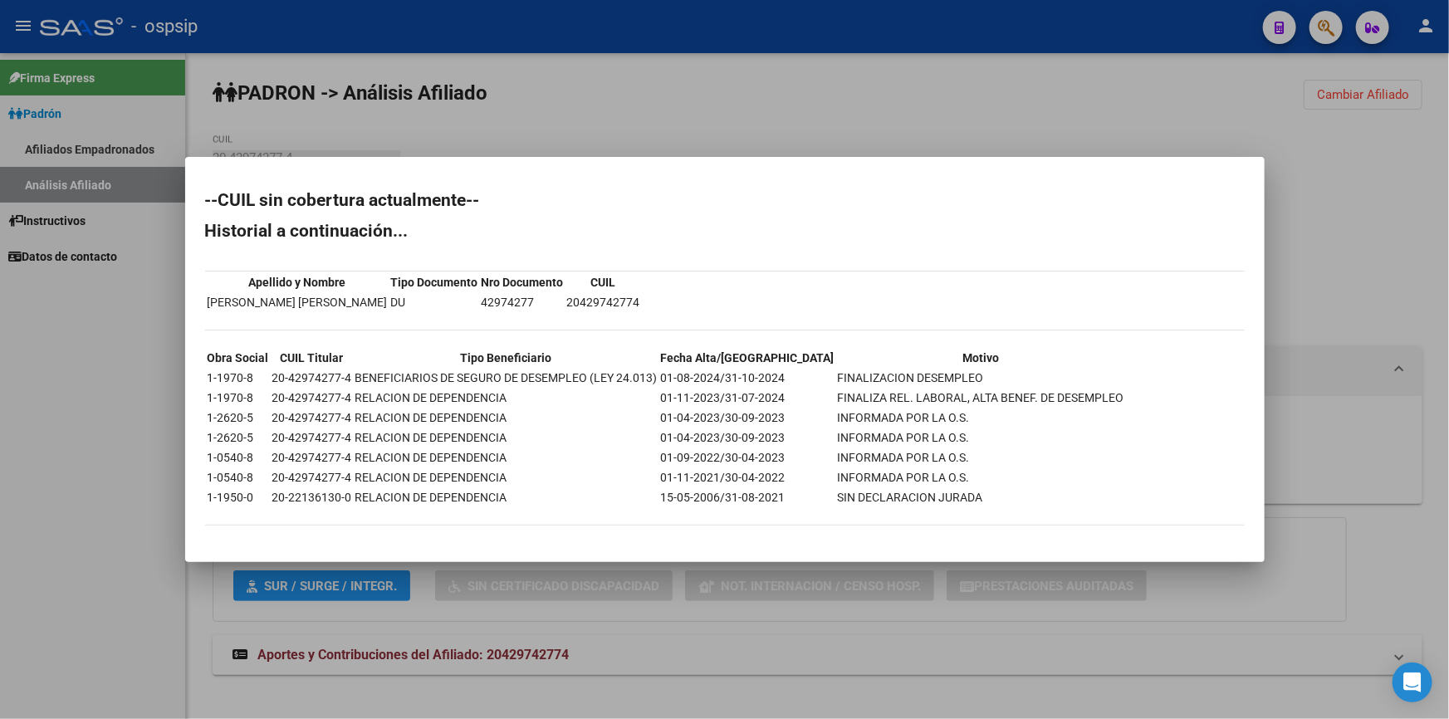
click at [615, 157] on div at bounding box center [724, 359] width 1449 height 719
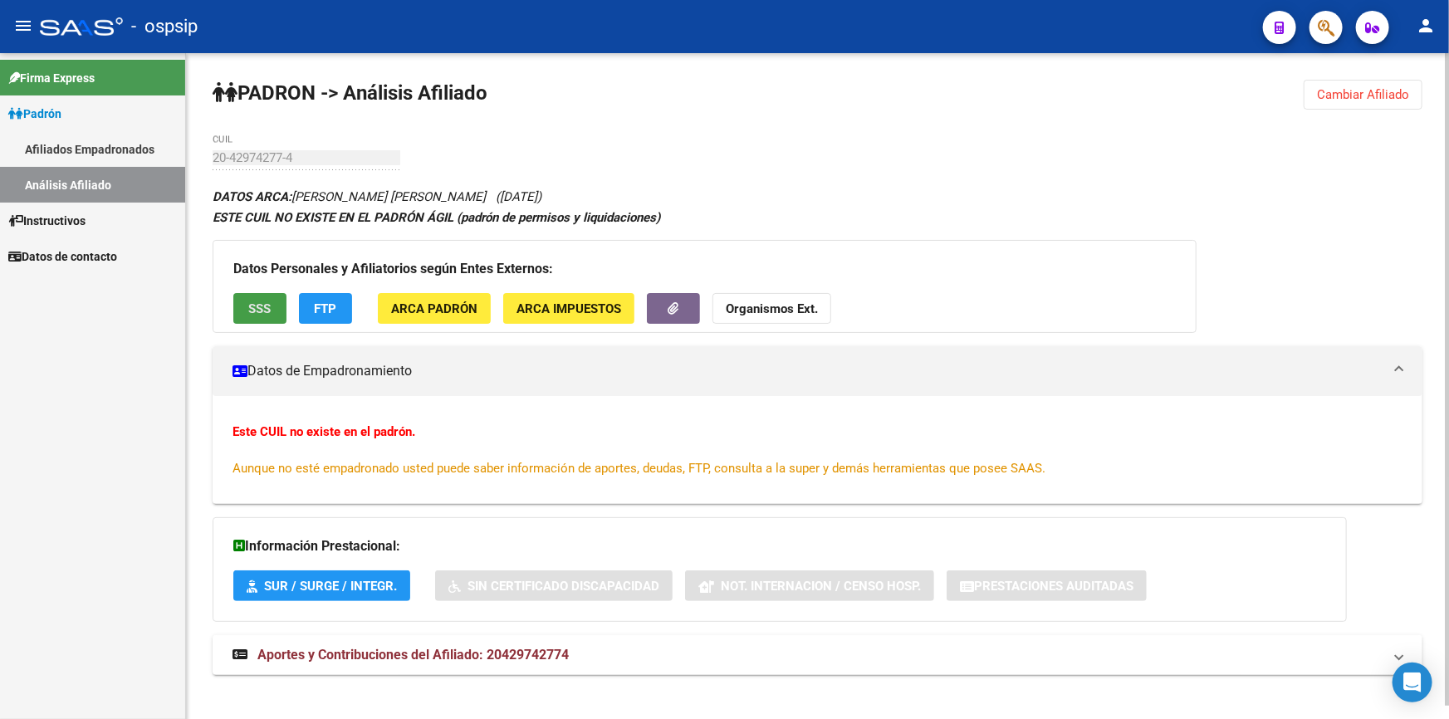
click at [264, 305] on span "SSS" at bounding box center [260, 308] width 22 height 15
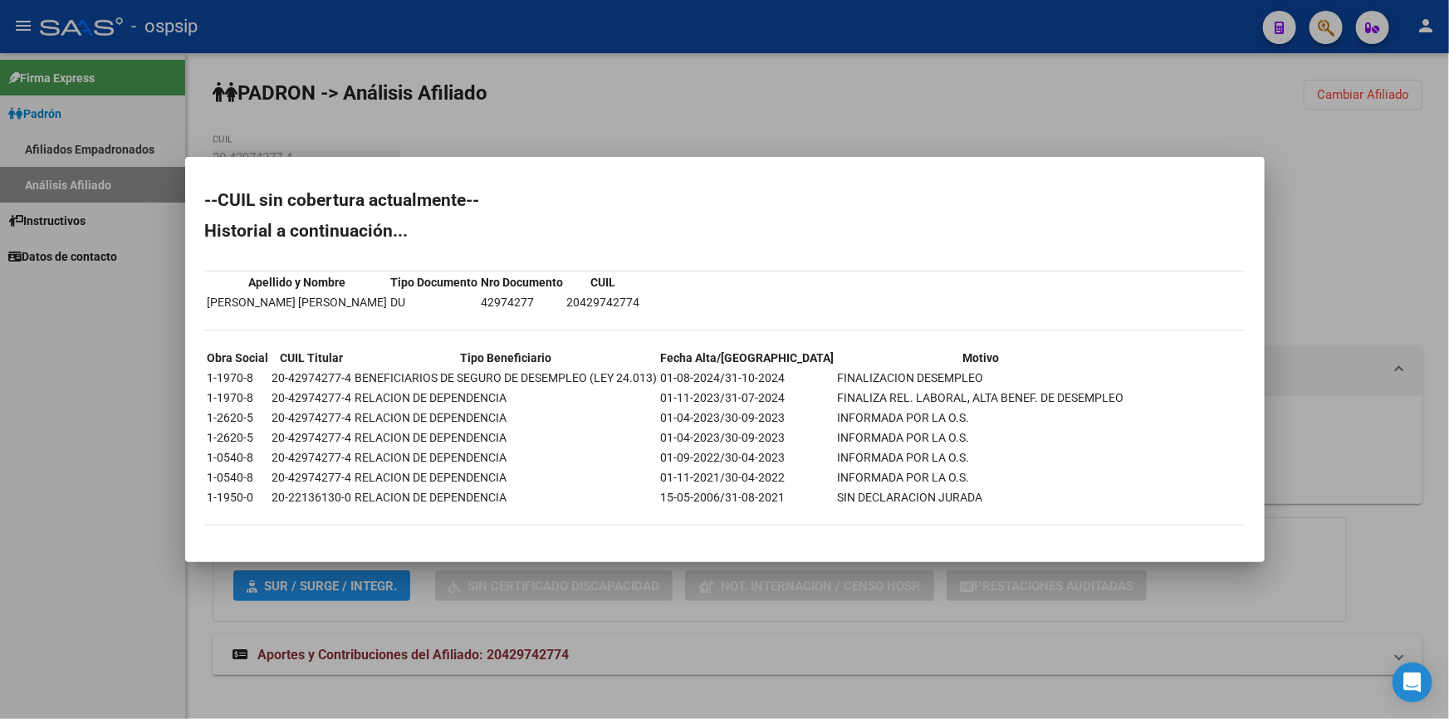
click at [589, 113] on div at bounding box center [724, 359] width 1449 height 719
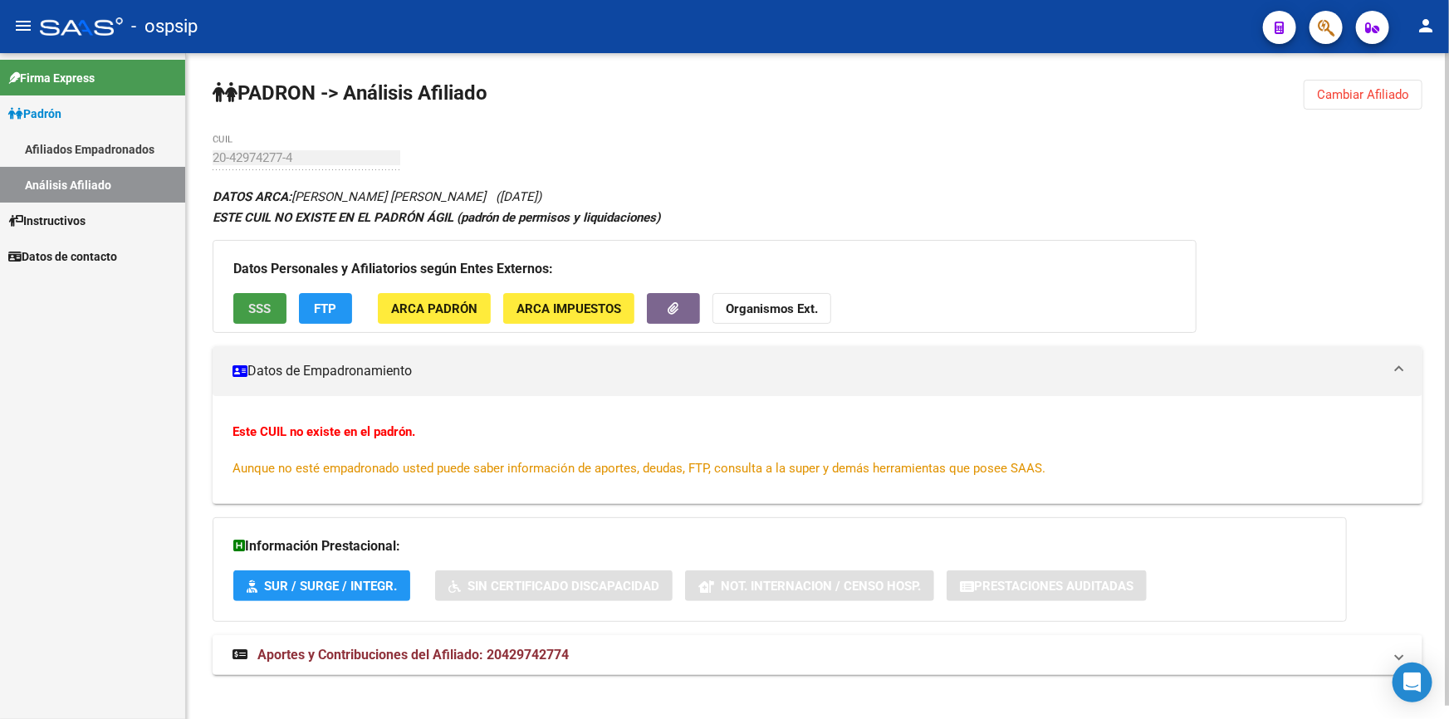
click at [249, 306] on span "SSS" at bounding box center [260, 308] width 22 height 15
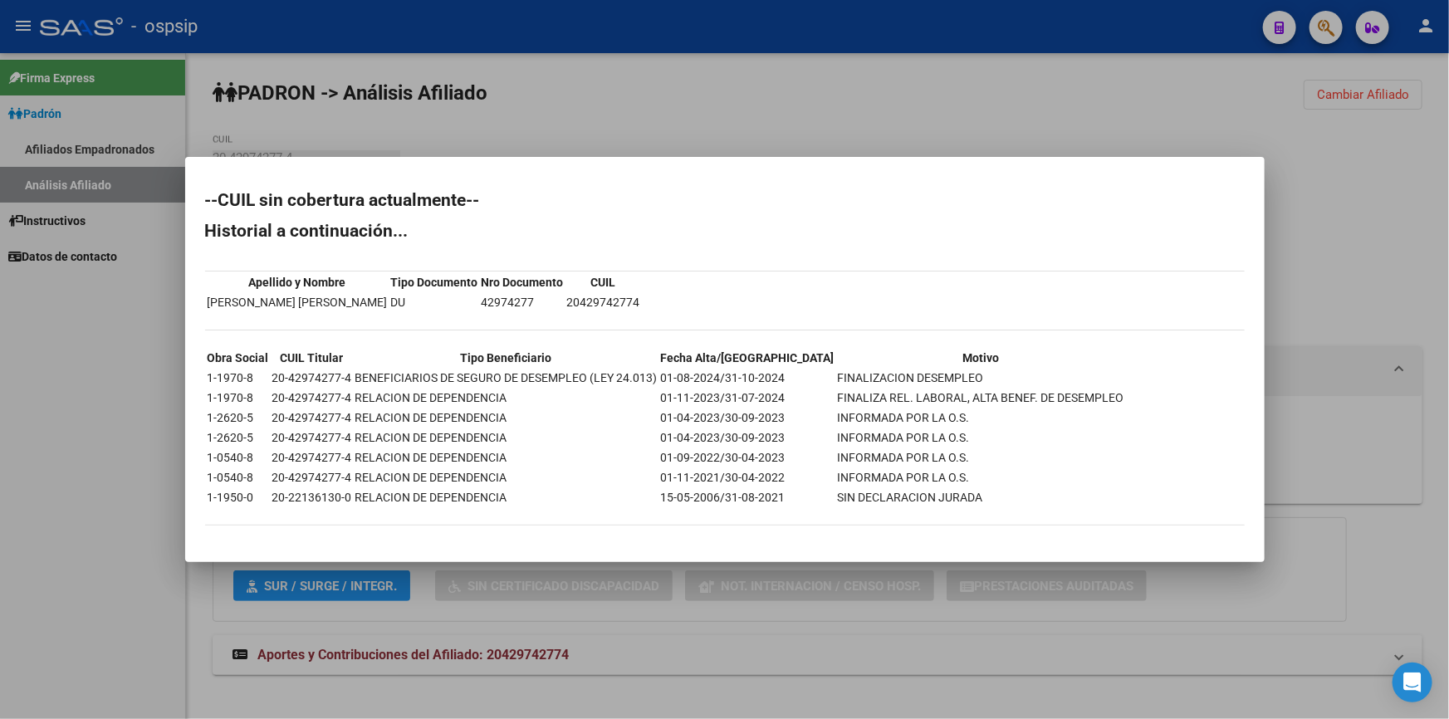
click at [481, 299] on td "42974277" at bounding box center [523, 302] width 84 height 18
click at [649, 129] on div at bounding box center [724, 359] width 1449 height 719
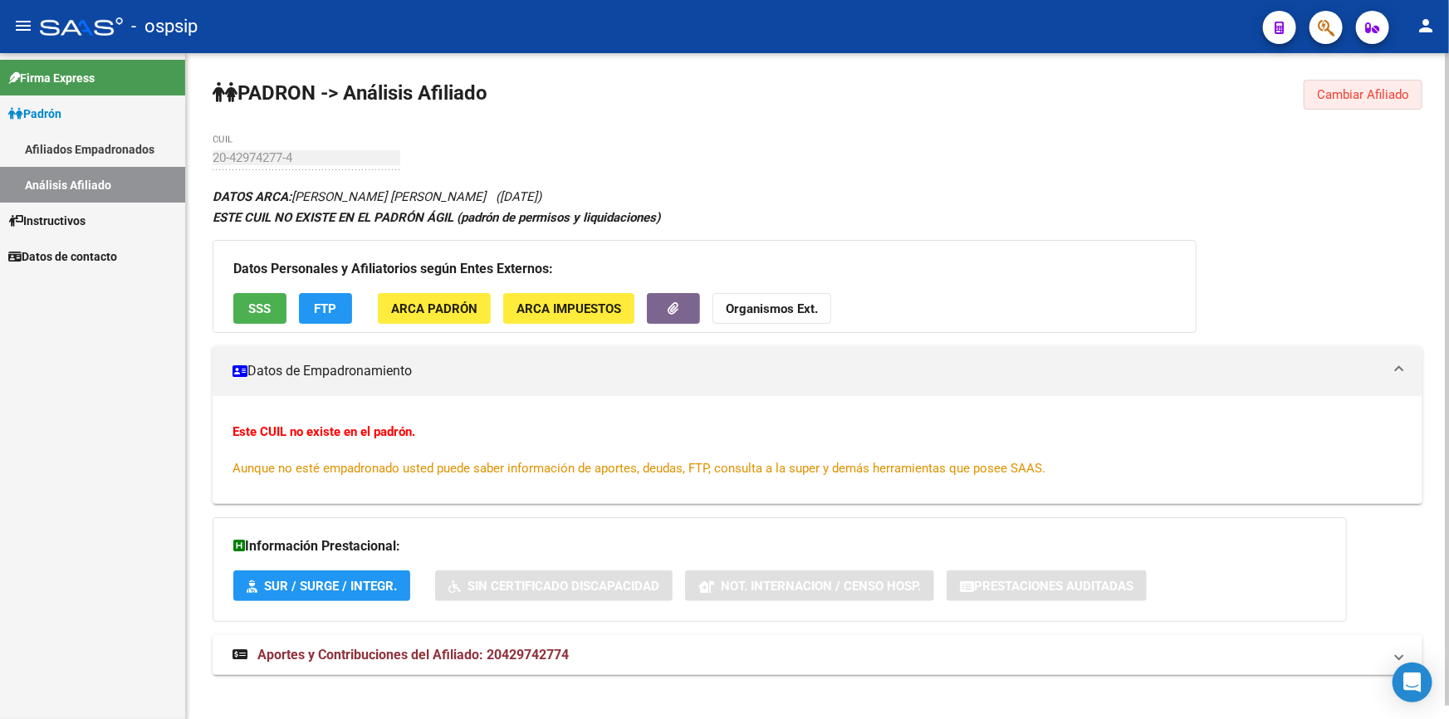
click at [1310, 100] on button "Cambiar Afiliado" at bounding box center [1363, 95] width 119 height 30
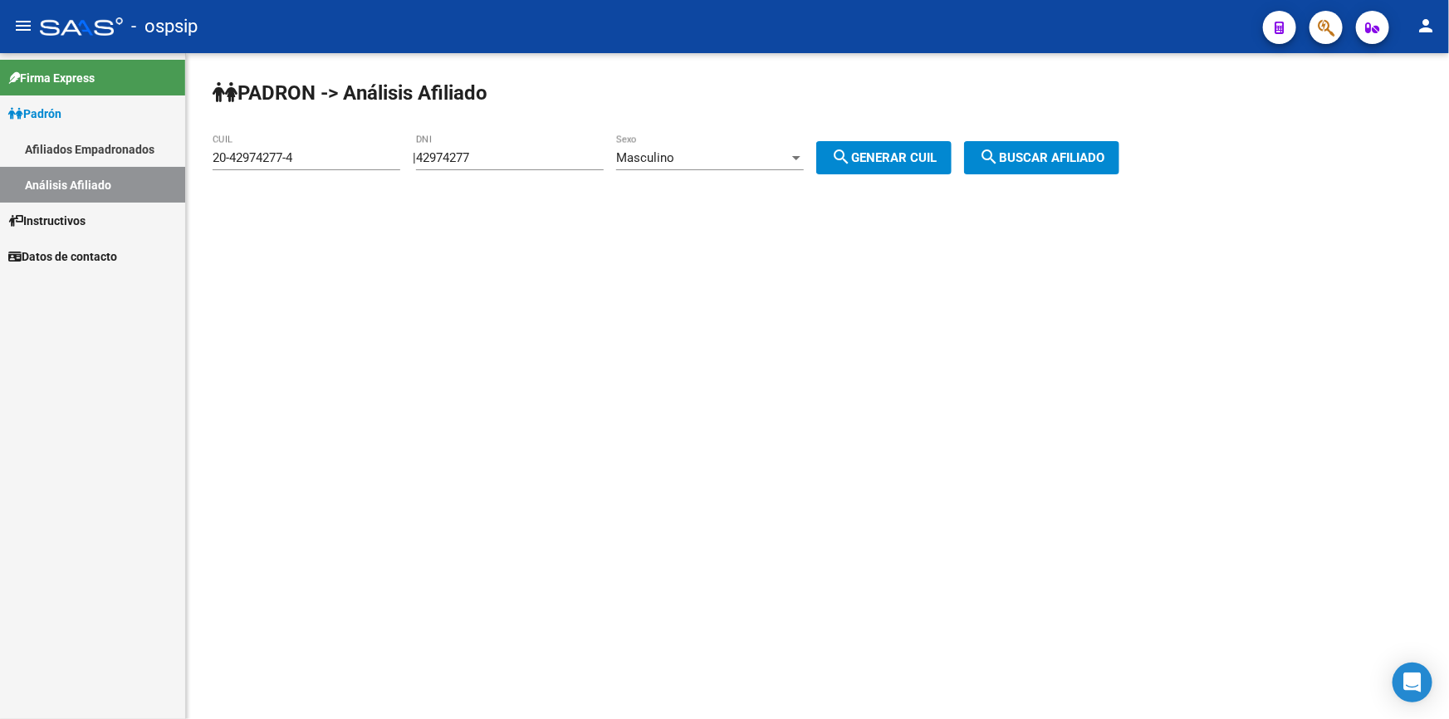
click at [550, 160] on input "42974277" at bounding box center [510, 157] width 188 height 15
click at [548, 155] on input "42974277" at bounding box center [510, 157] width 188 height 15
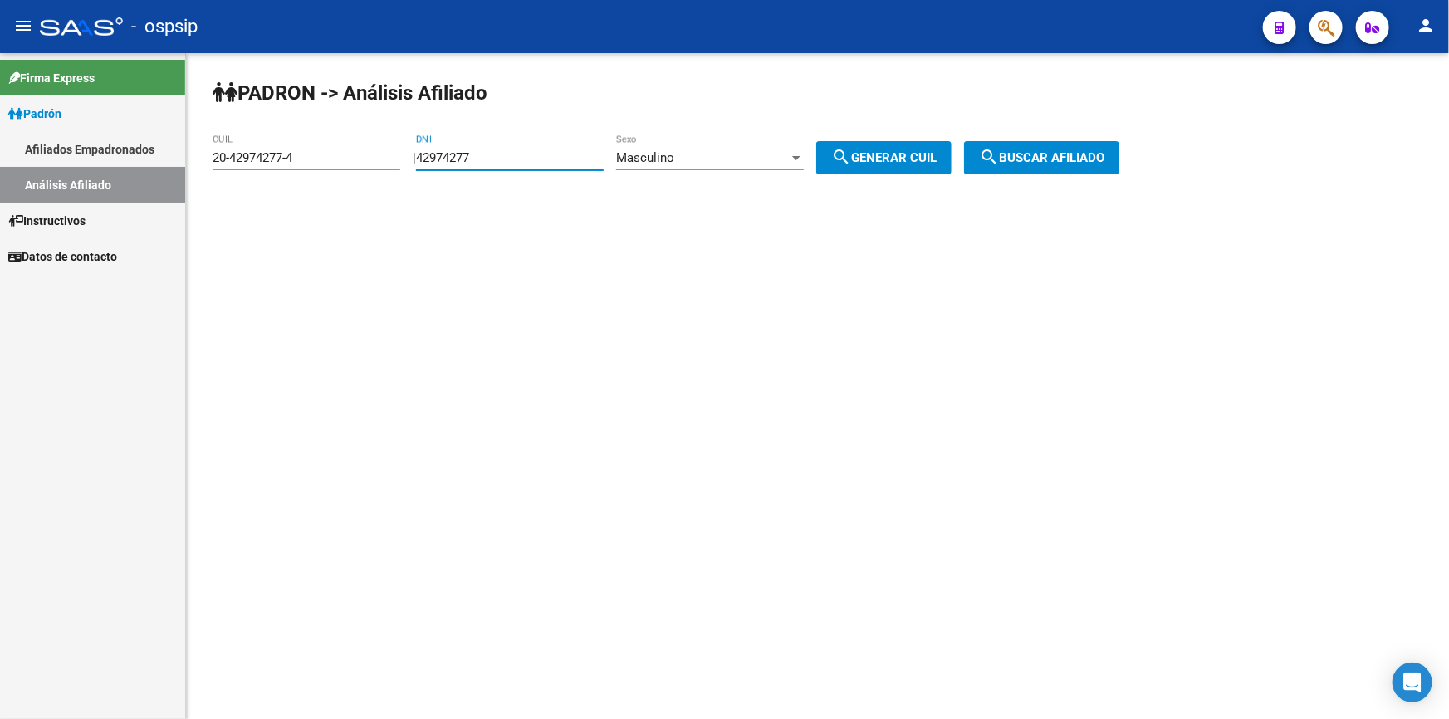
paste input "39234171"
drag, startPoint x: 535, startPoint y: 146, endPoint x: 522, endPoint y: 151, distance: 13.4
click at [533, 149] on div "39234171 DNI" at bounding box center [510, 153] width 188 height 36
click at [521, 151] on input "39234171" at bounding box center [510, 157] width 188 height 15
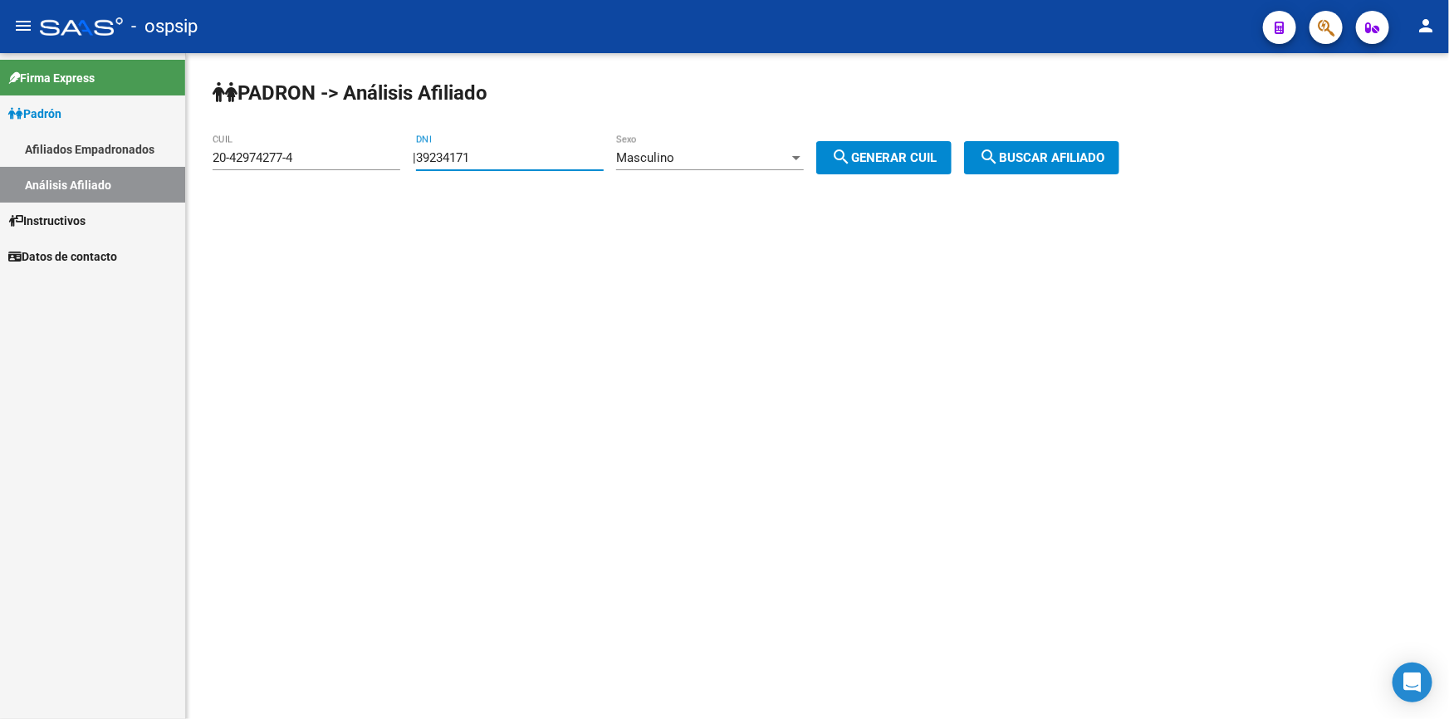
click at [516, 151] on input "39234171" at bounding box center [510, 157] width 188 height 15
drag, startPoint x: 516, startPoint y: 151, endPoint x: 491, endPoint y: 165, distance: 29.4
click at [507, 159] on input "39234171" at bounding box center [510, 157] width 188 height 15
paste input "24595454"
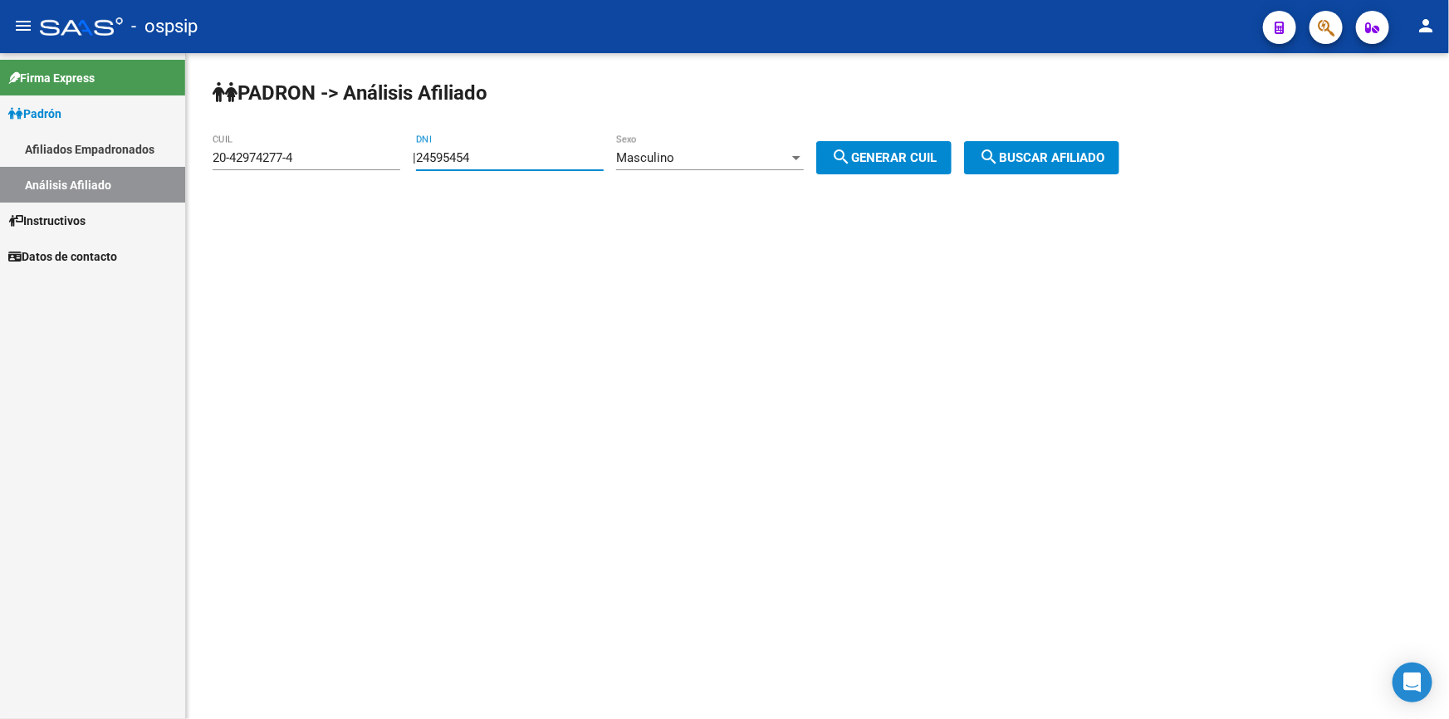
type input "24595454"
click at [695, 151] on div "Masculino" at bounding box center [702, 157] width 173 height 15
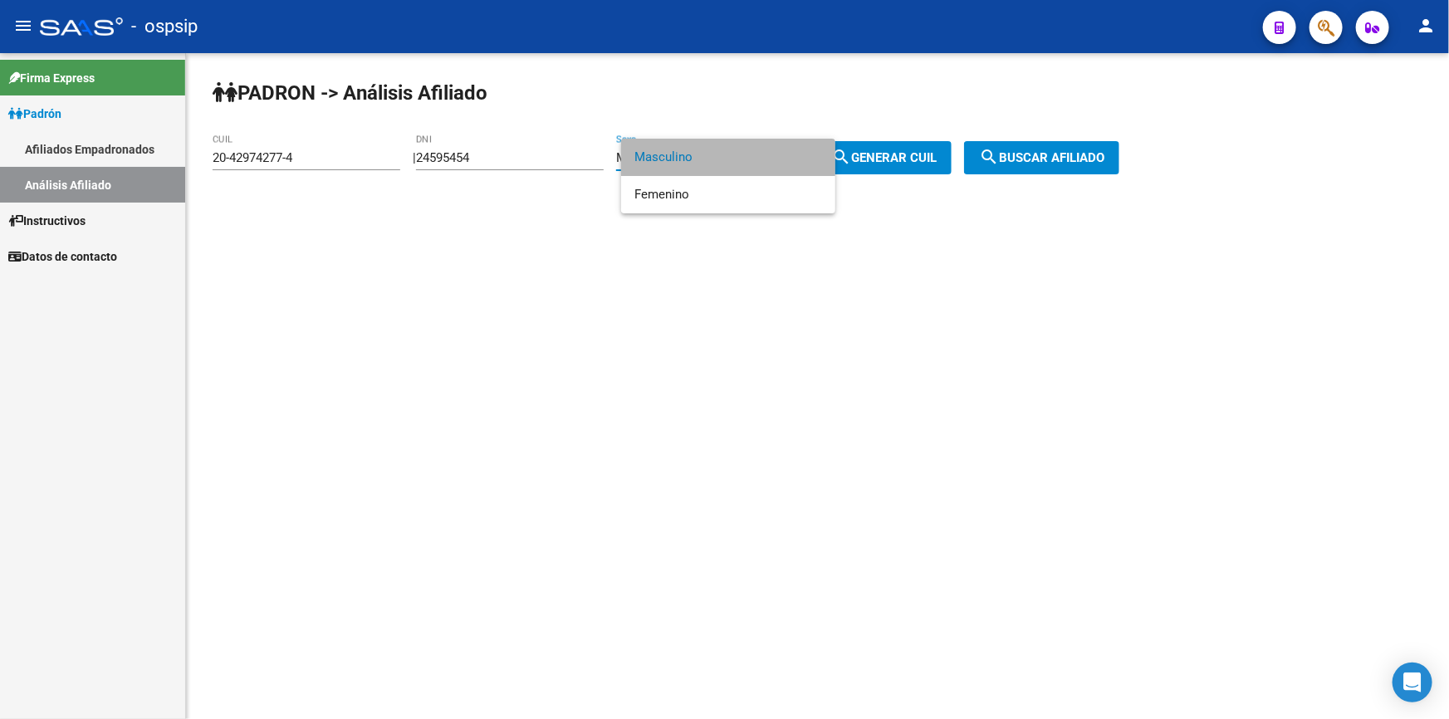
click at [695, 151] on span "Masculino" at bounding box center [728, 157] width 188 height 37
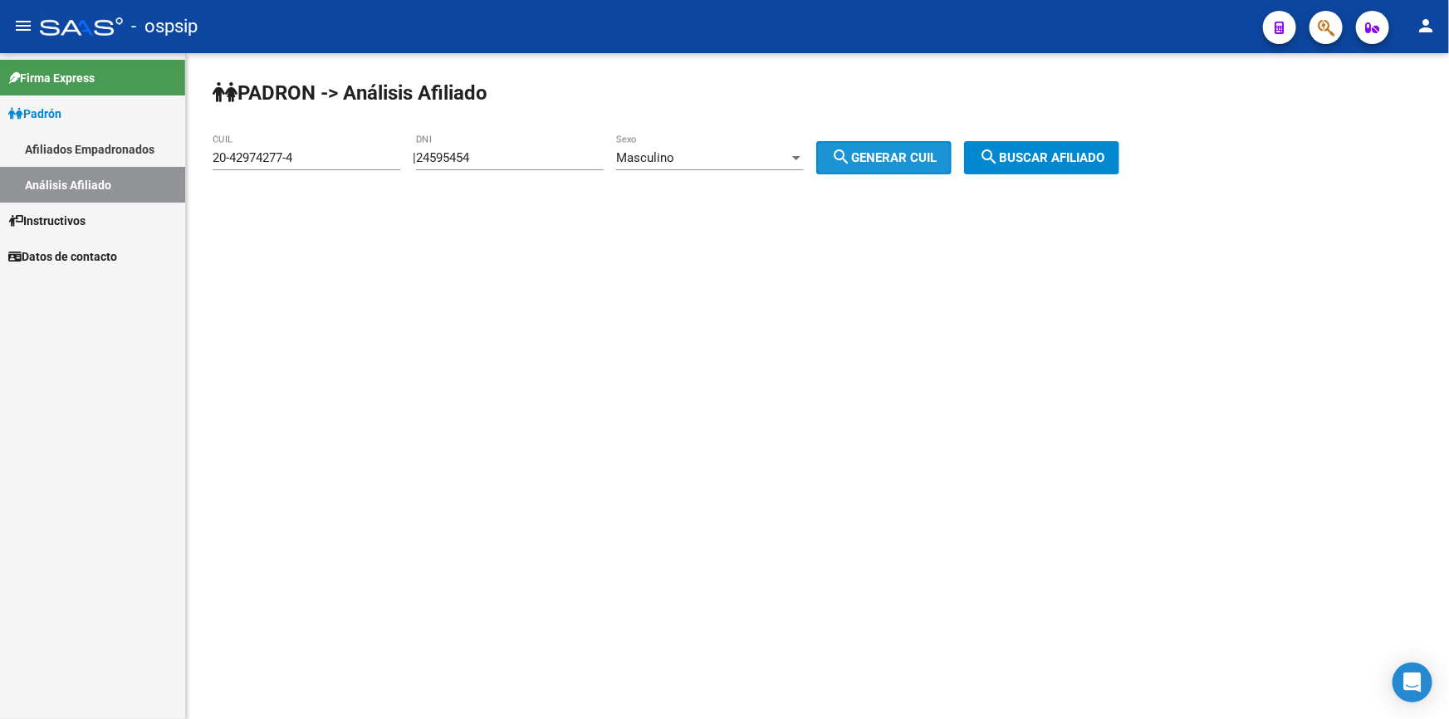
click at [851, 152] on mat-icon "search" at bounding box center [841, 157] width 20 height 20
type input "23-24595454-9"
click at [1084, 154] on span "search Buscar afiliado" at bounding box center [1041, 157] width 125 height 15
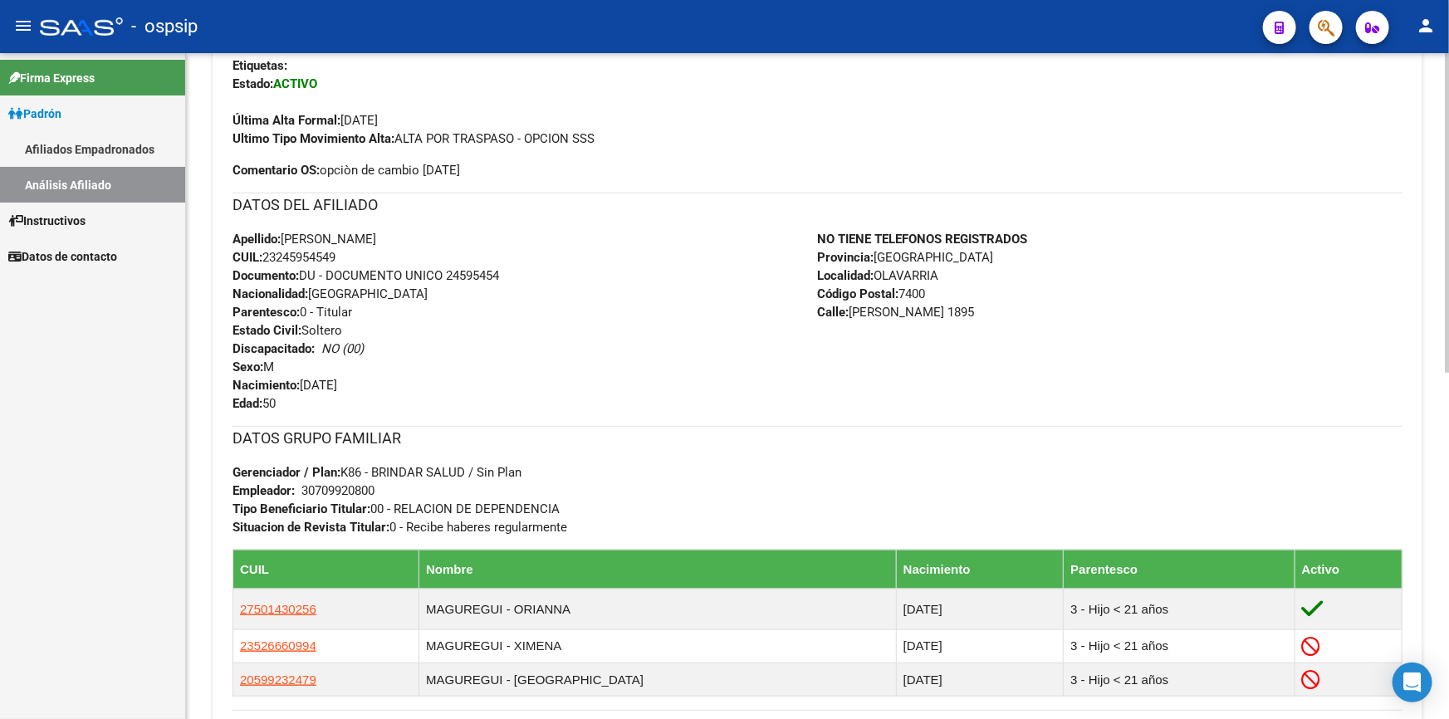
scroll to position [466, 0]
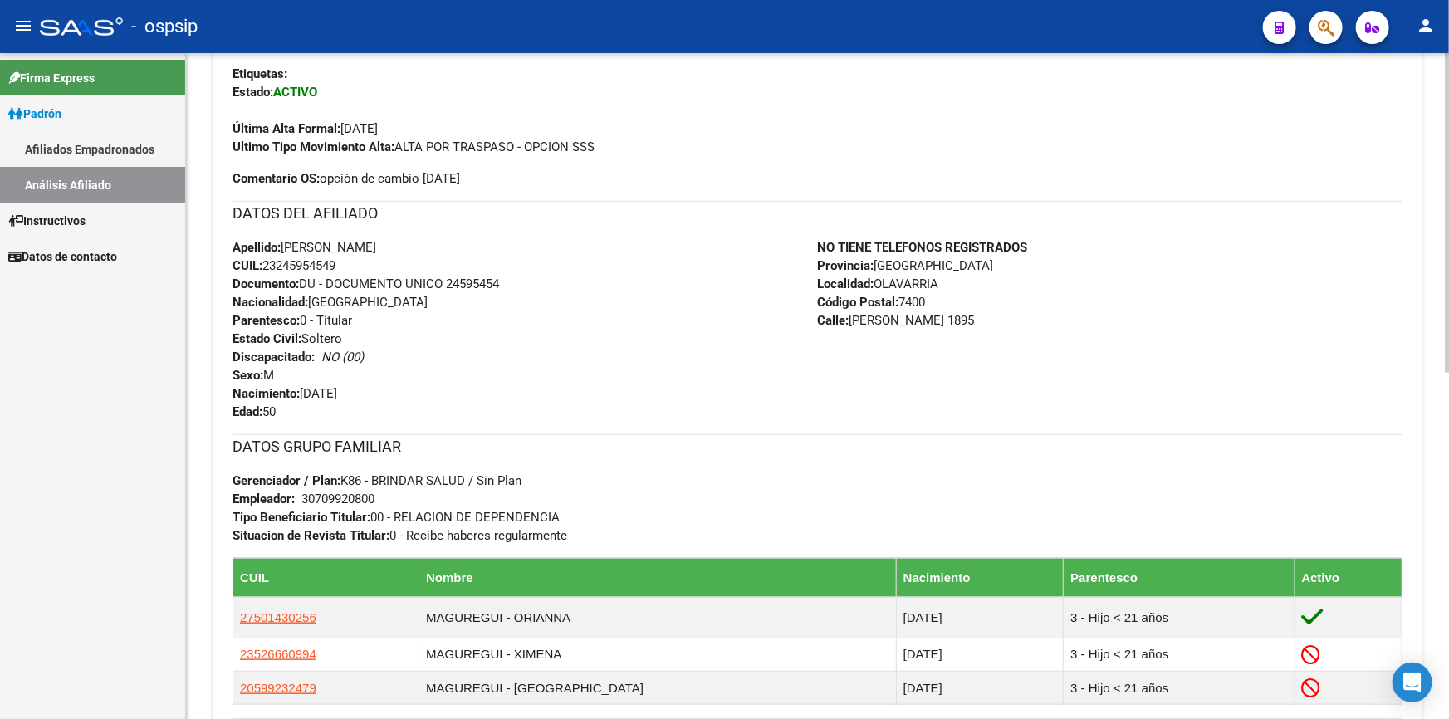
click at [1445, 316] on div at bounding box center [1447, 436] width 4 height 320
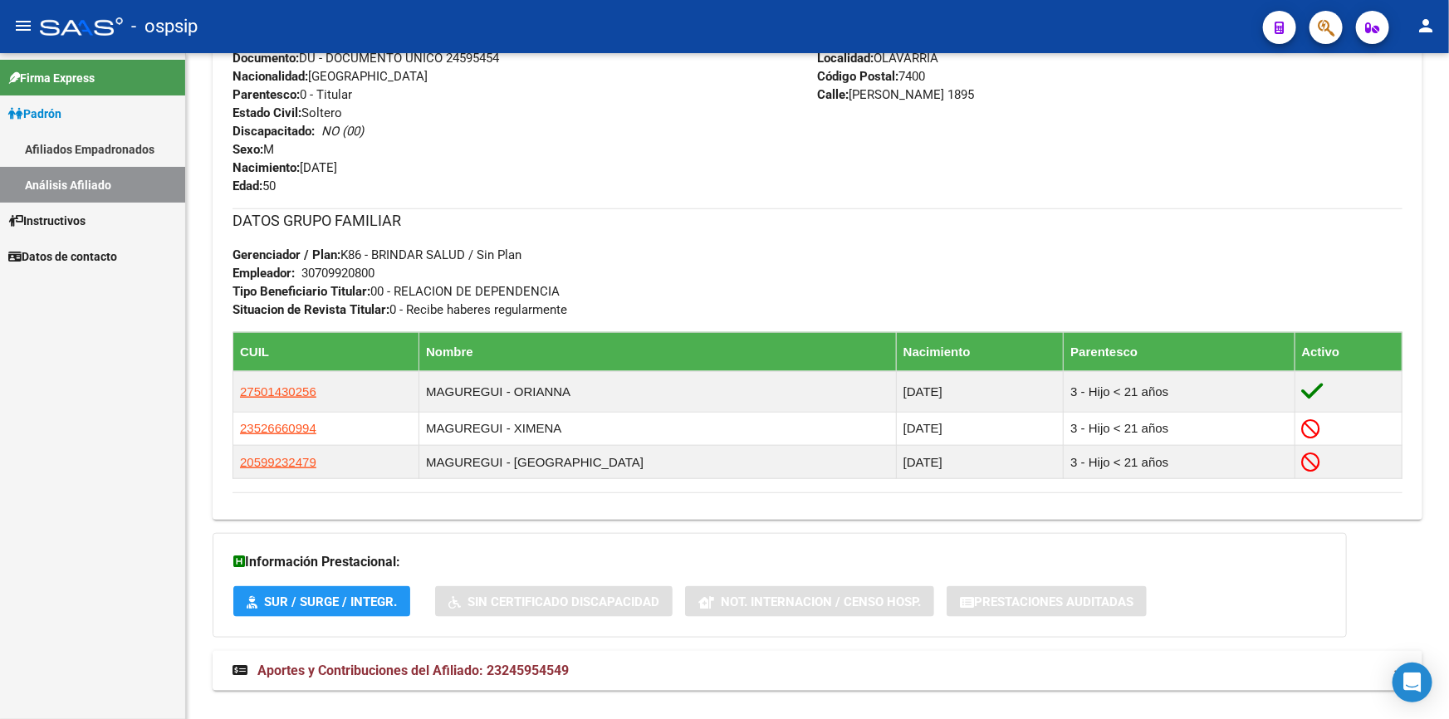
scroll to position [692, 0]
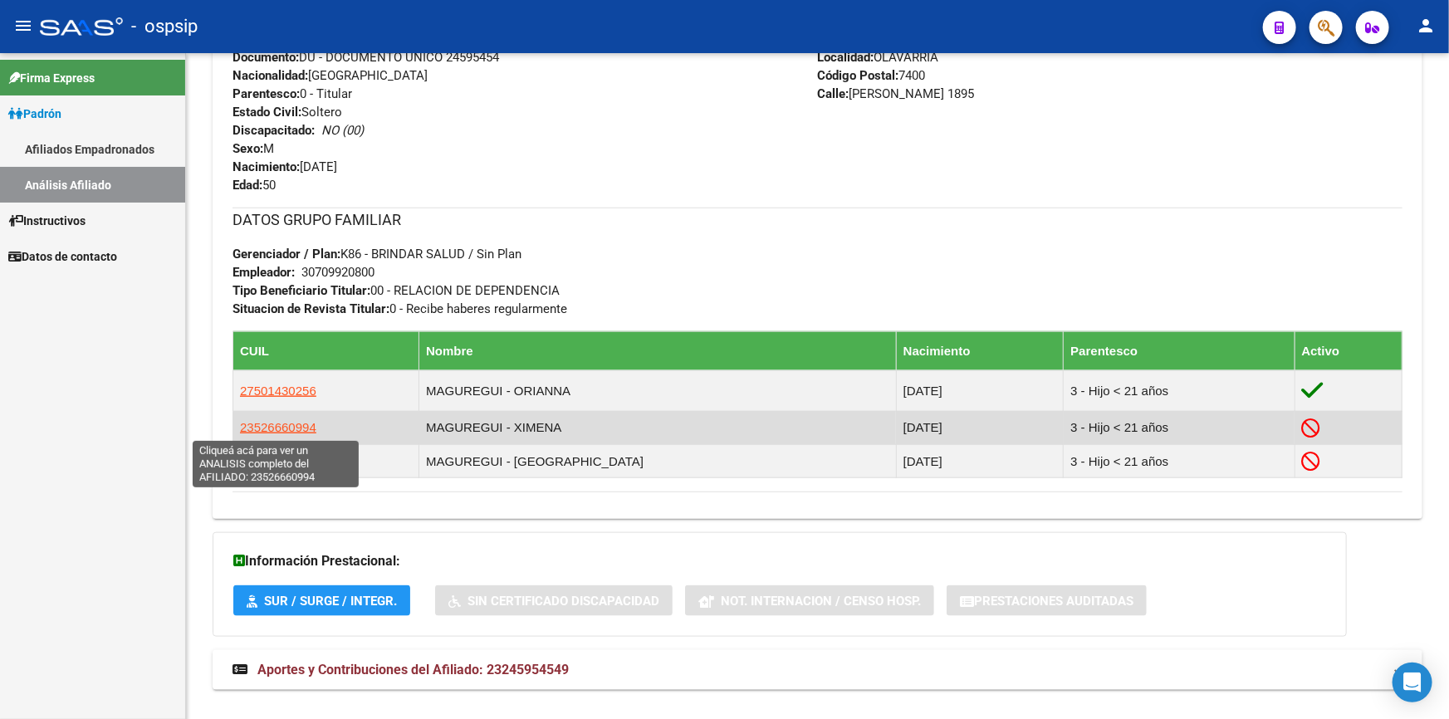
click at [278, 423] on span "23526660994" at bounding box center [278, 427] width 76 height 14
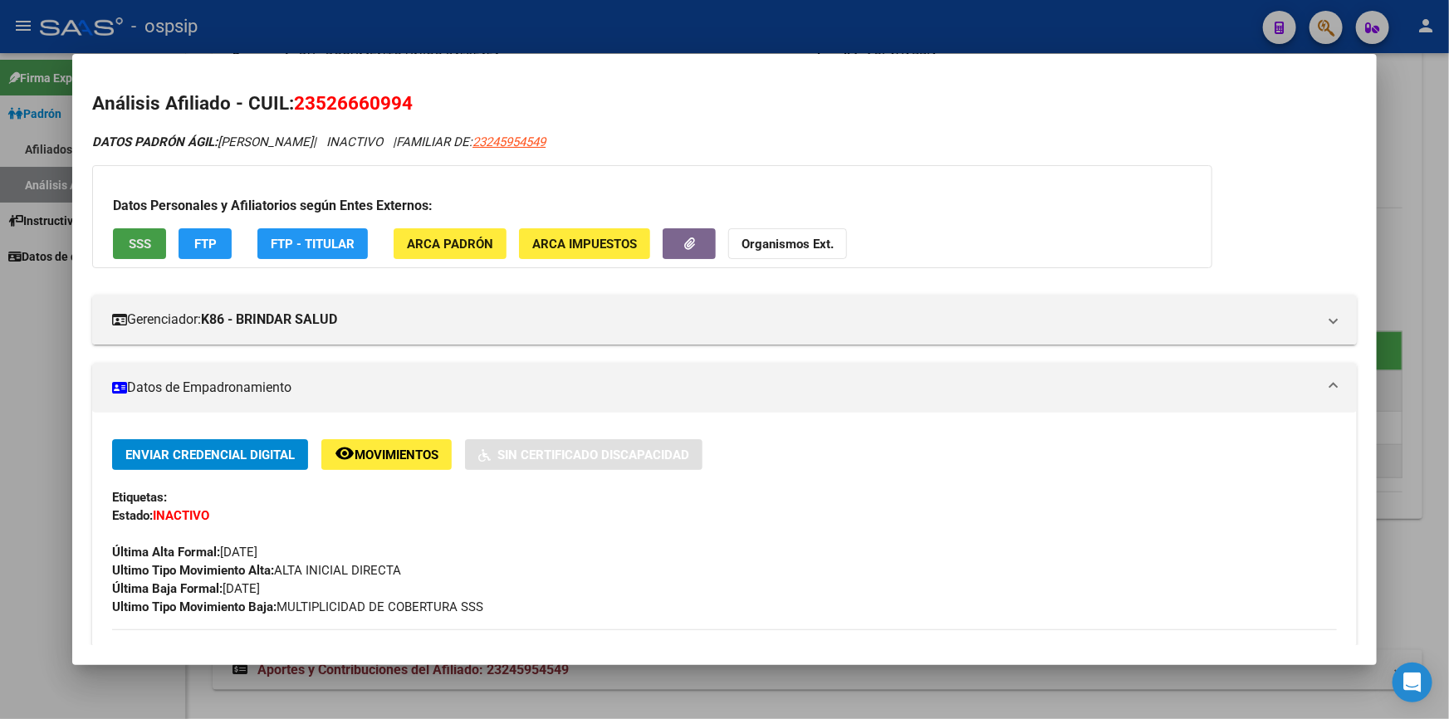
click at [135, 248] on span "SSS" at bounding box center [140, 244] width 22 height 15
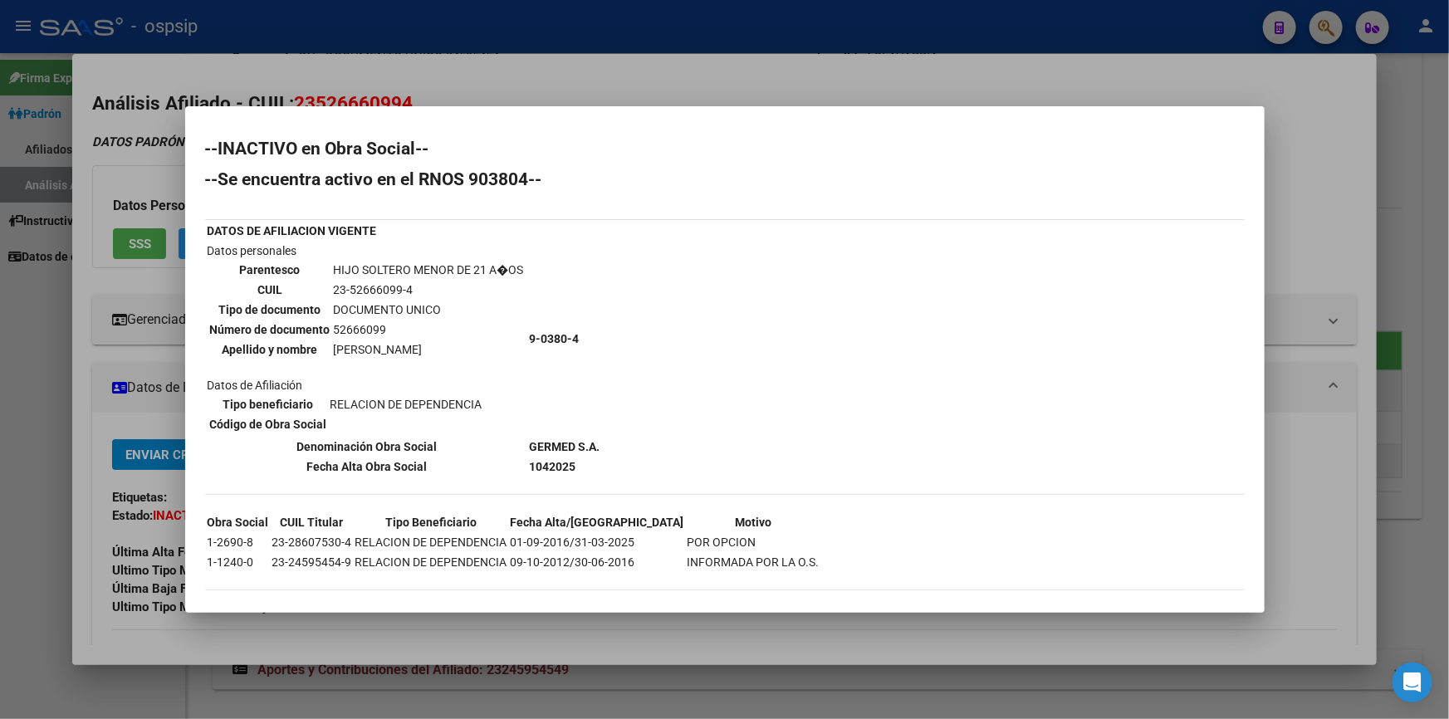
click at [682, 84] on div at bounding box center [724, 359] width 1449 height 719
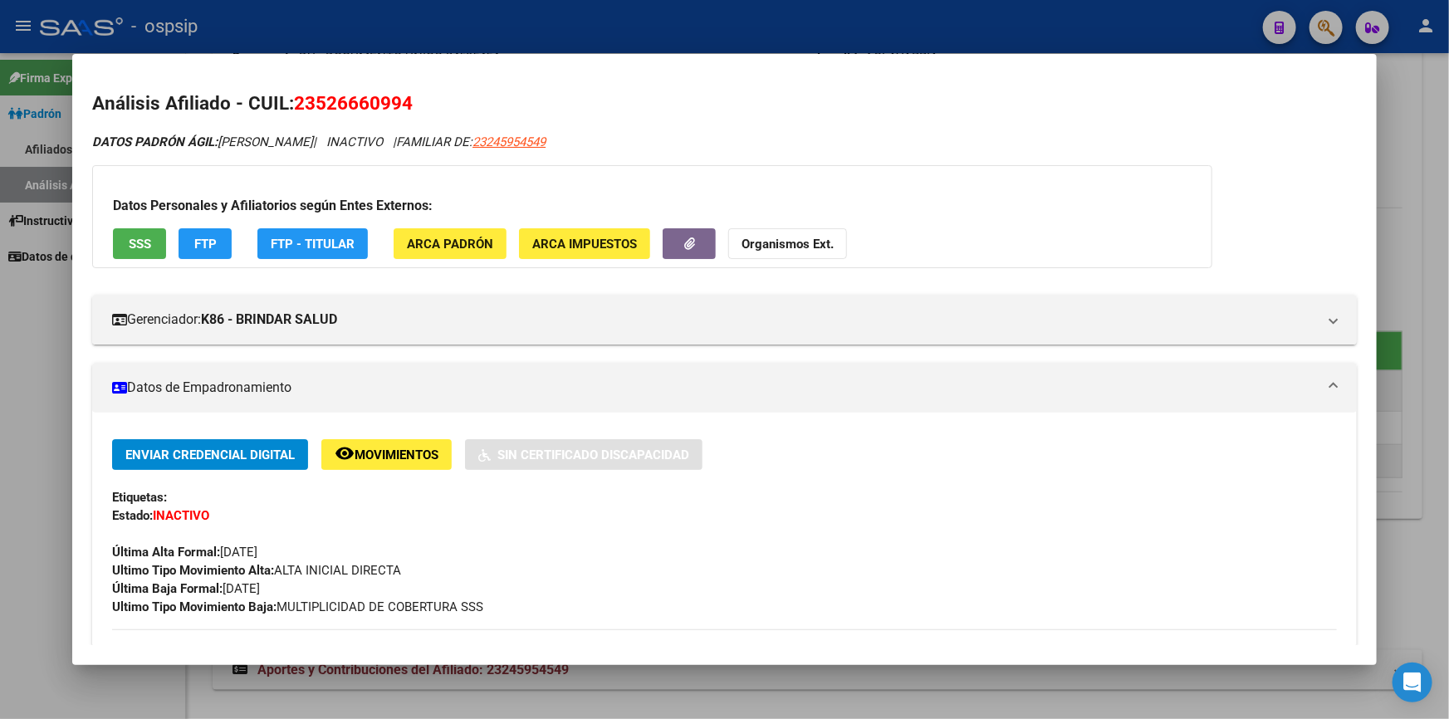
click at [1441, 134] on div at bounding box center [724, 359] width 1449 height 719
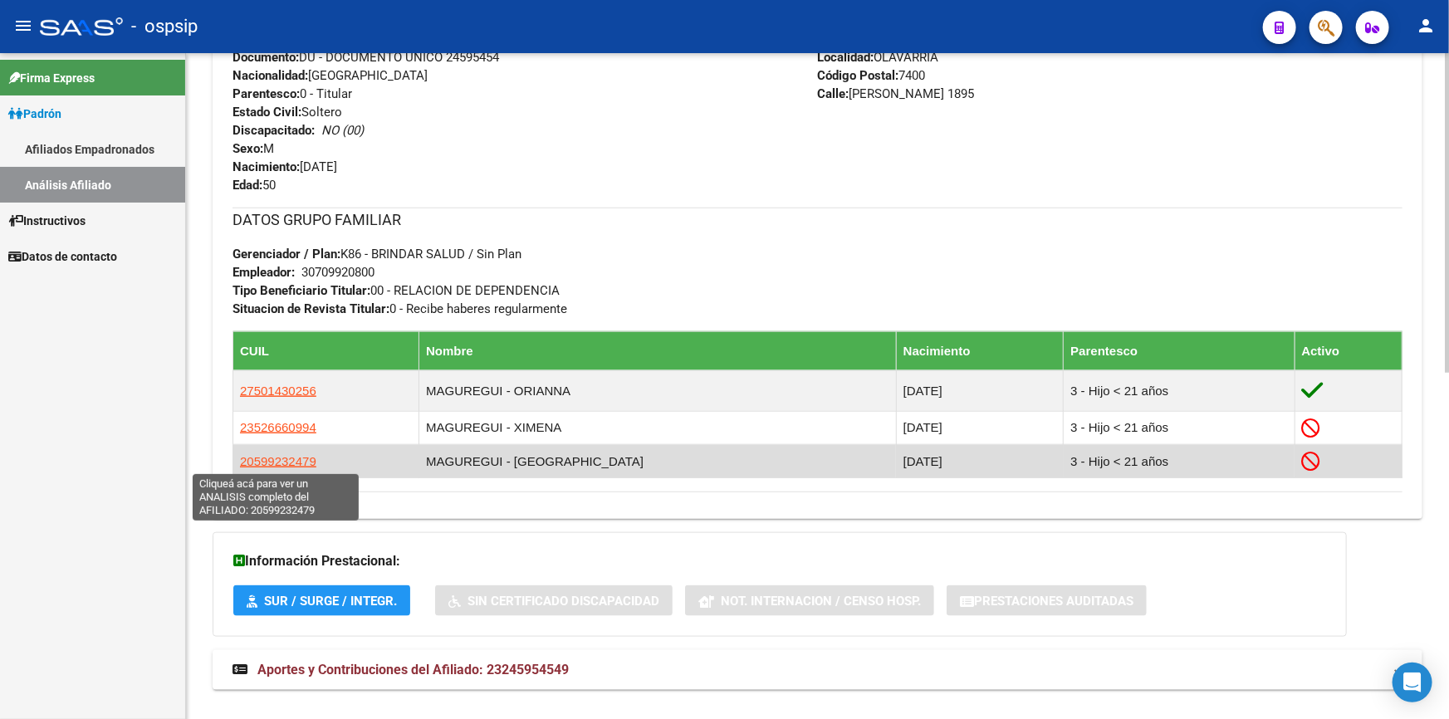
click at [277, 455] on span "20599232479" at bounding box center [278, 461] width 76 height 14
type textarea "20599232479"
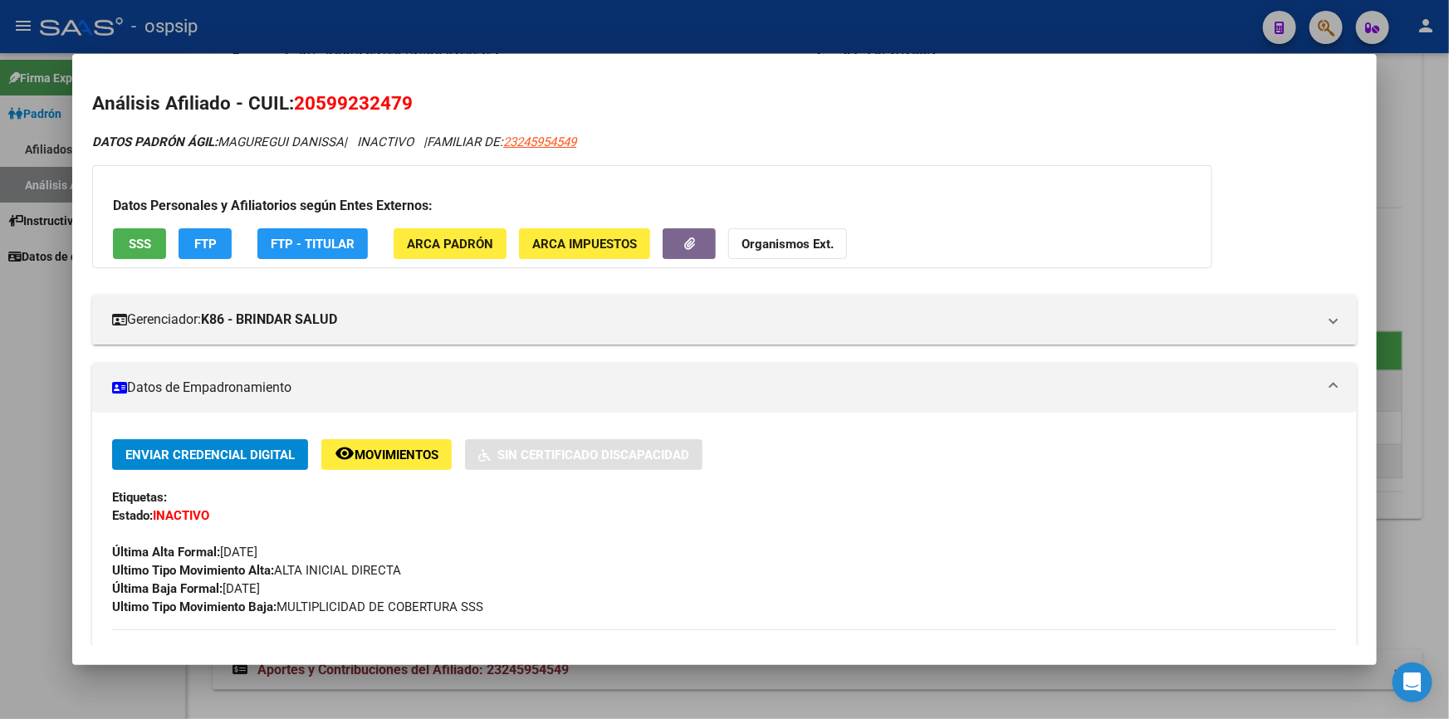
scroll to position [75, 0]
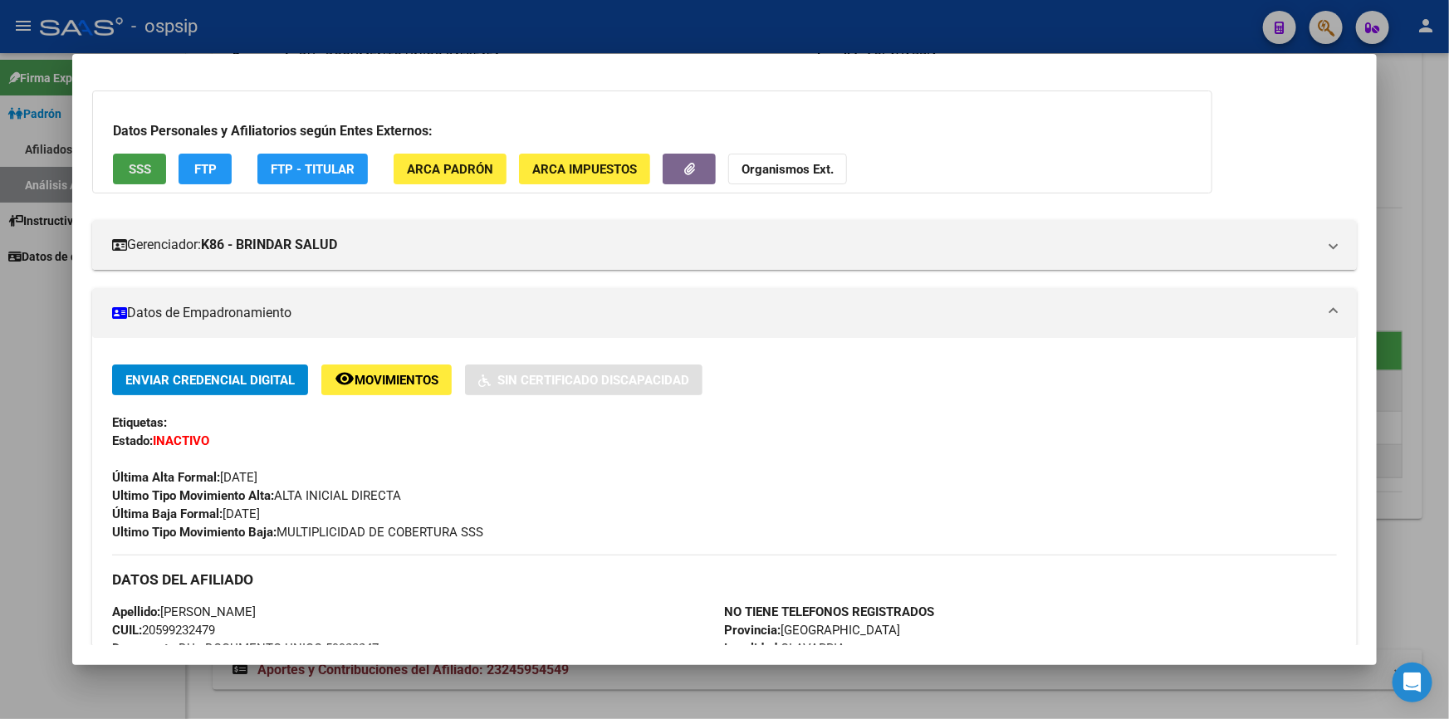
click at [125, 165] on button "SSS" at bounding box center [139, 169] width 53 height 31
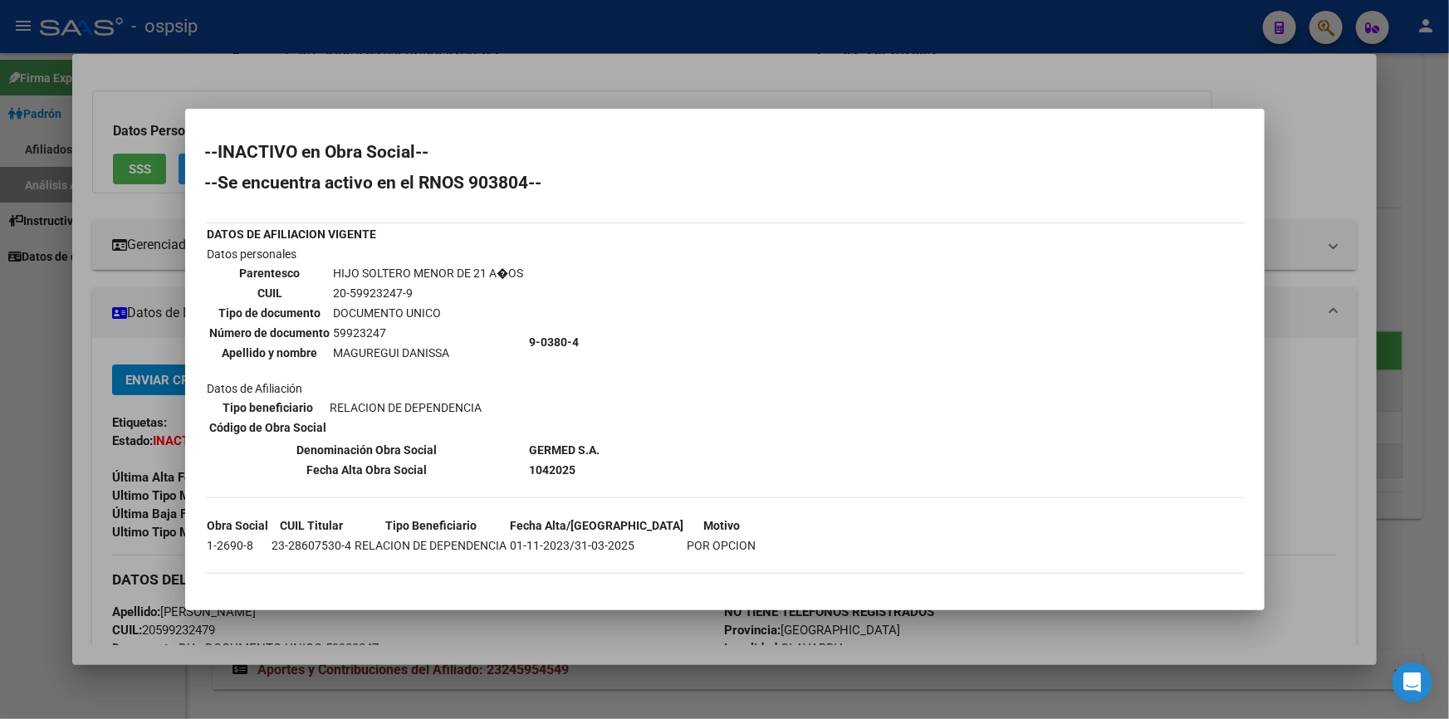
click at [609, 95] on div at bounding box center [724, 359] width 1449 height 719
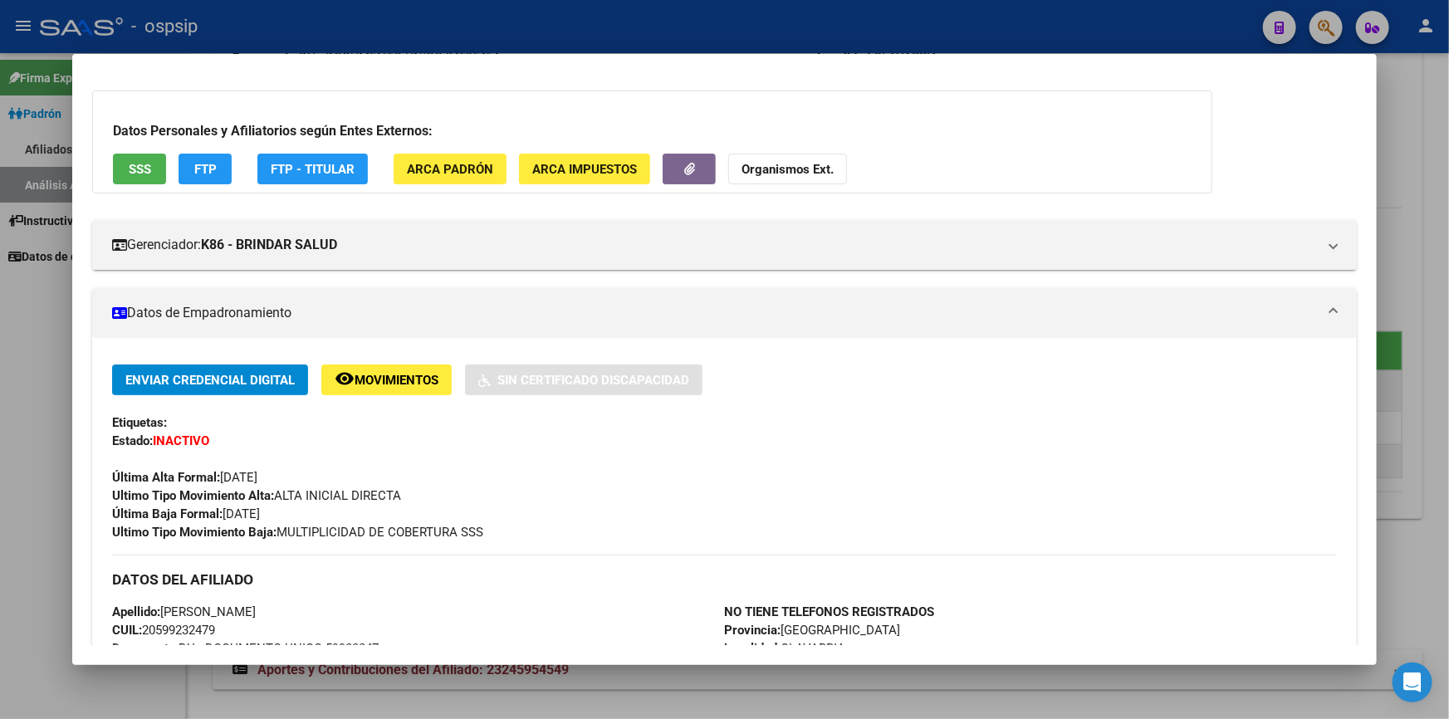
click at [1387, 99] on div at bounding box center [724, 359] width 1449 height 719
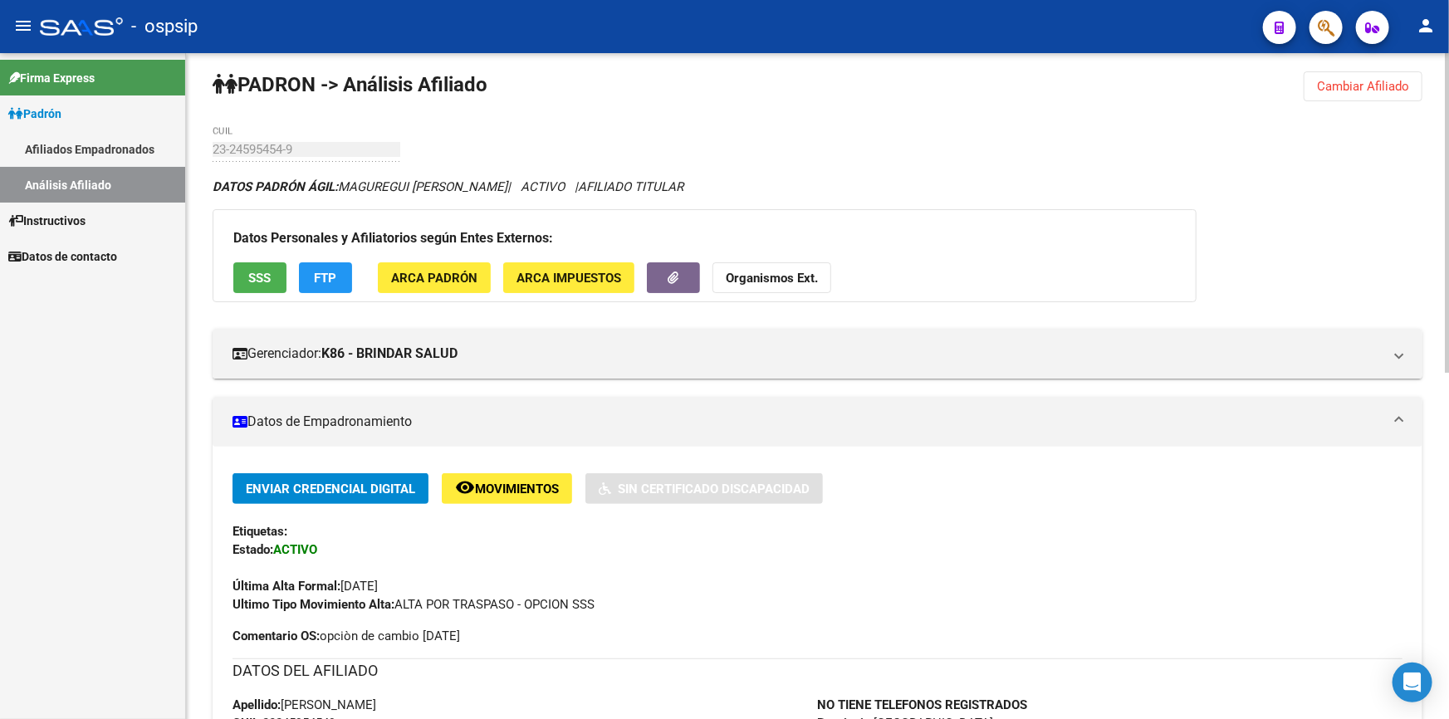
scroll to position [0, 0]
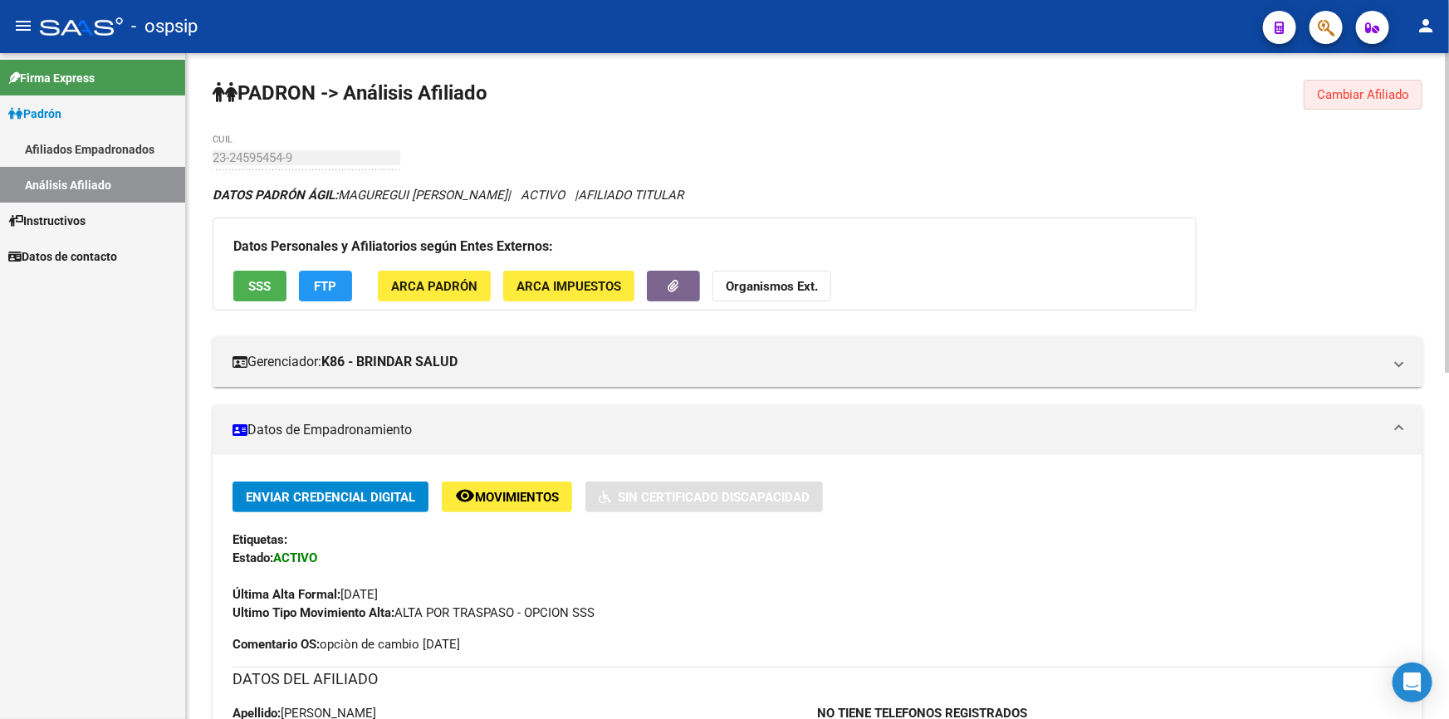
drag, startPoint x: 1333, startPoint y: 101, endPoint x: 1158, endPoint y: 184, distance: 193.1
click at [1333, 102] on button "Cambiar Afiliado" at bounding box center [1363, 95] width 119 height 30
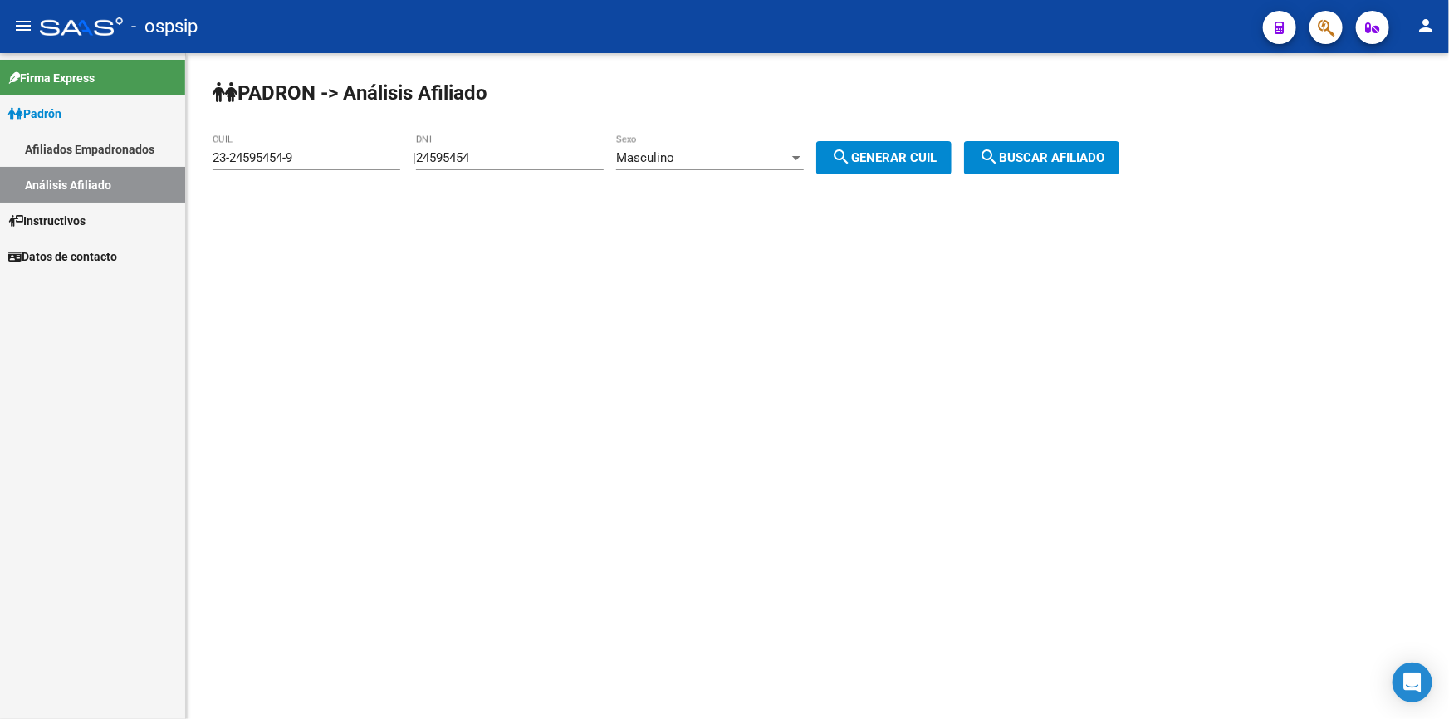
click at [581, 167] on div "24595454 DNI" at bounding box center [510, 153] width 188 height 36
click at [585, 158] on input "24595454" at bounding box center [510, 157] width 188 height 15
paste input "16557692"
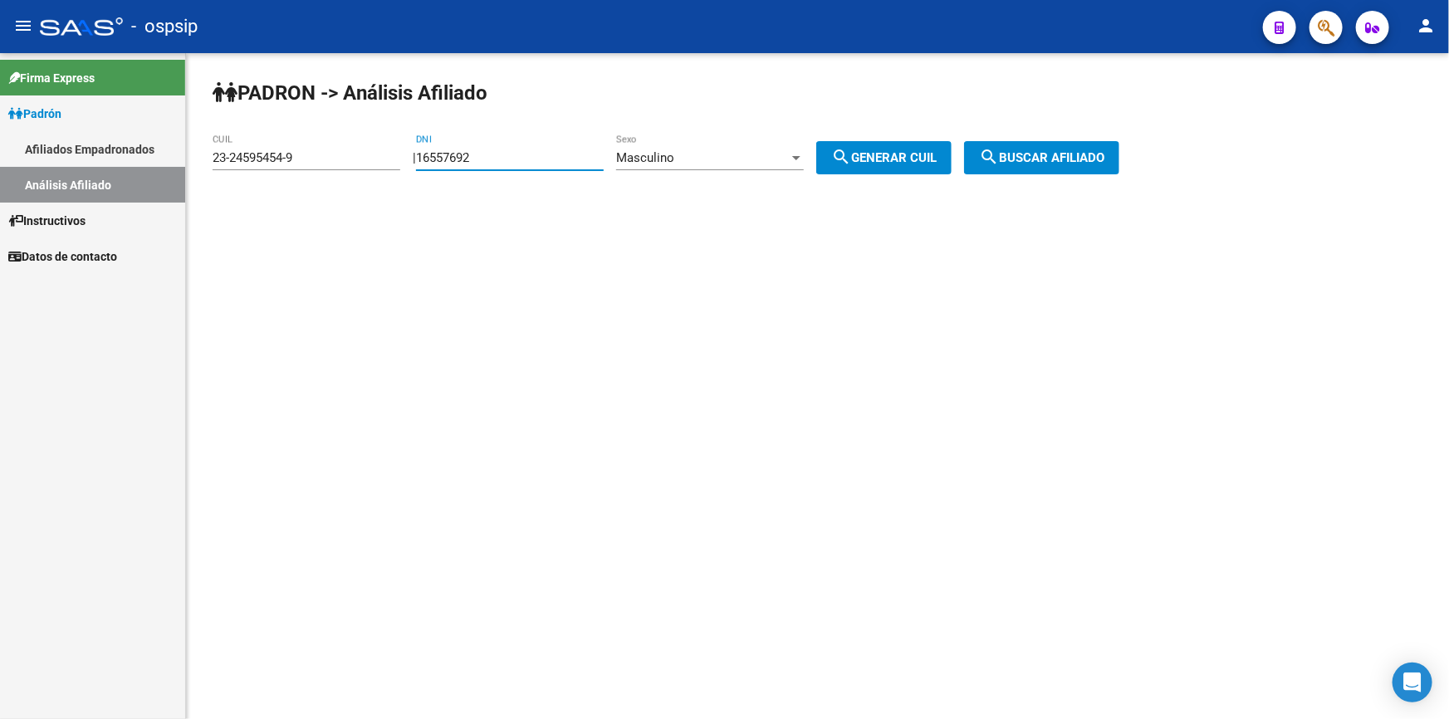
type input "16557692"
drag, startPoint x: 877, startPoint y: 158, endPoint x: 966, endPoint y: 149, distance: 89.2
click at [888, 158] on span "search Generar CUIL" at bounding box center [883, 157] width 105 height 15
type input "20-16557692-7"
click at [999, 147] on mat-icon "search" at bounding box center [989, 157] width 20 height 20
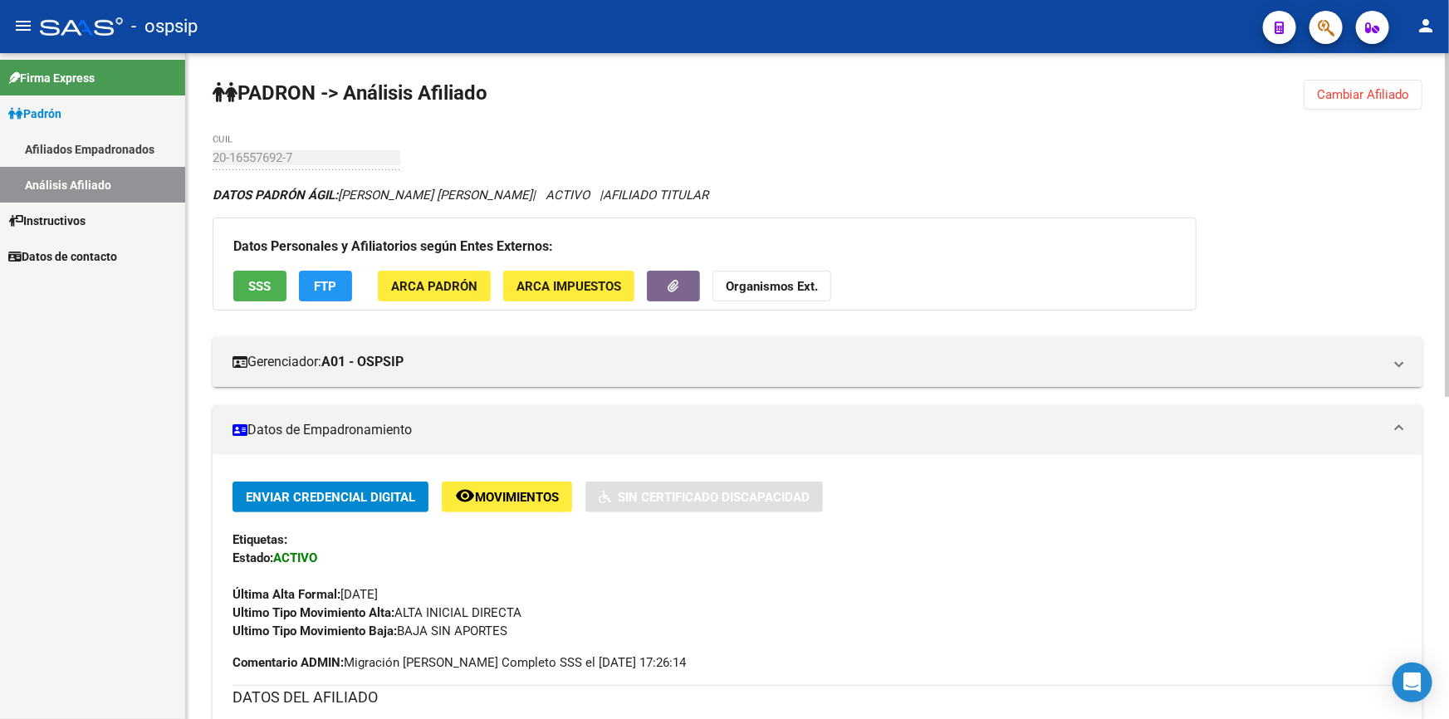
click at [1337, 96] on span "Cambiar Afiliado" at bounding box center [1363, 94] width 92 height 15
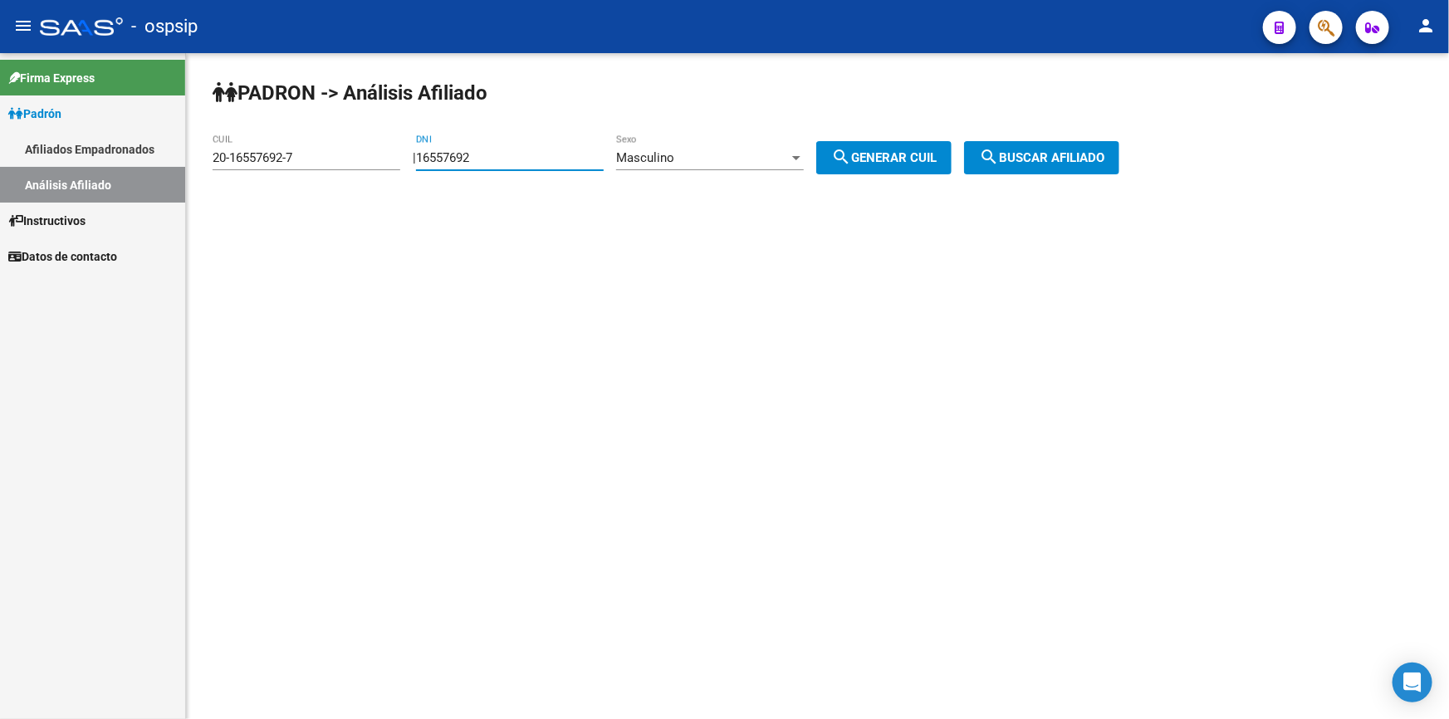
click at [518, 161] on input "16557692" at bounding box center [510, 157] width 188 height 15
paste input "3462434"
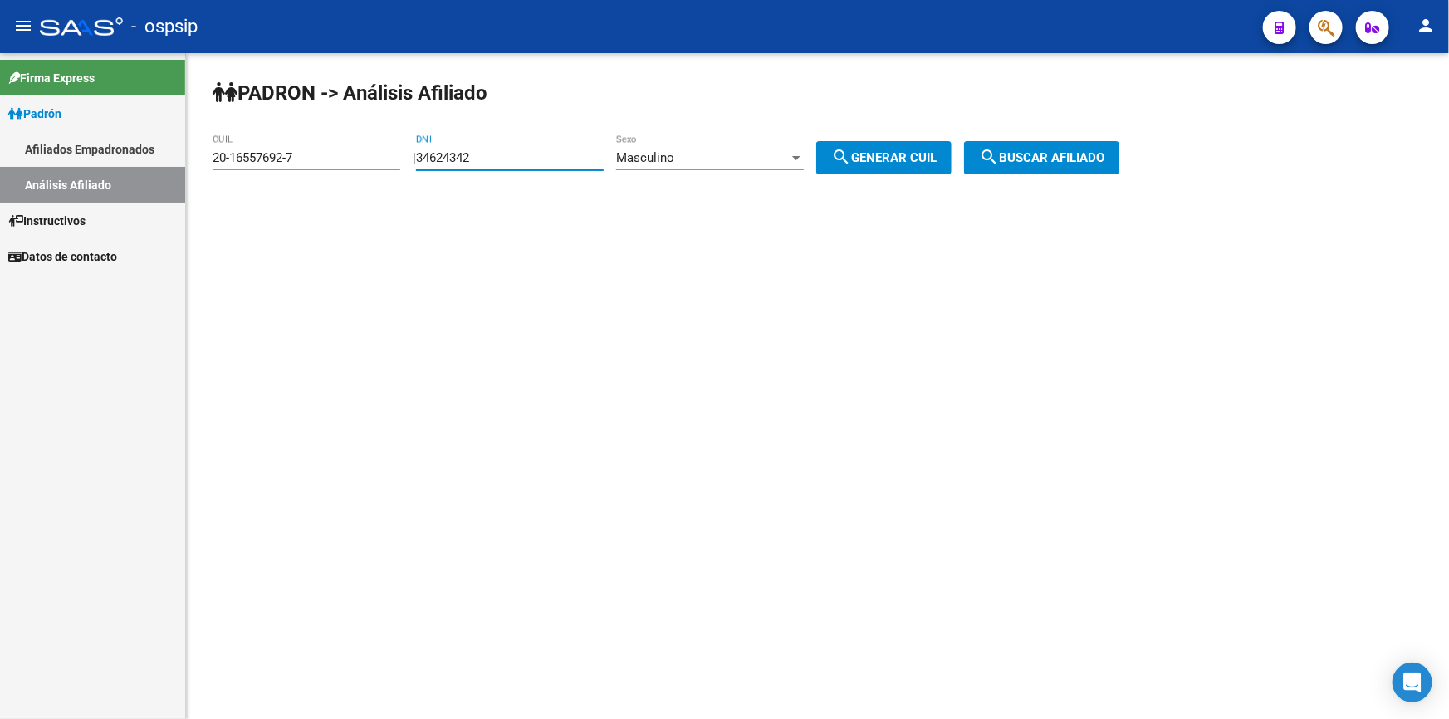
type input "34624342"
click at [917, 148] on button "search Generar CUIL" at bounding box center [883, 157] width 135 height 33
type input "20-34624342-3"
click at [1095, 156] on span "search Buscar afiliado" at bounding box center [1041, 157] width 125 height 15
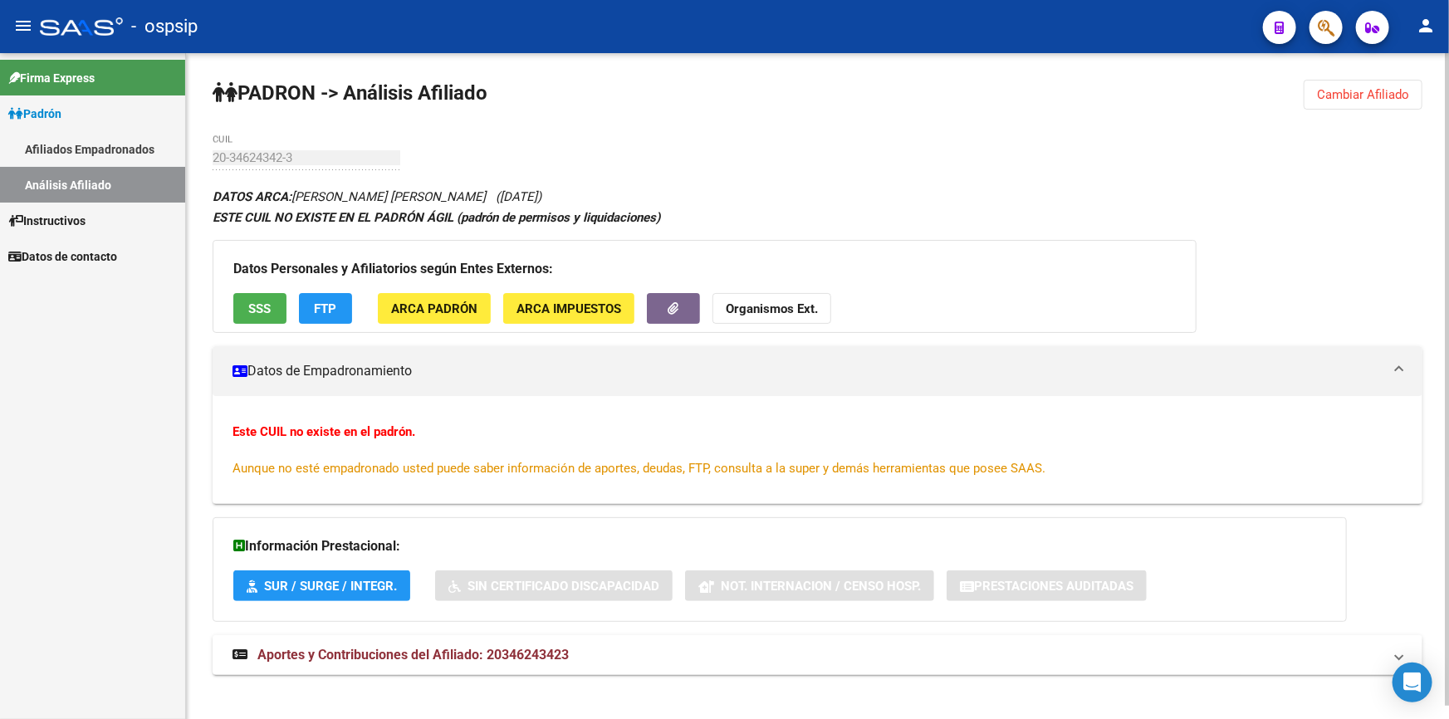
click at [264, 289] on div "Datos Personales y Afiliatorios según Entes Externos: SSS FTP ARCA Padrón ARCA …" at bounding box center [705, 286] width 984 height 93
click at [265, 294] on button "SSS" at bounding box center [259, 308] width 53 height 31
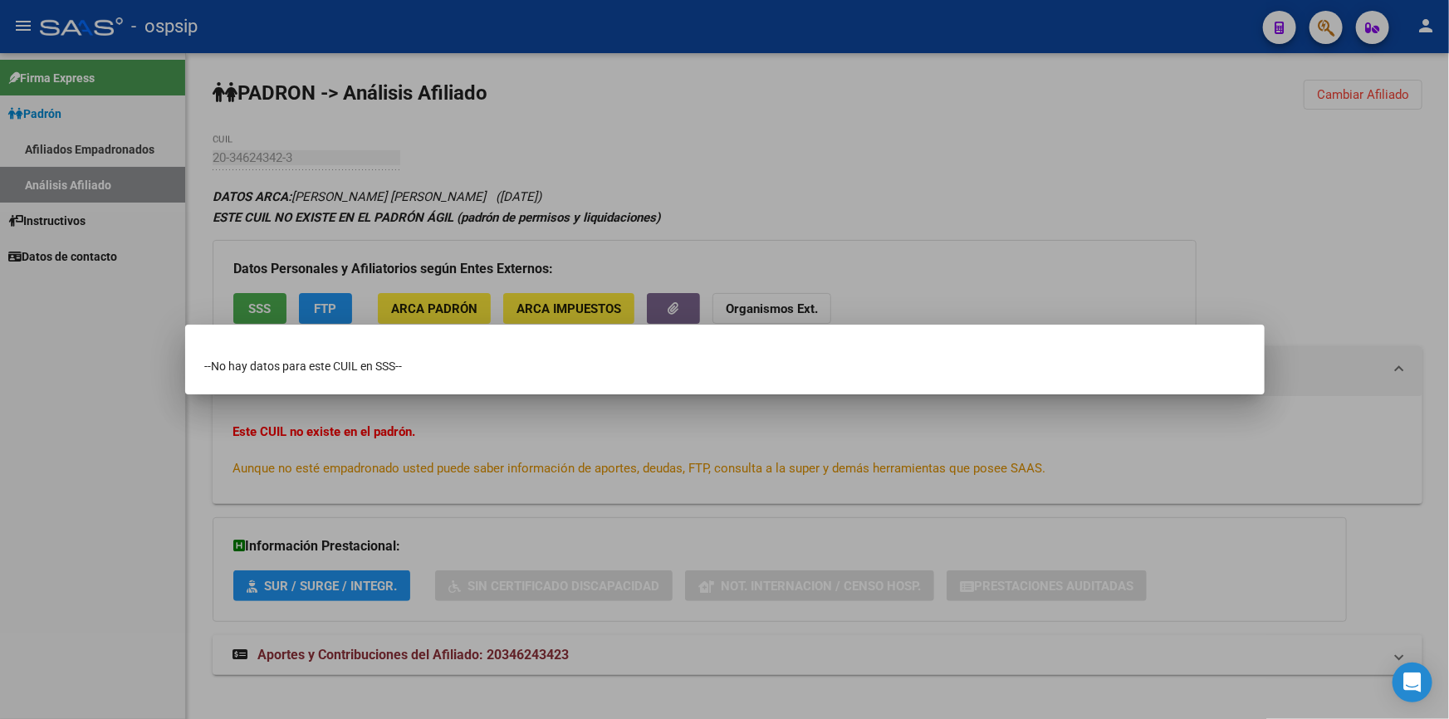
click at [448, 232] on div at bounding box center [724, 359] width 1449 height 719
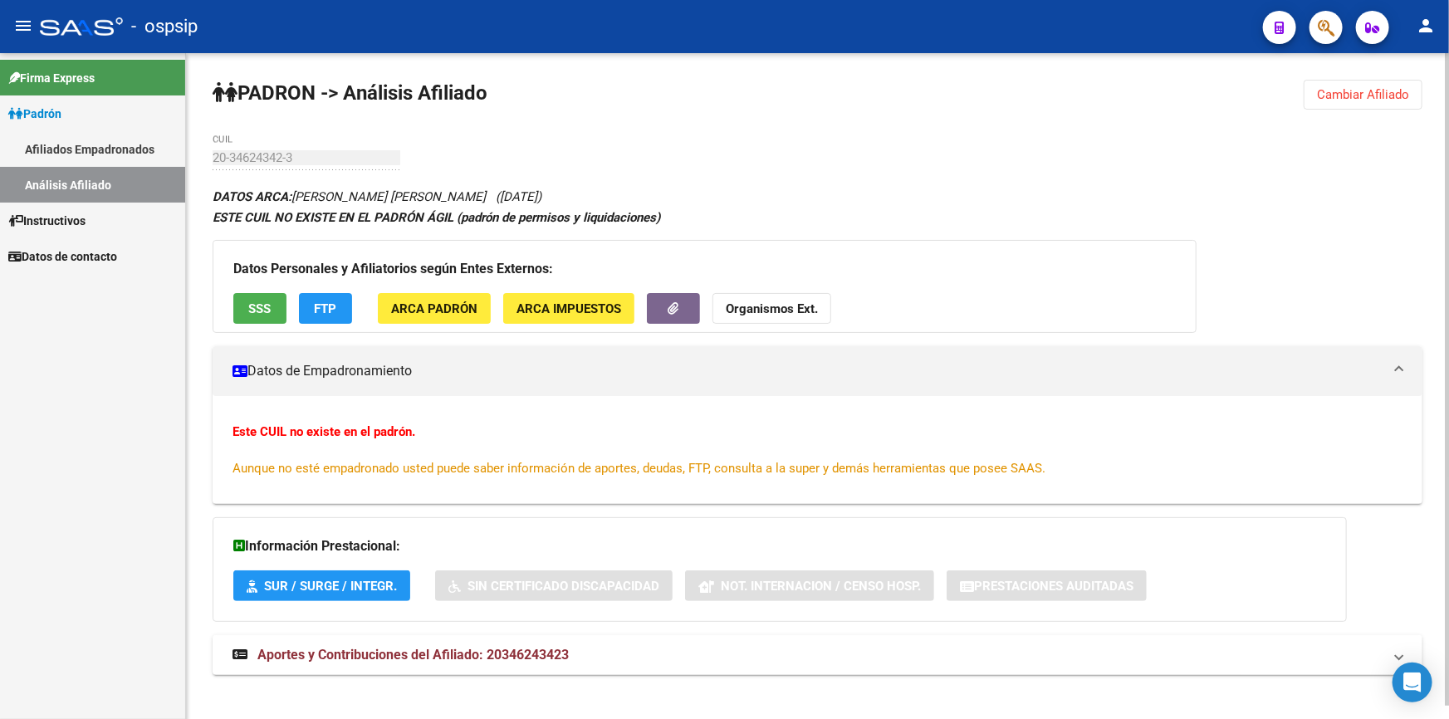
click at [257, 312] on span "SSS" at bounding box center [260, 308] width 22 height 15
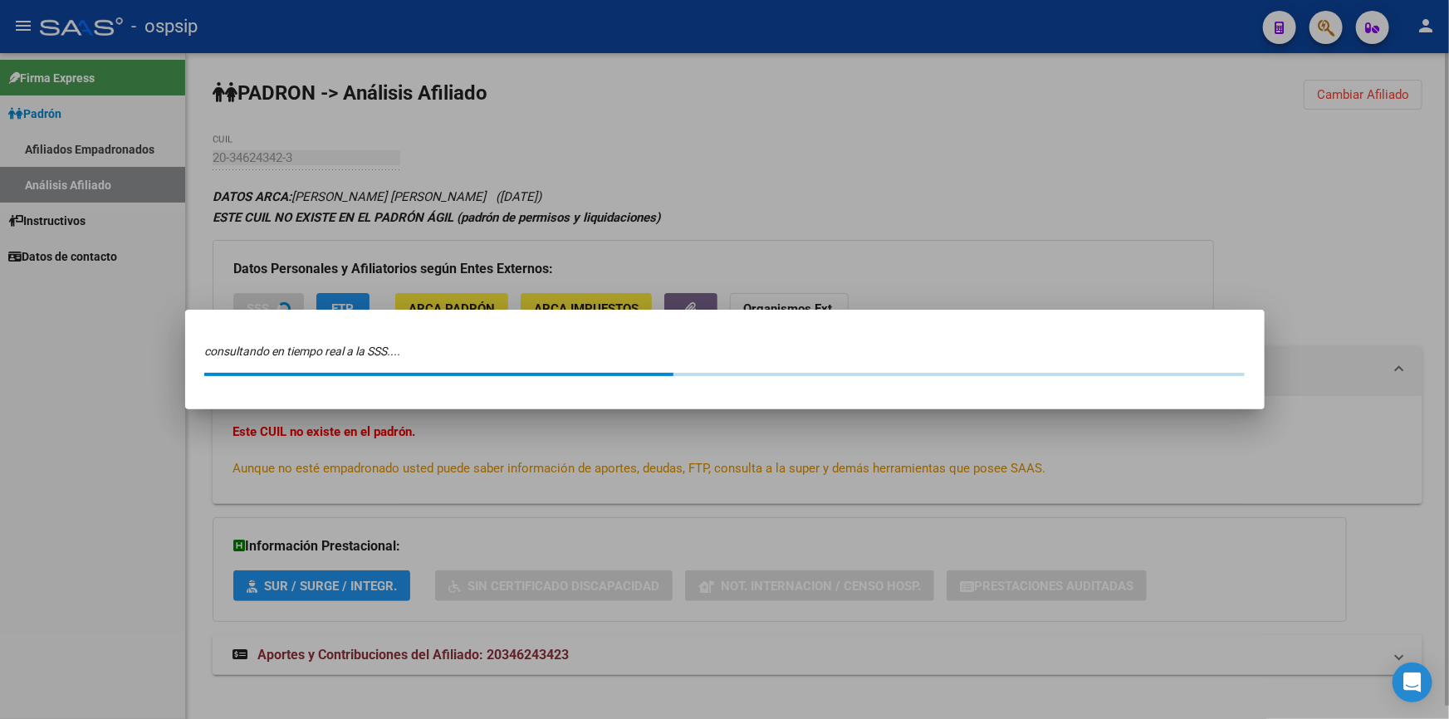
click at [257, 312] on div "consultando en tiempo real a la SSS...." at bounding box center [724, 360] width 1079 height 100
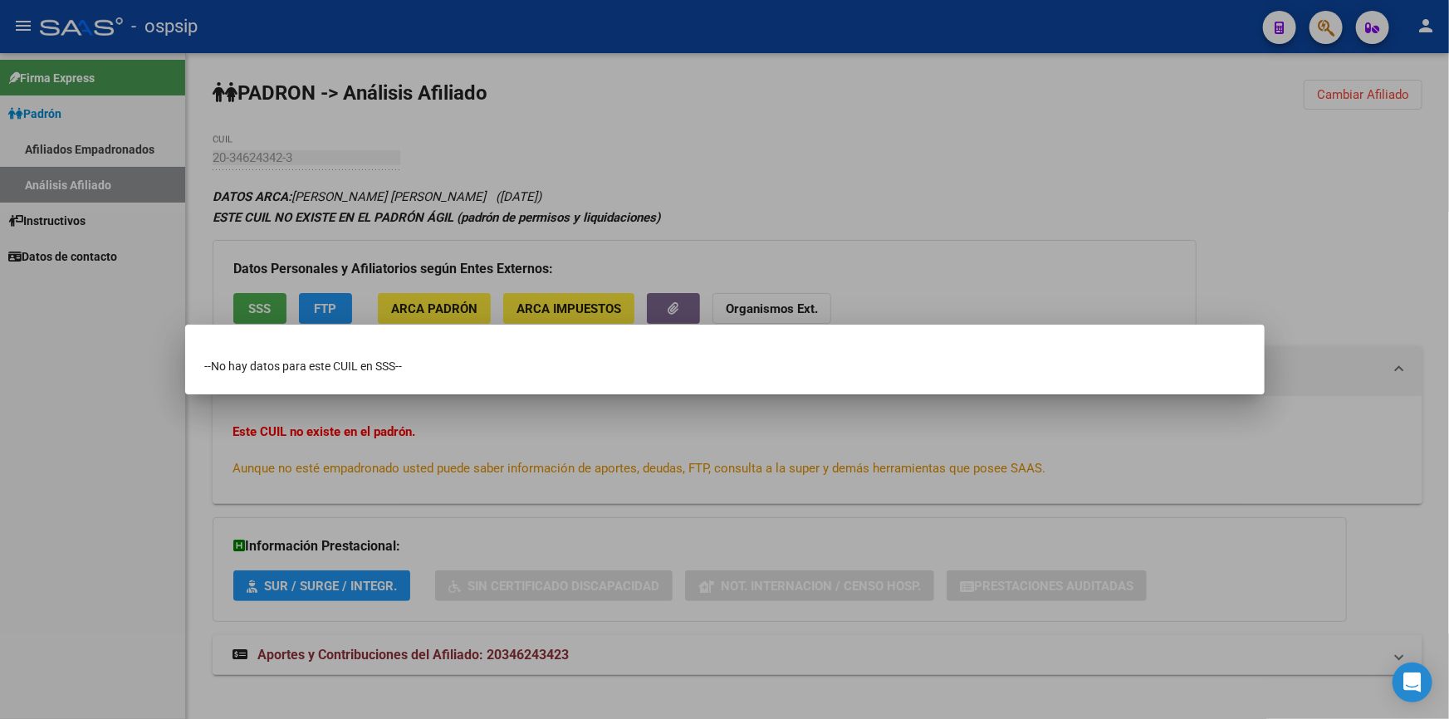
click at [258, 309] on div at bounding box center [724, 359] width 1449 height 719
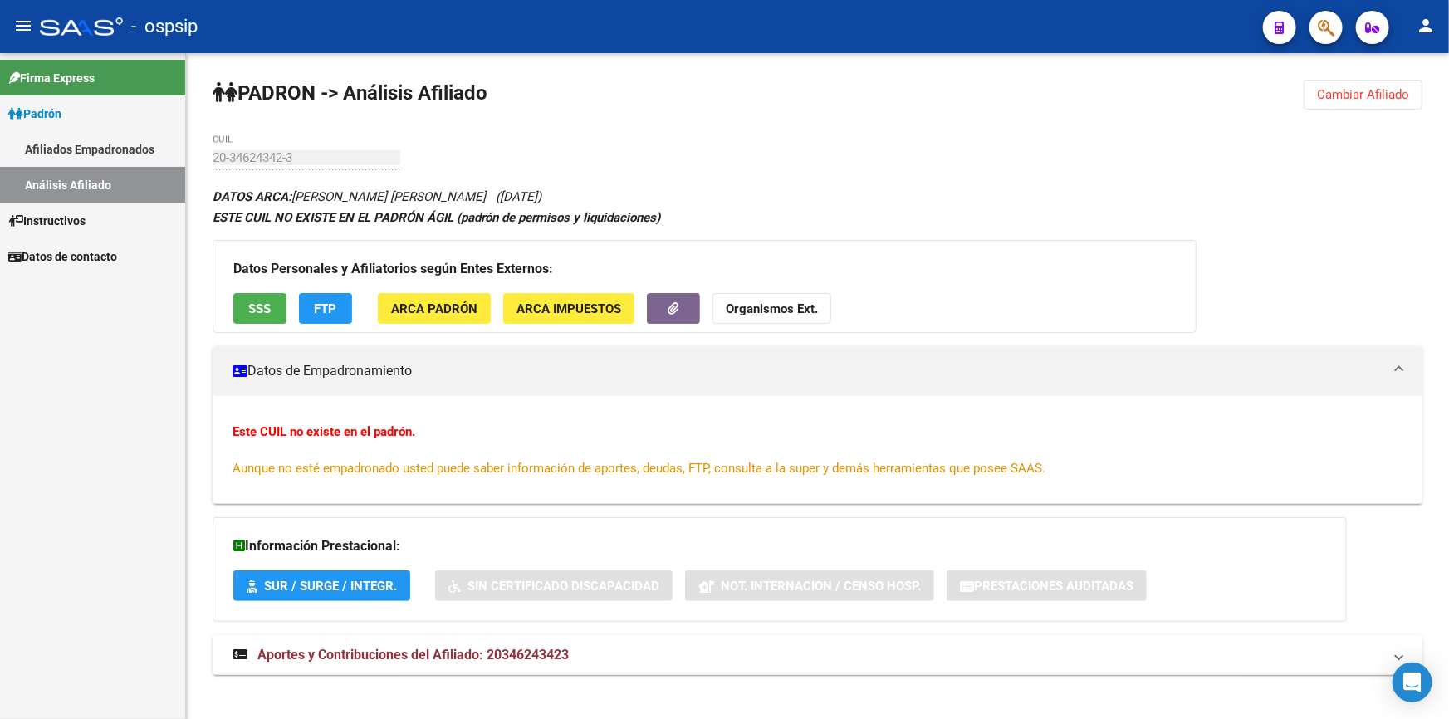
click at [258, 309] on span "SSS" at bounding box center [260, 308] width 22 height 15
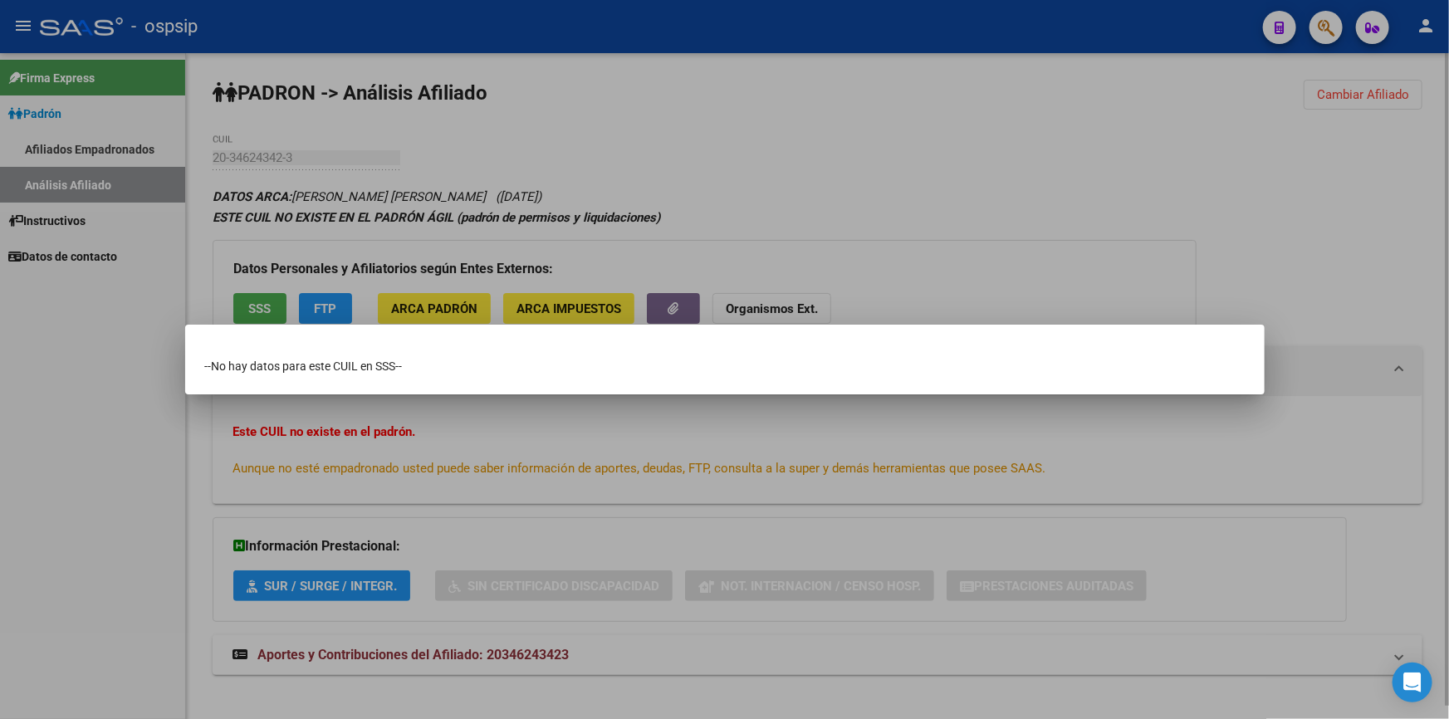
drag, startPoint x: 385, startPoint y: 260, endPoint x: 402, endPoint y: 251, distance: 19.0
click at [389, 255] on div at bounding box center [724, 359] width 1449 height 719
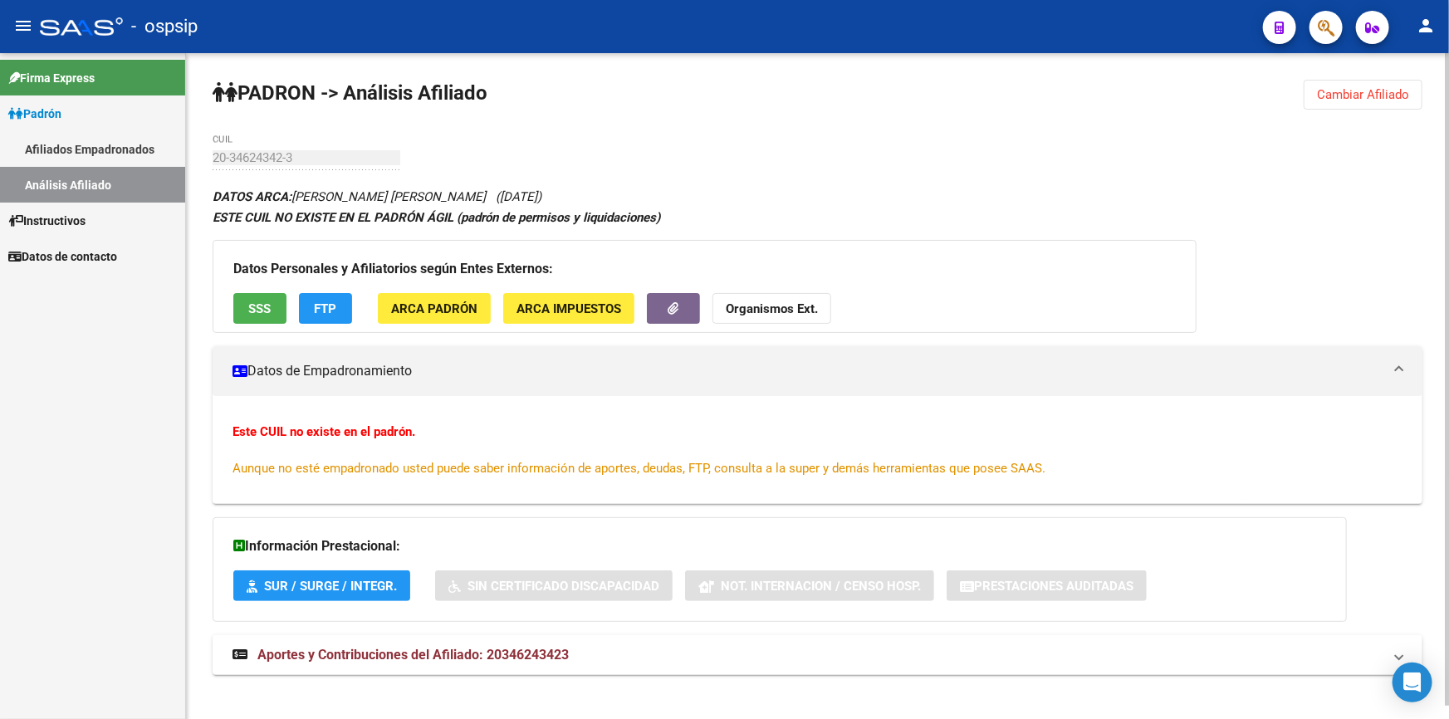
click at [272, 314] on button "SSS" at bounding box center [259, 308] width 53 height 31
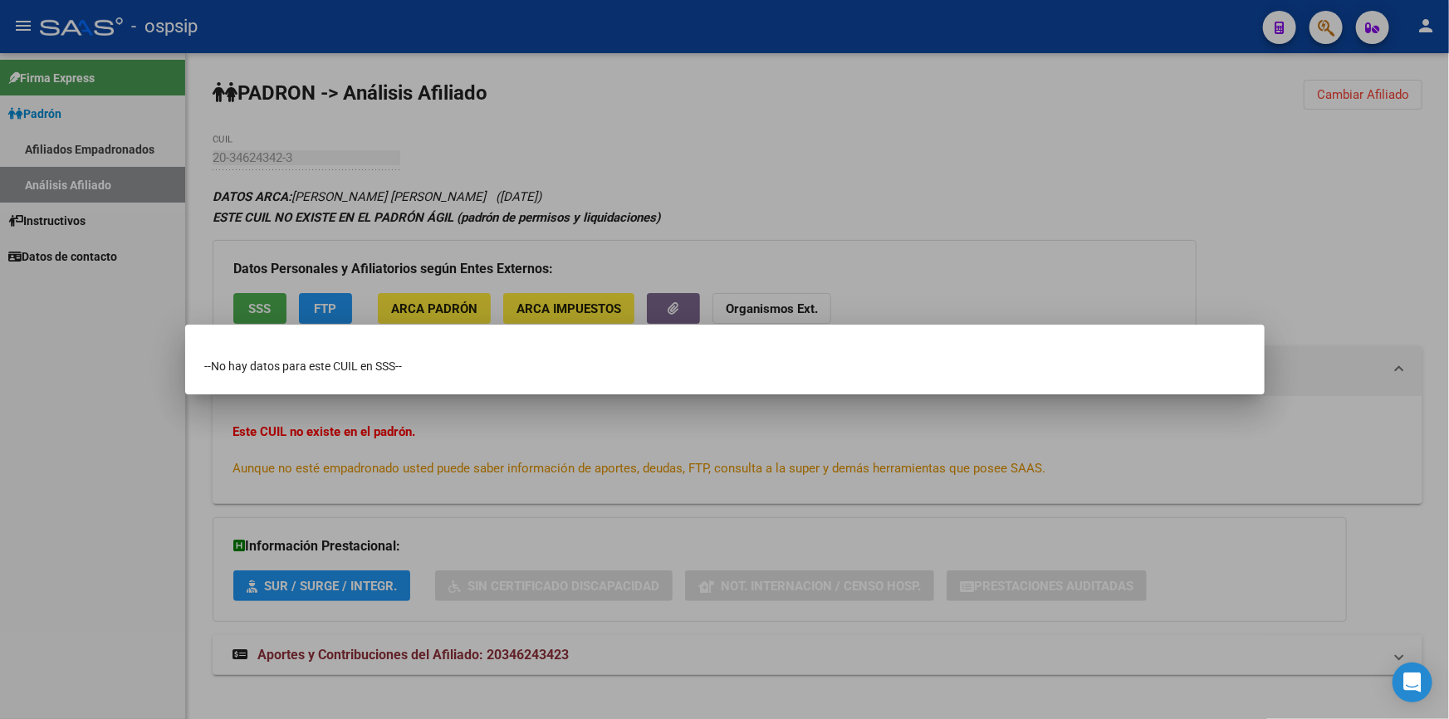
drag, startPoint x: 365, startPoint y: 517, endPoint x: 374, endPoint y: 510, distance: 11.8
click at [368, 515] on div at bounding box center [724, 359] width 1449 height 719
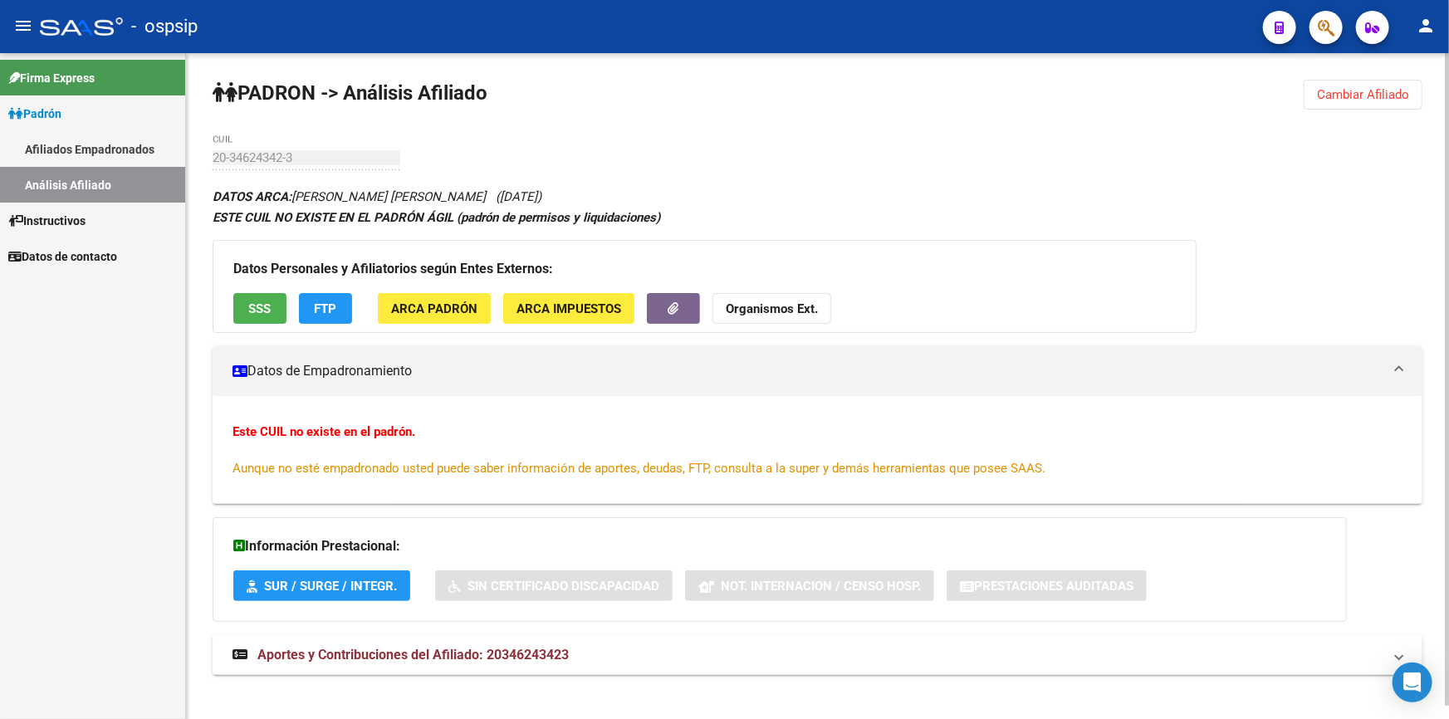
click at [351, 596] on button "SUR / SURGE / INTEGR." at bounding box center [321, 585] width 177 height 31
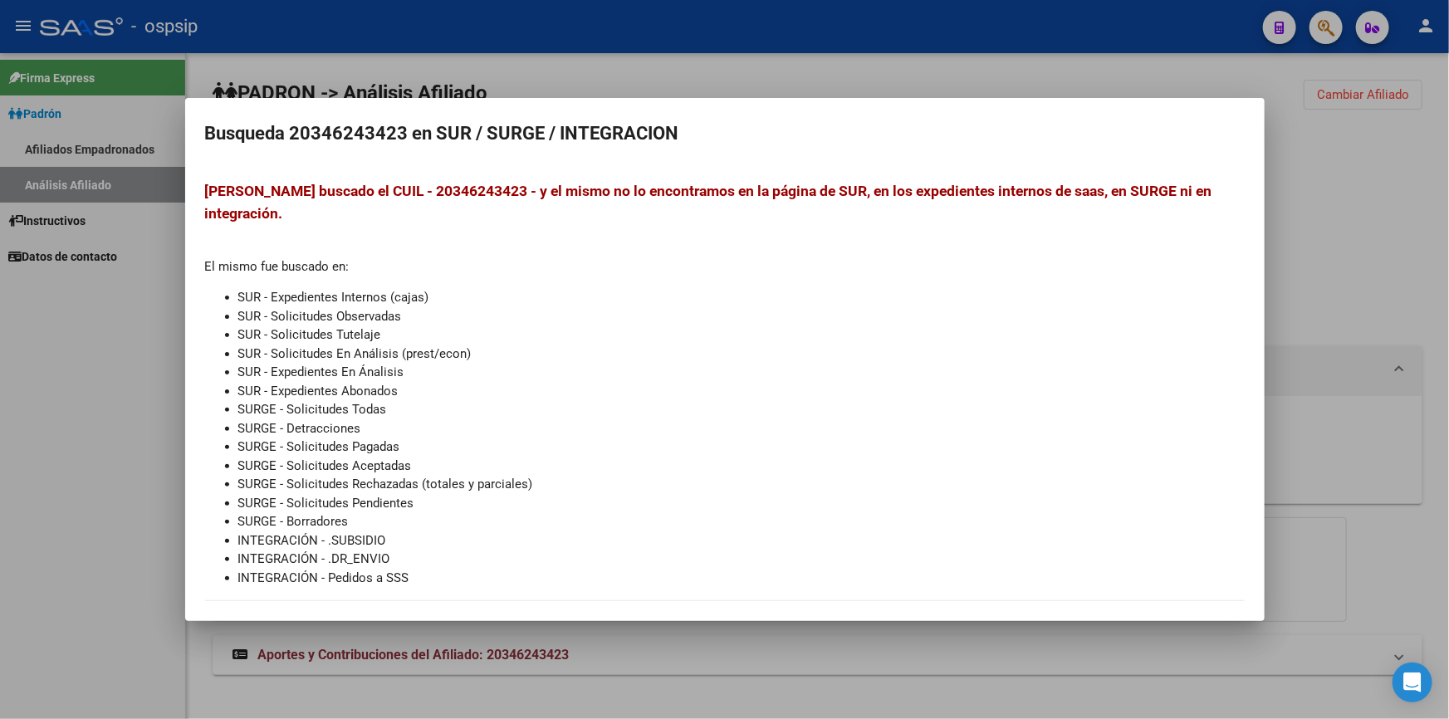
click at [727, 37] on div at bounding box center [724, 359] width 1449 height 719
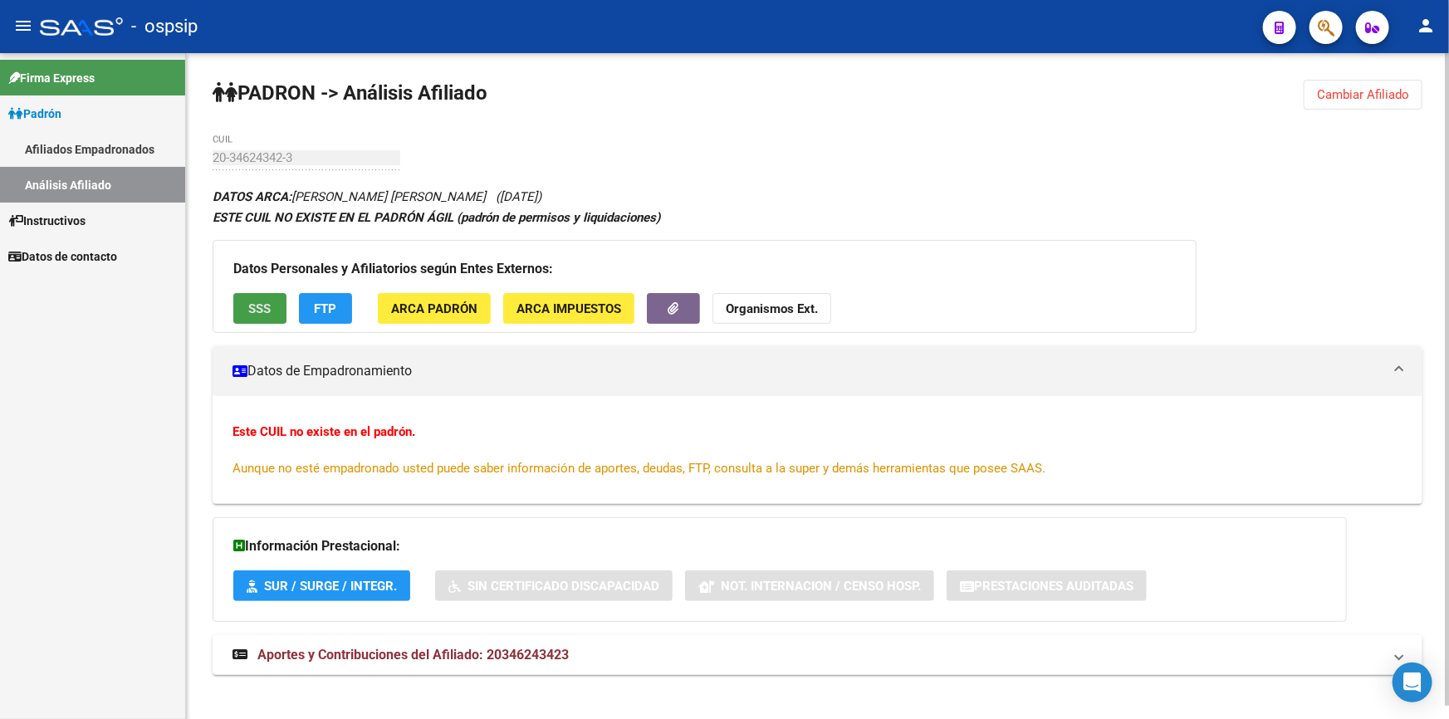
click at [265, 313] on span "SSS" at bounding box center [260, 308] width 22 height 15
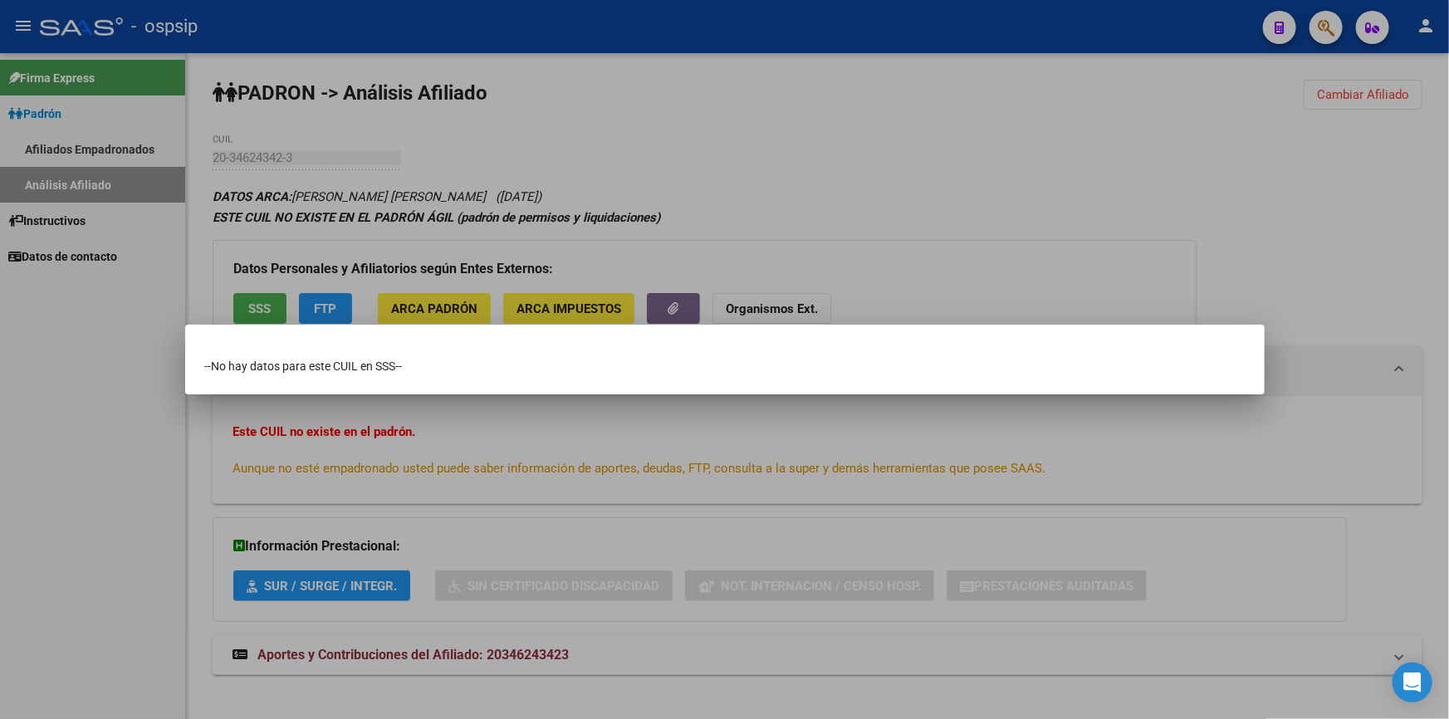
click at [635, 191] on div at bounding box center [724, 359] width 1449 height 719
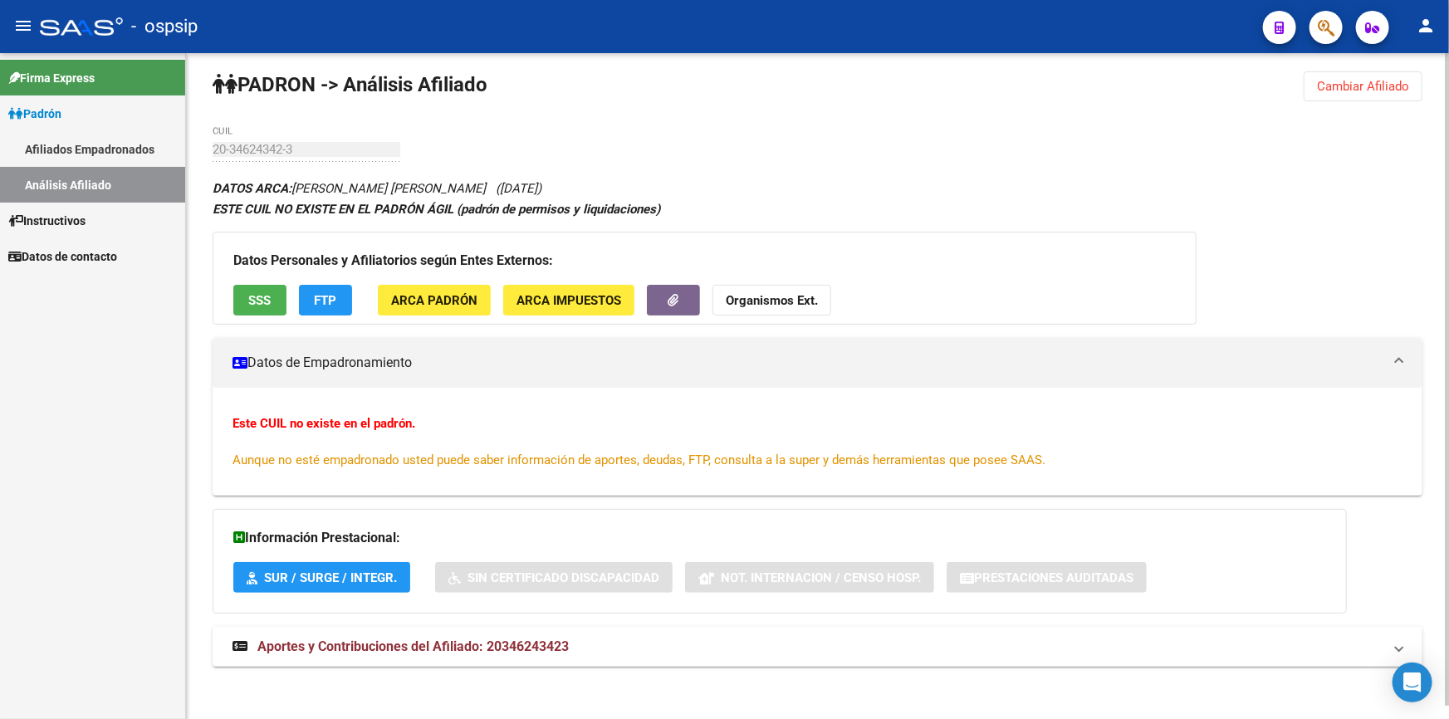
scroll to position [12, 0]
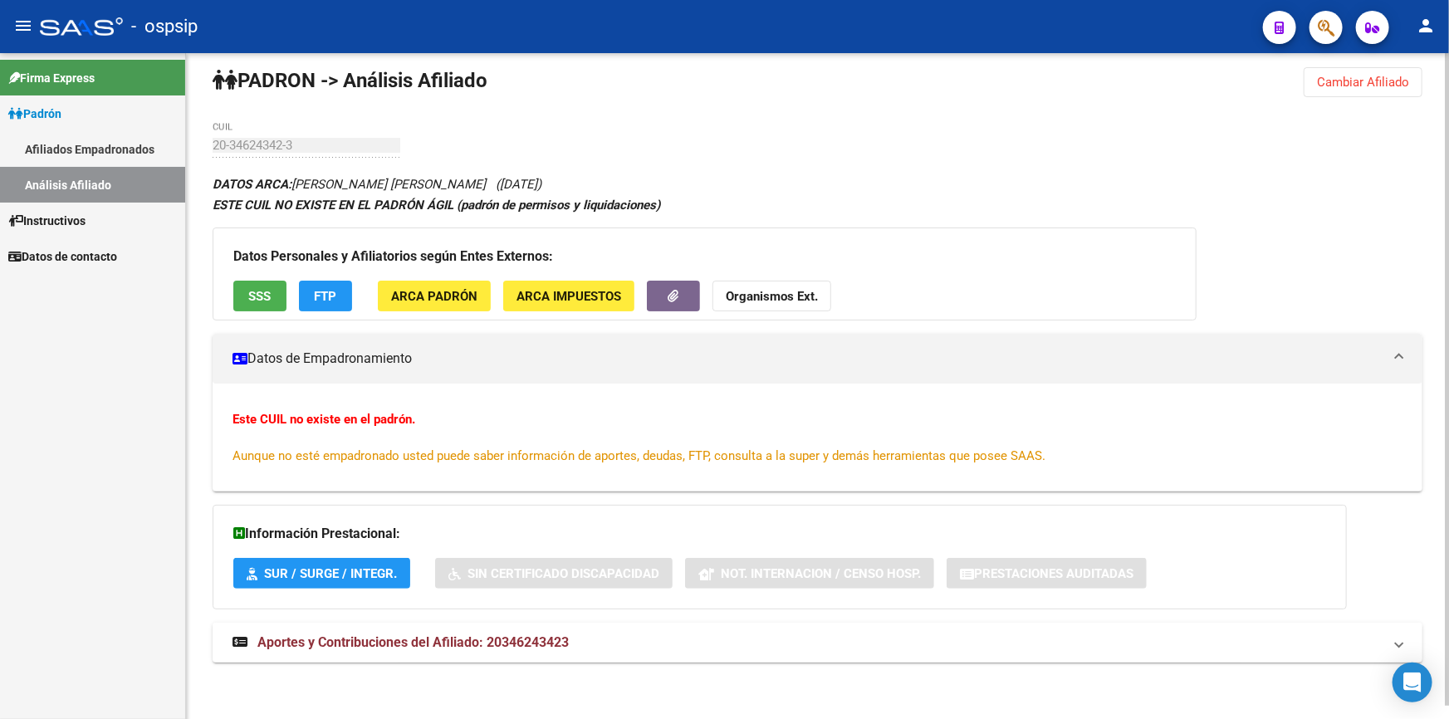
click at [400, 640] on span "Aportes y Contribuciones del Afiliado: 20346243423" at bounding box center [412, 642] width 311 height 16
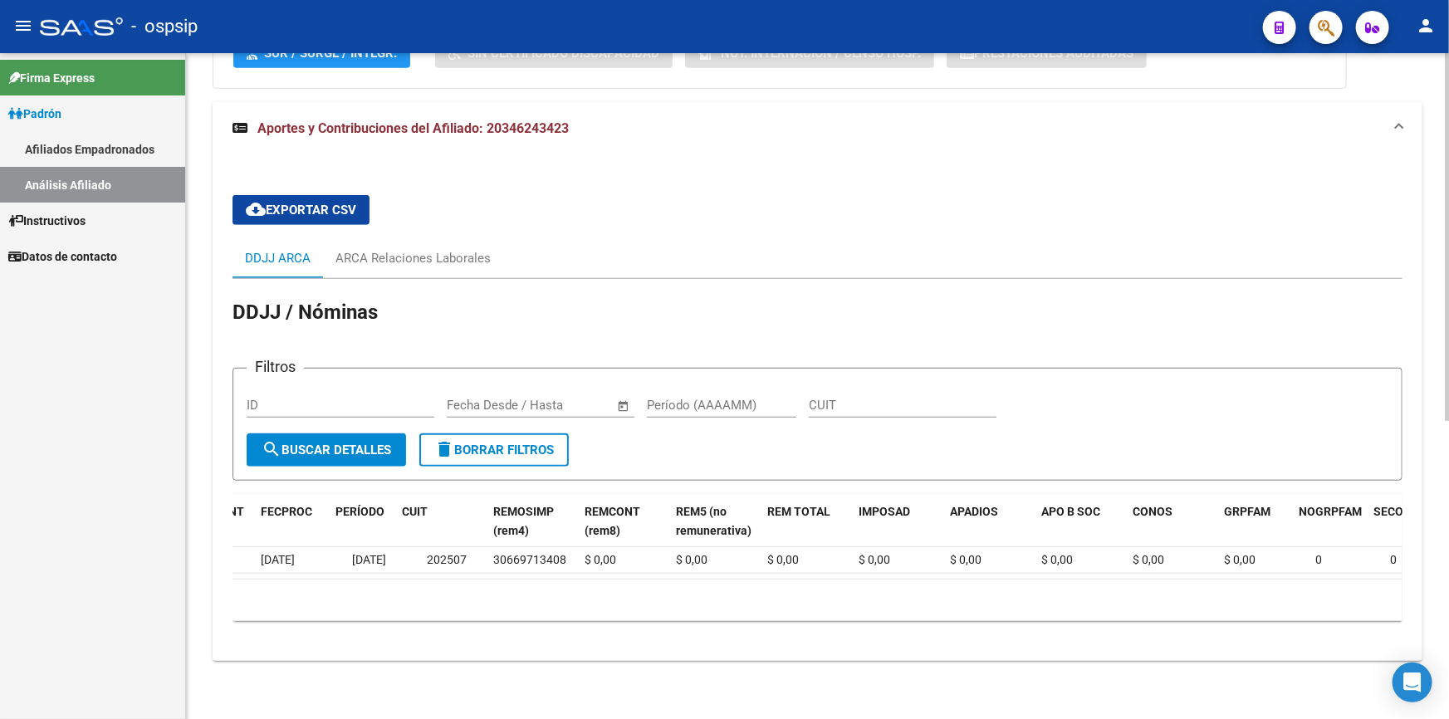
scroll to position [0, 0]
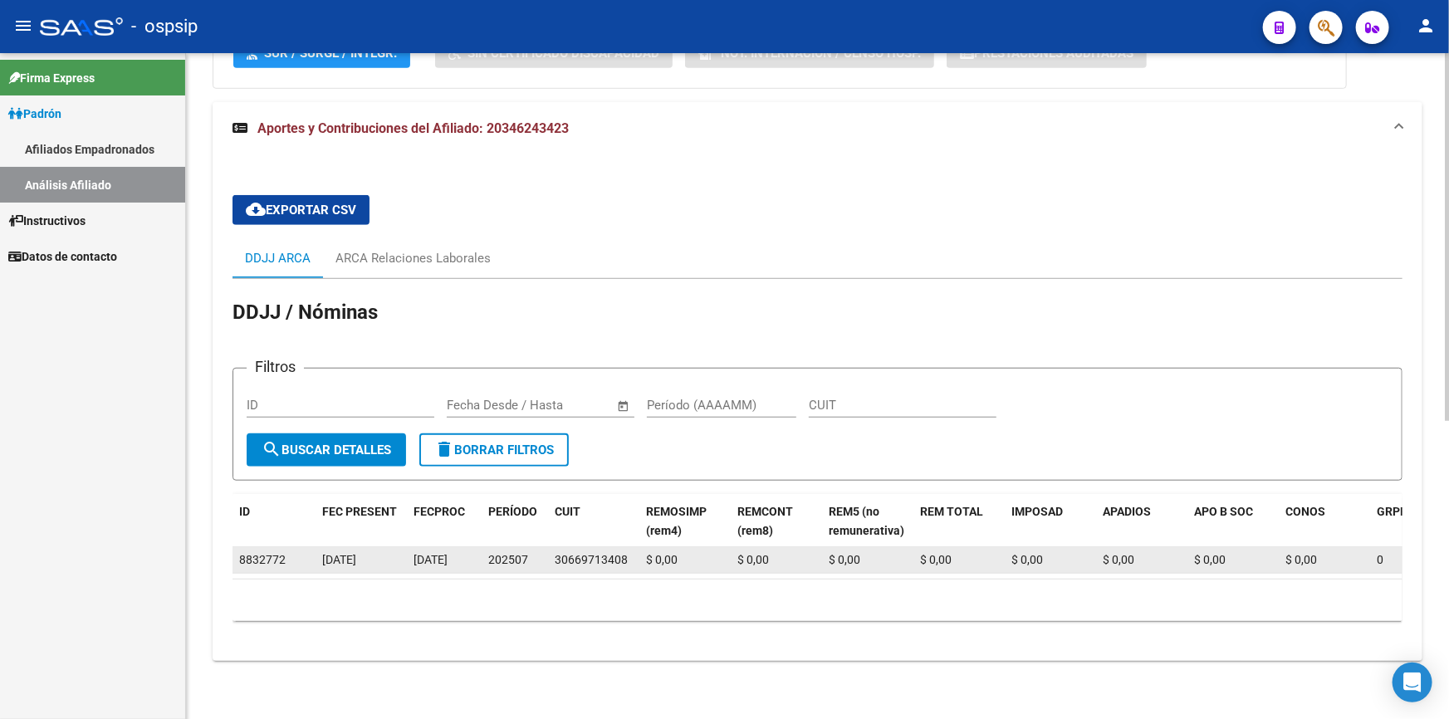
click at [304, 550] on div "8832772" at bounding box center [274, 559] width 70 height 19
